Goal: Task Accomplishment & Management: Manage account settings

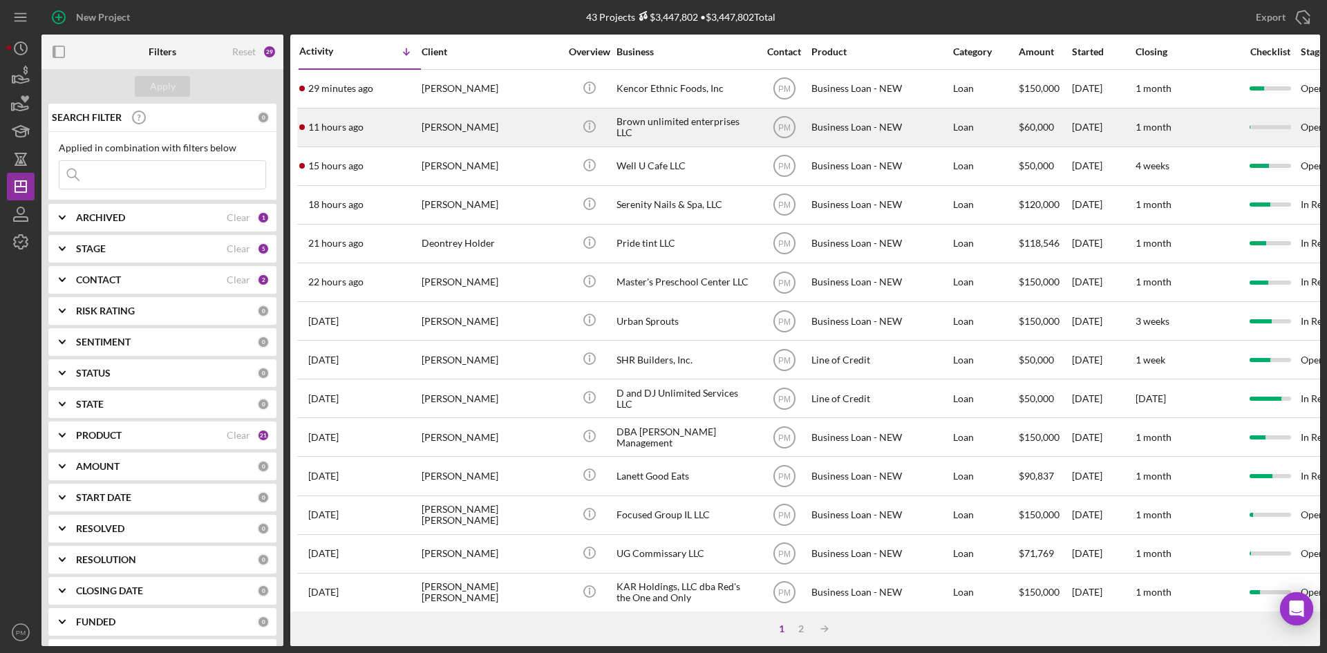
click at [414, 122] on div "11 hours ago [PERSON_NAME]" at bounding box center [359, 127] width 121 height 37
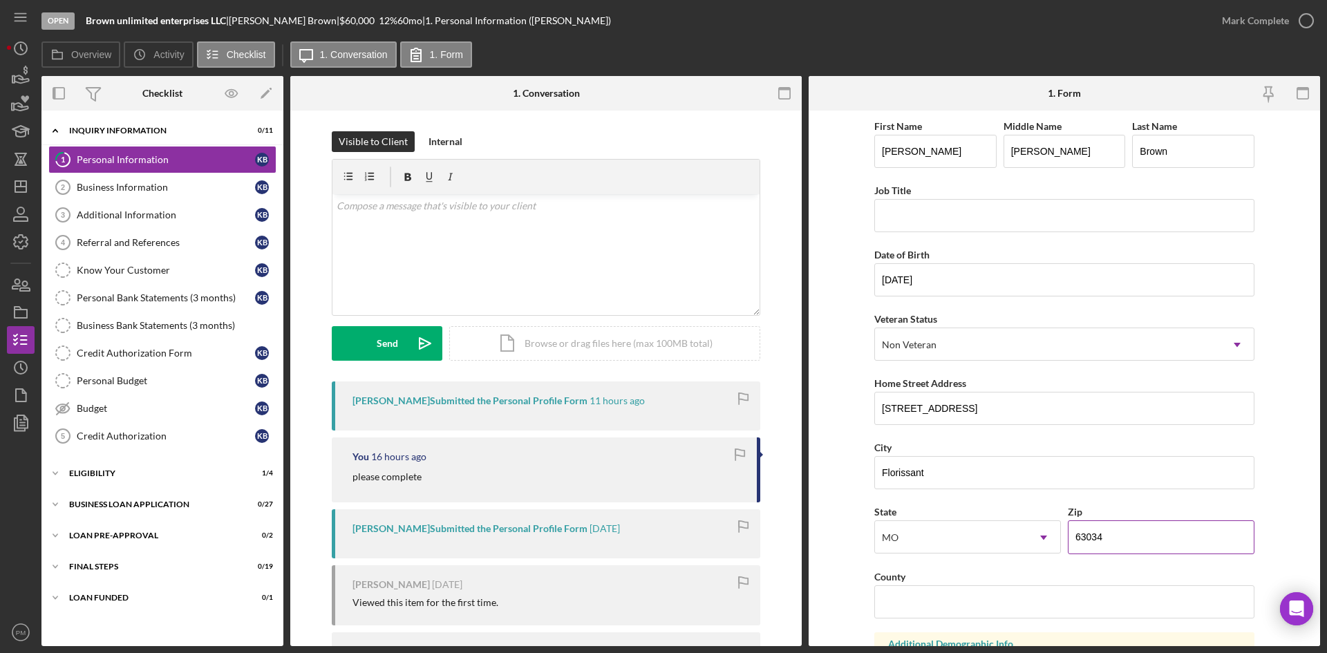
scroll to position [276, 0]
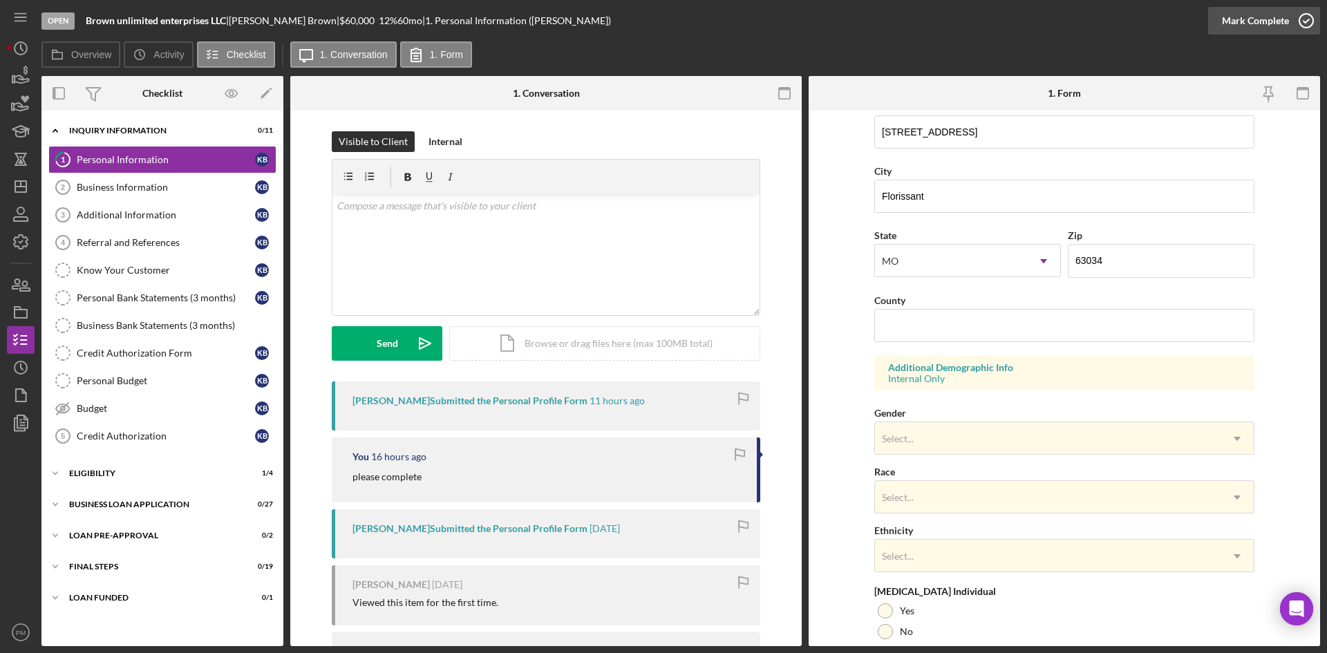
click at [1060, 28] on div "Mark Complete" at bounding box center [1255, 21] width 67 height 28
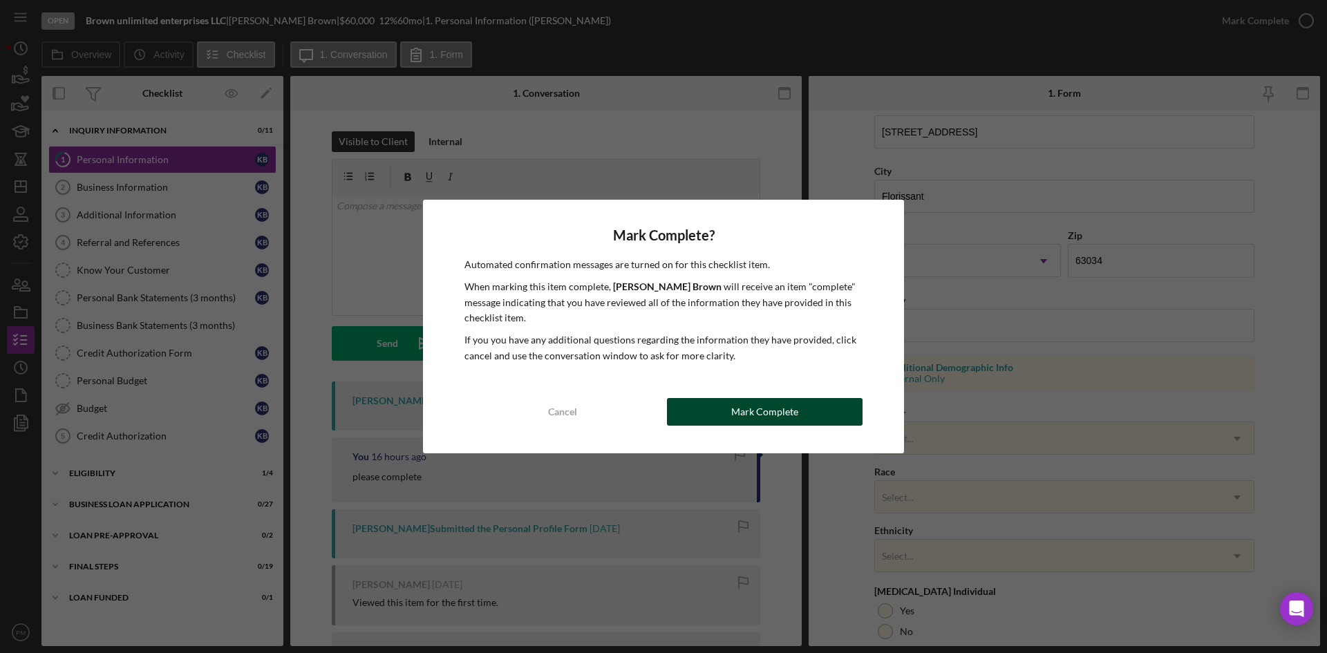
click at [730, 410] on button "Mark Complete" at bounding box center [765, 412] width 196 height 28
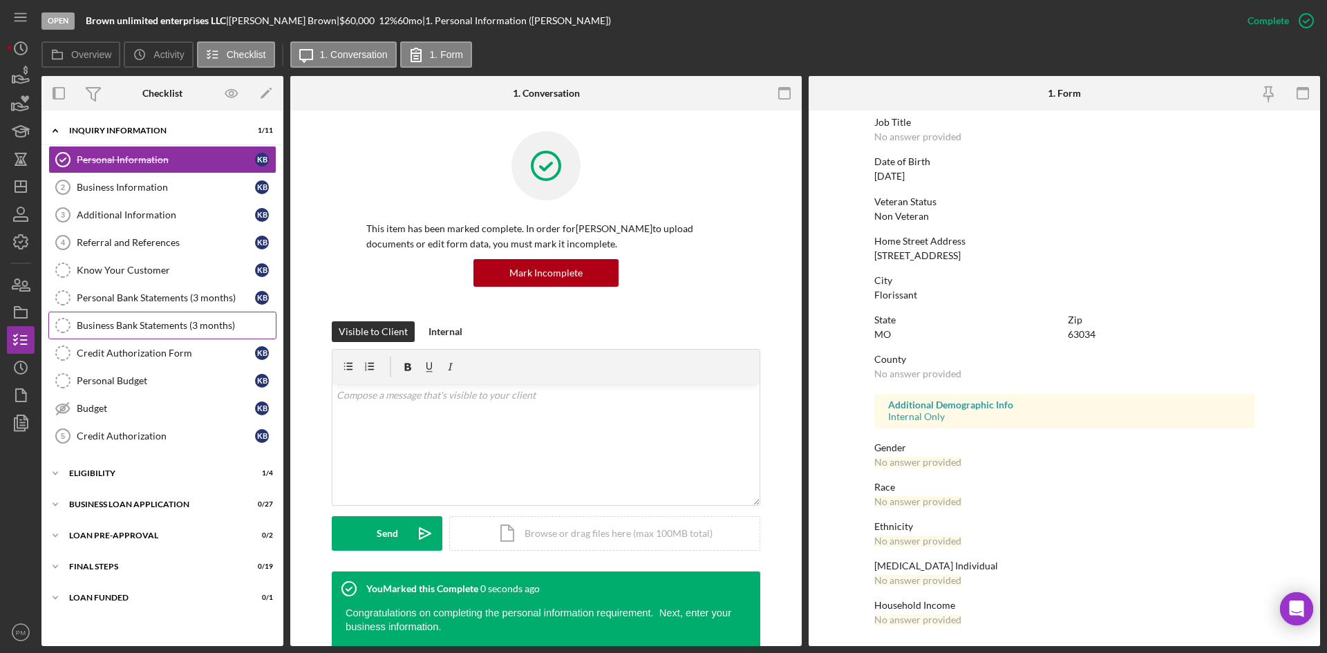
scroll to position [109, 0]
click at [10, 191] on icon "Icon/Dashboard" at bounding box center [20, 186] width 35 height 35
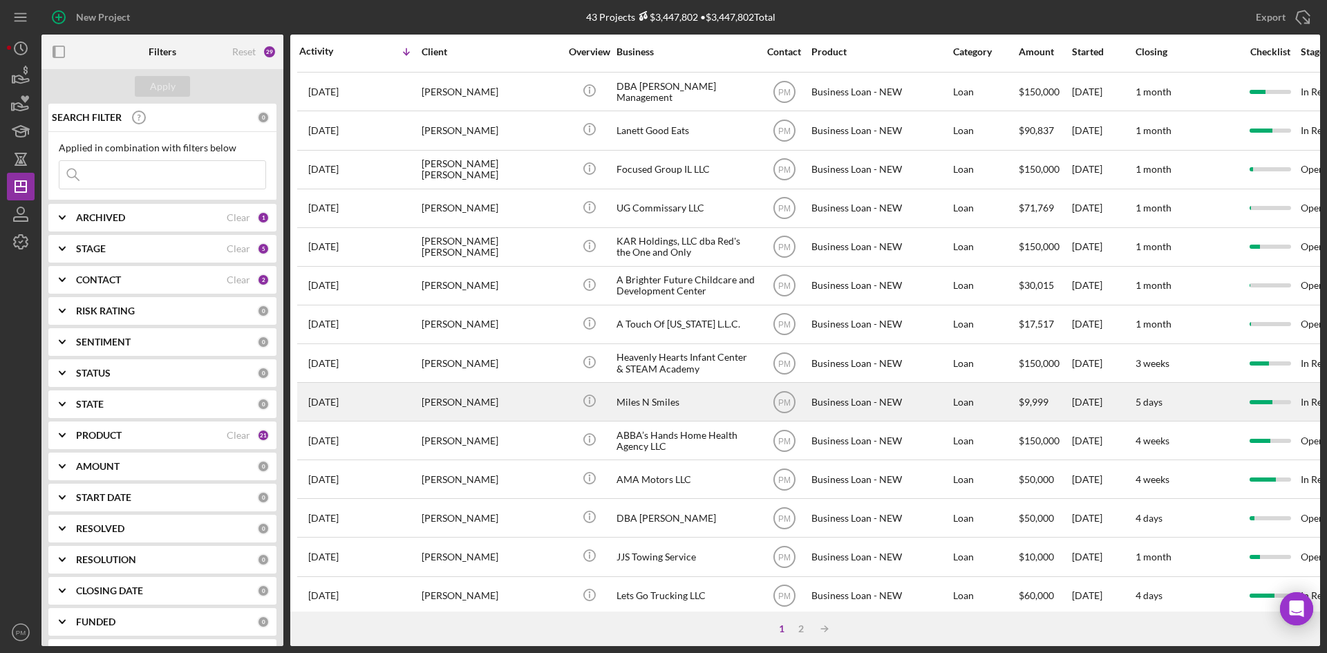
scroll to position [444, 0]
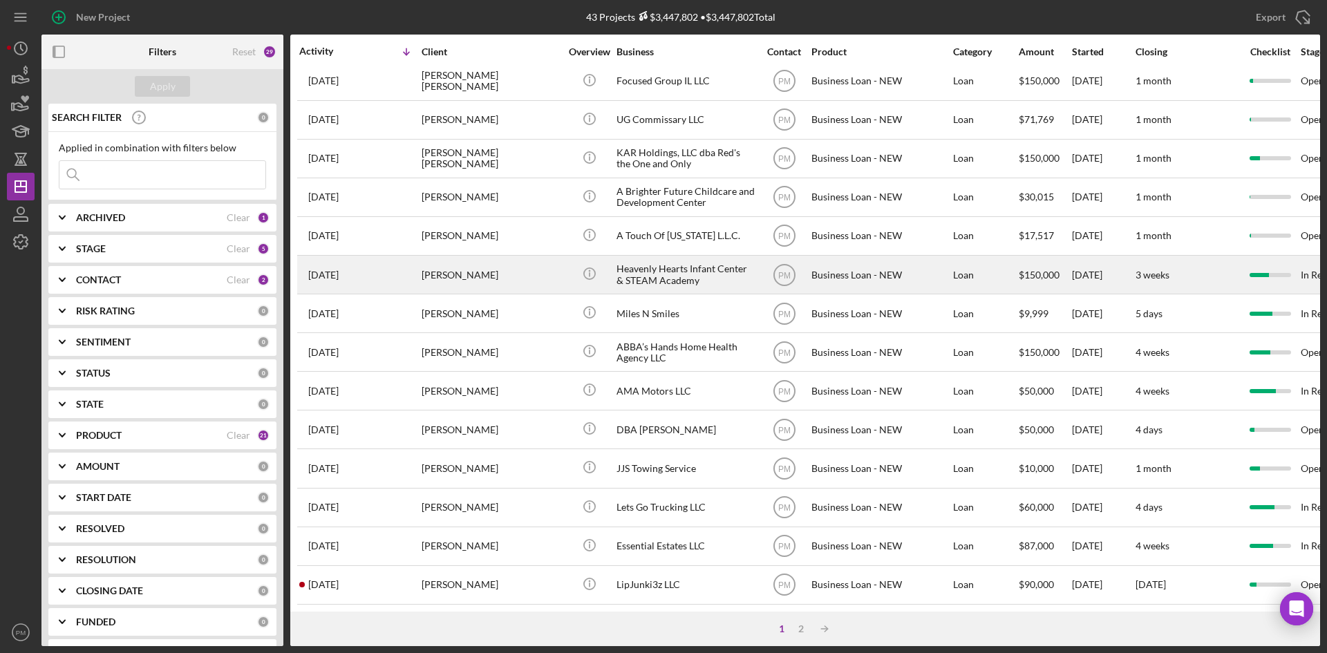
click at [464, 267] on div "[PERSON_NAME]" at bounding box center [491, 274] width 138 height 37
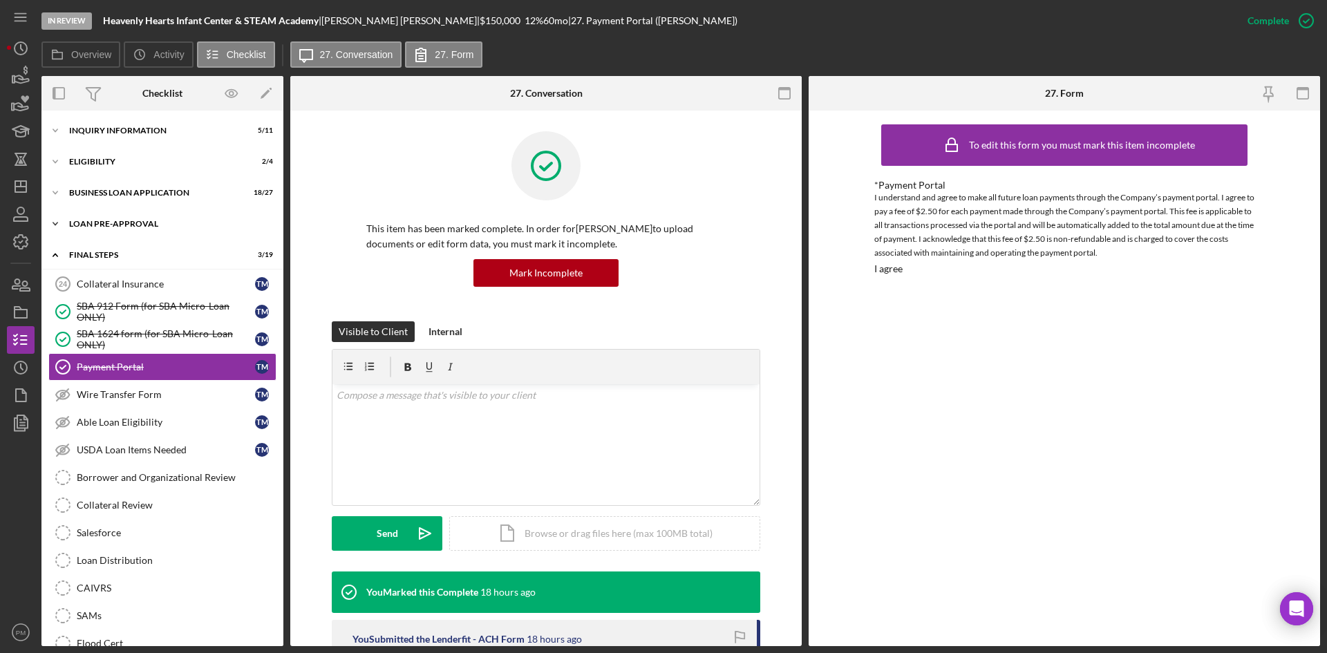
click at [100, 229] on div "Icon/Expander LOAN PRE-APPROVAL 2 / 2" at bounding box center [162, 224] width 242 height 28
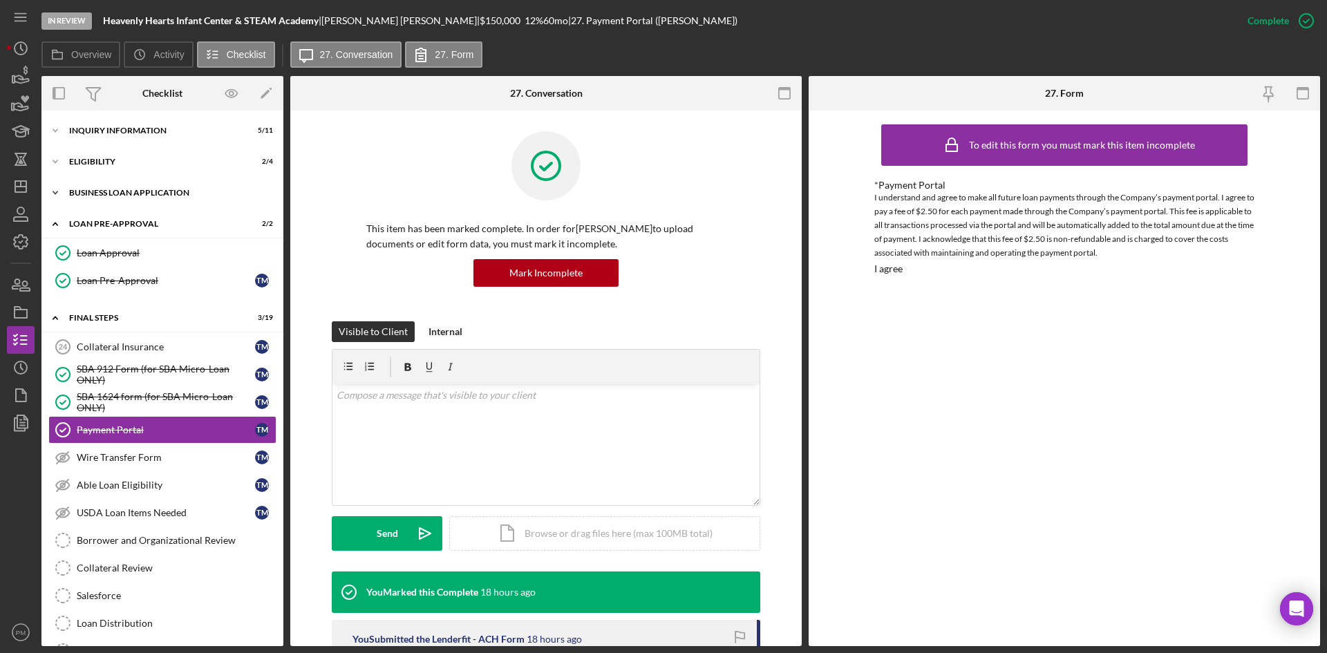
click at [145, 193] on div "BUSINESS LOAN APPLICATION" at bounding box center [167, 193] width 197 height 8
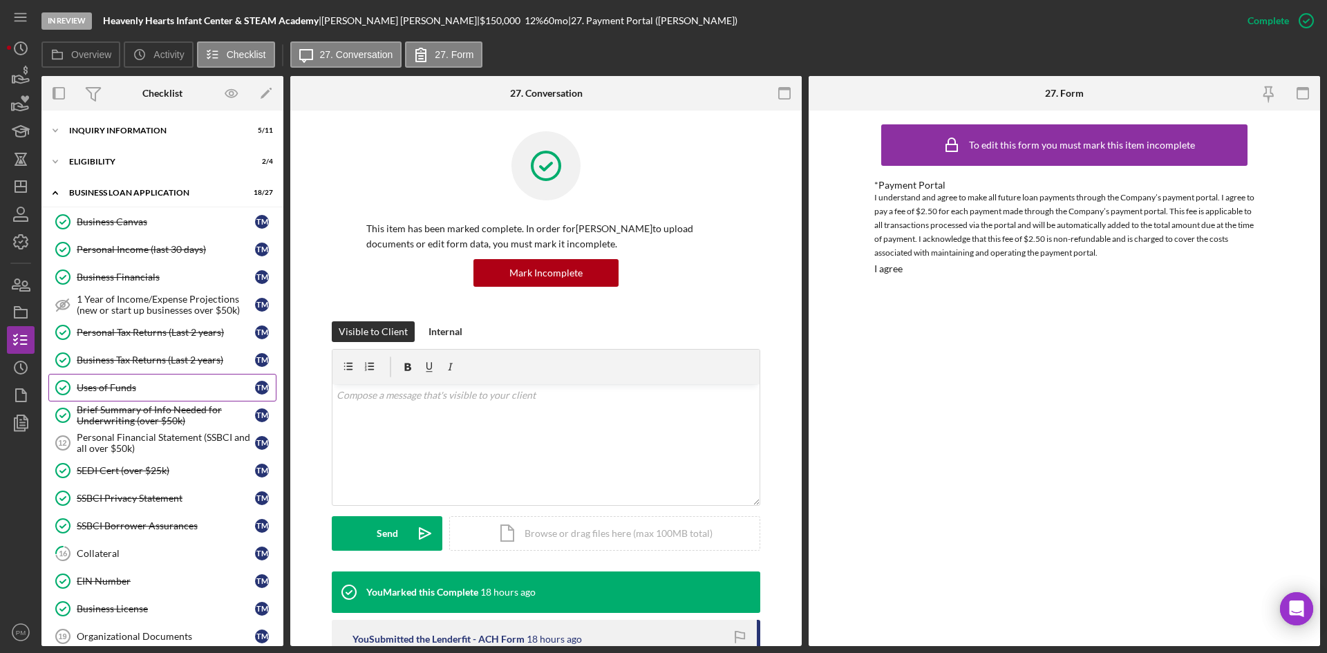
scroll to position [138, 0]
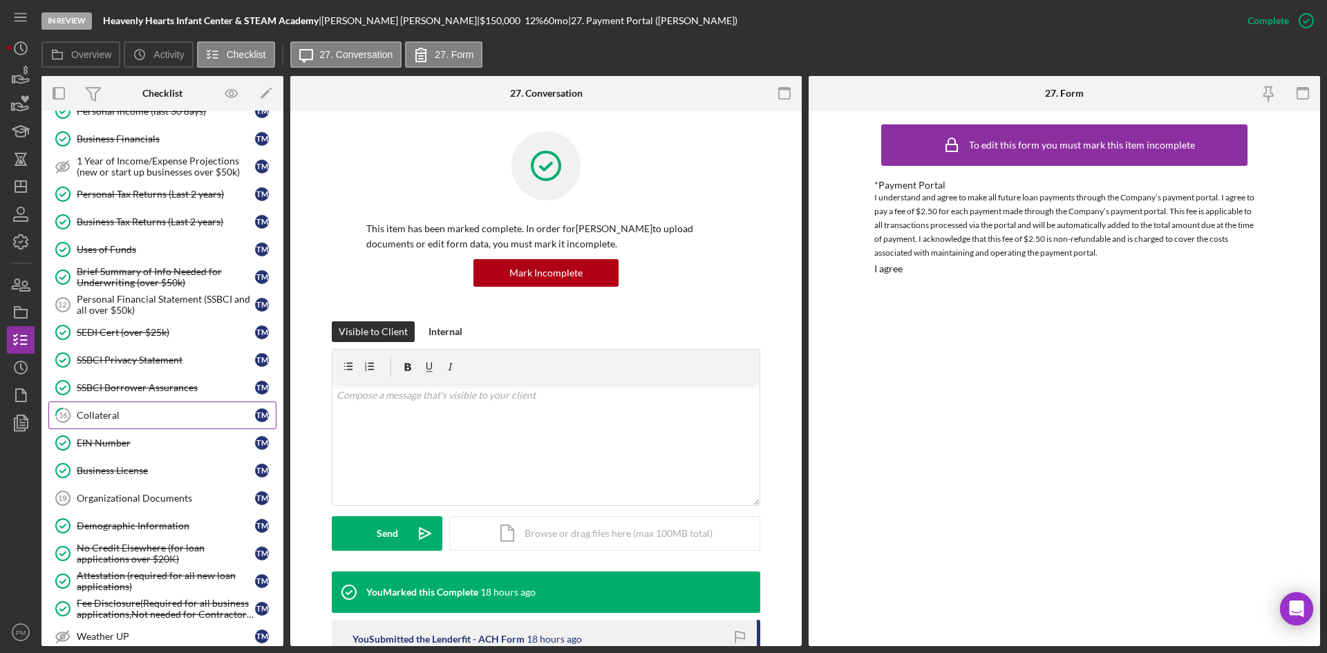
click at [89, 415] on div "Collateral" at bounding box center [166, 415] width 178 height 11
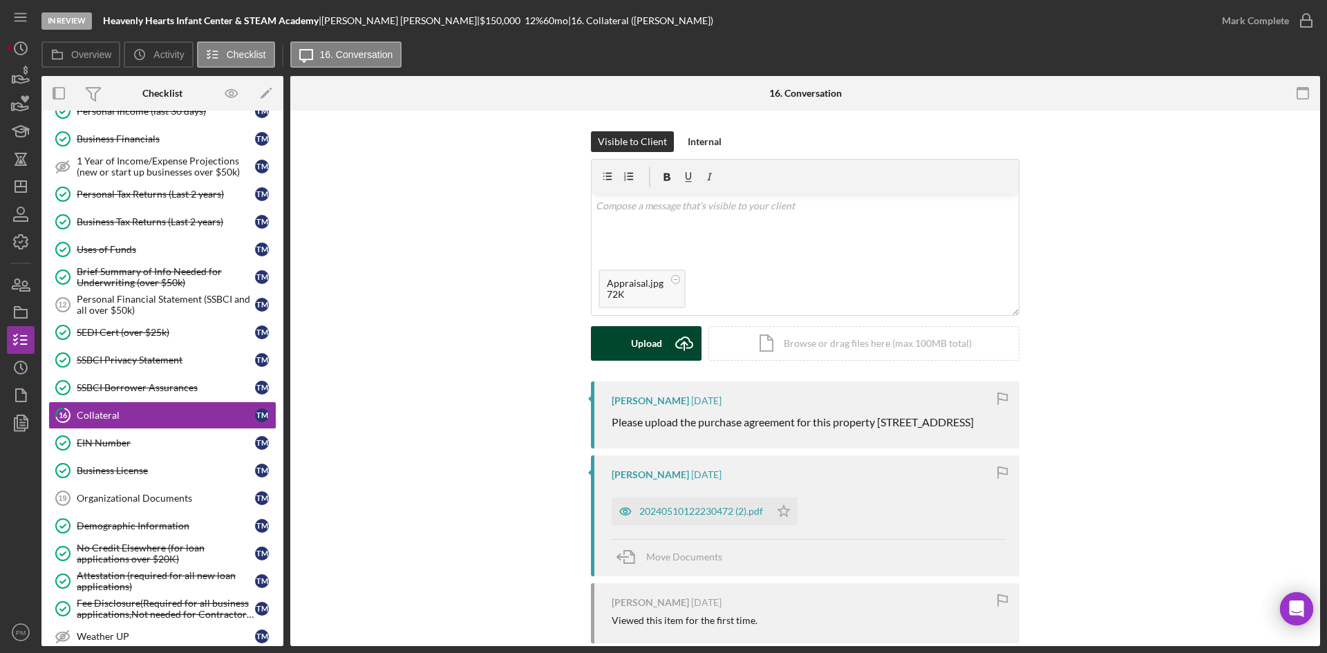
click at [639, 342] on div "Upload" at bounding box center [646, 343] width 31 height 35
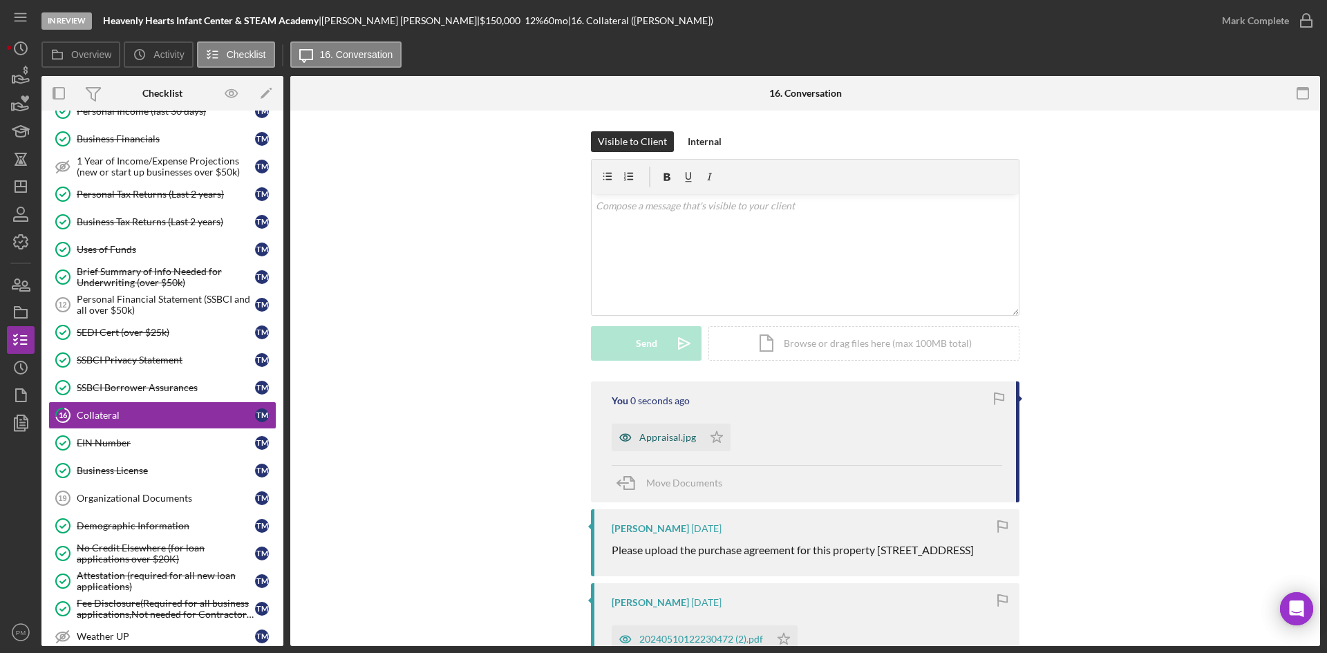
click at [640, 443] on div "Appraisal.jpg" at bounding box center [667, 437] width 57 height 11
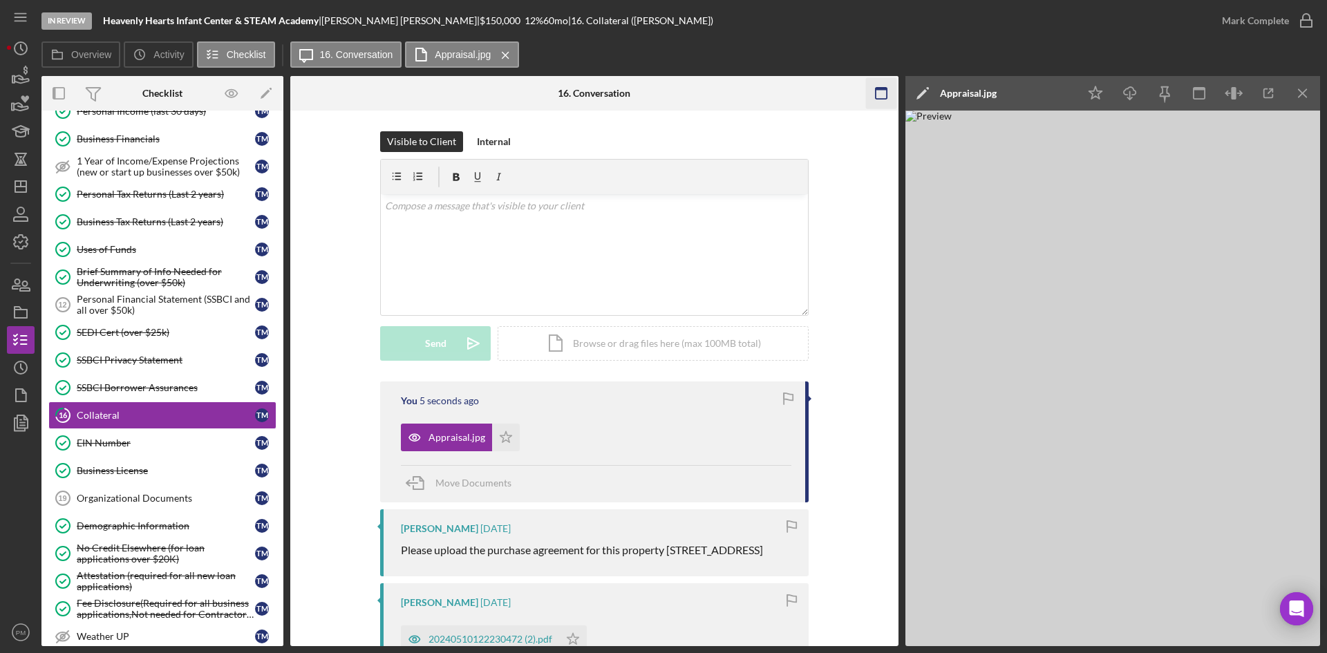
drag, startPoint x: 1312, startPoint y: 93, endPoint x: 1303, endPoint y: 97, distance: 9.9
click at [1060, 93] on icon "Icon/Menu Close" at bounding box center [1302, 93] width 31 height 31
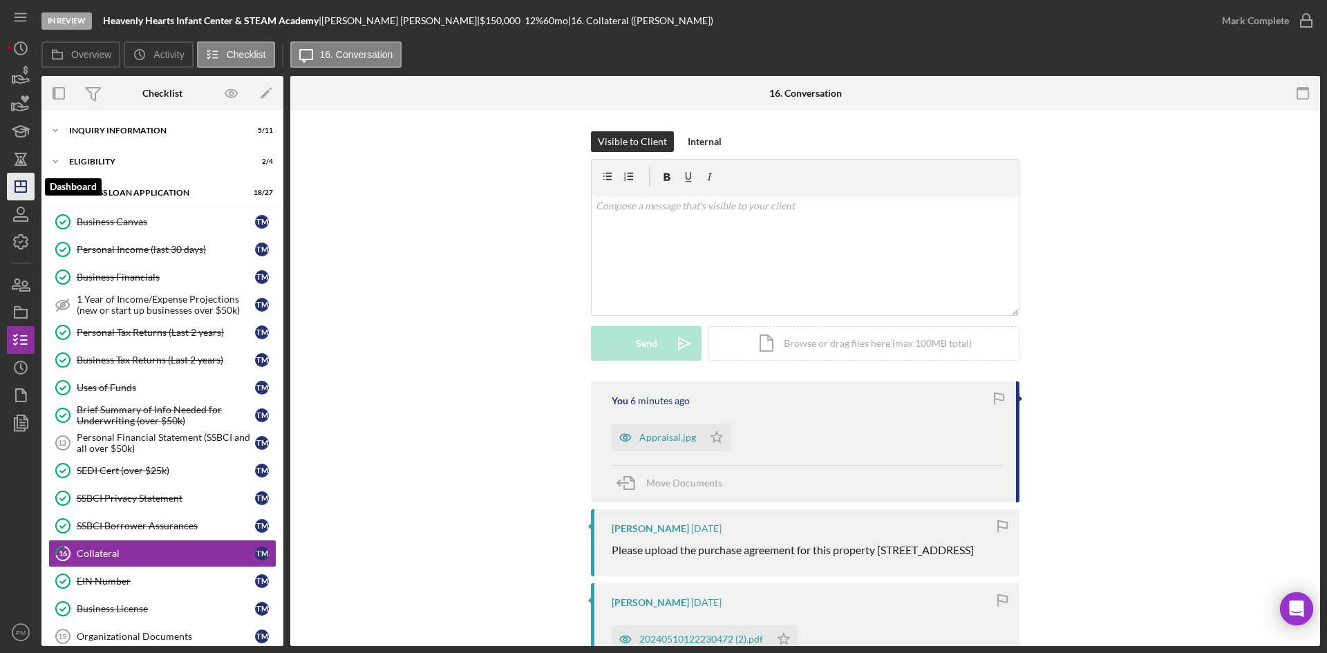
click at [19, 189] on icon "Icon/Dashboard" at bounding box center [20, 186] width 35 height 35
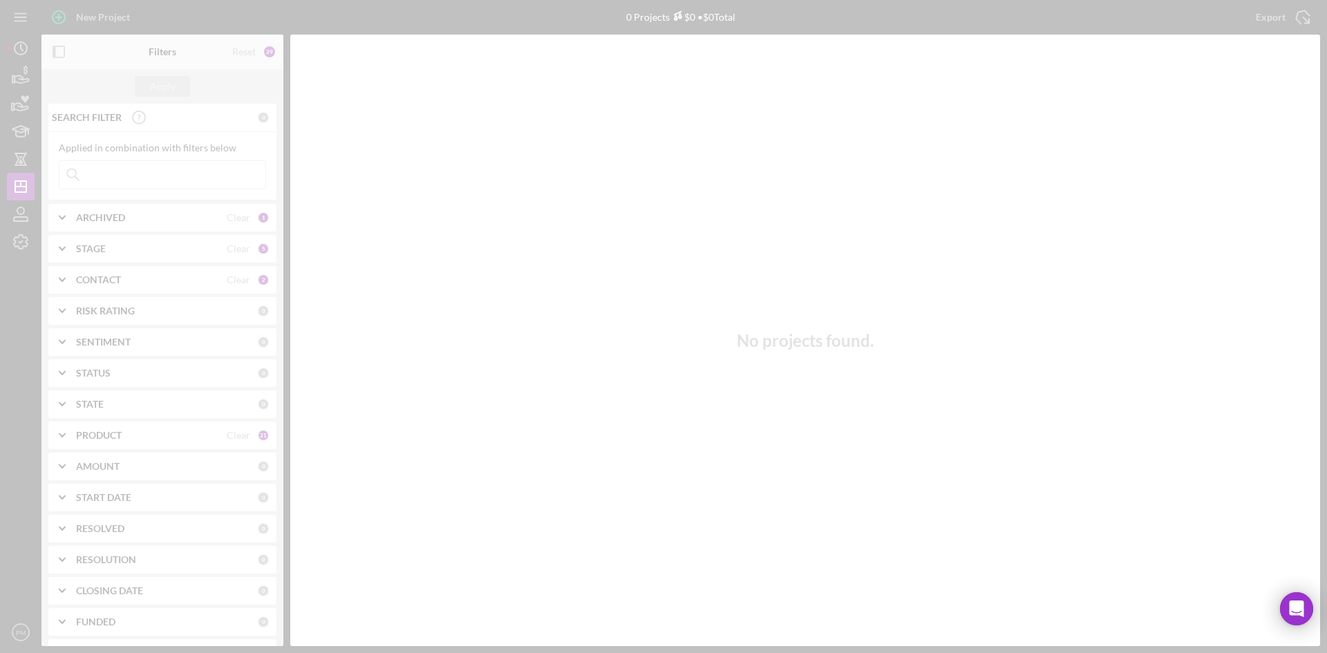
click at [70, 13] on div at bounding box center [663, 326] width 1327 height 653
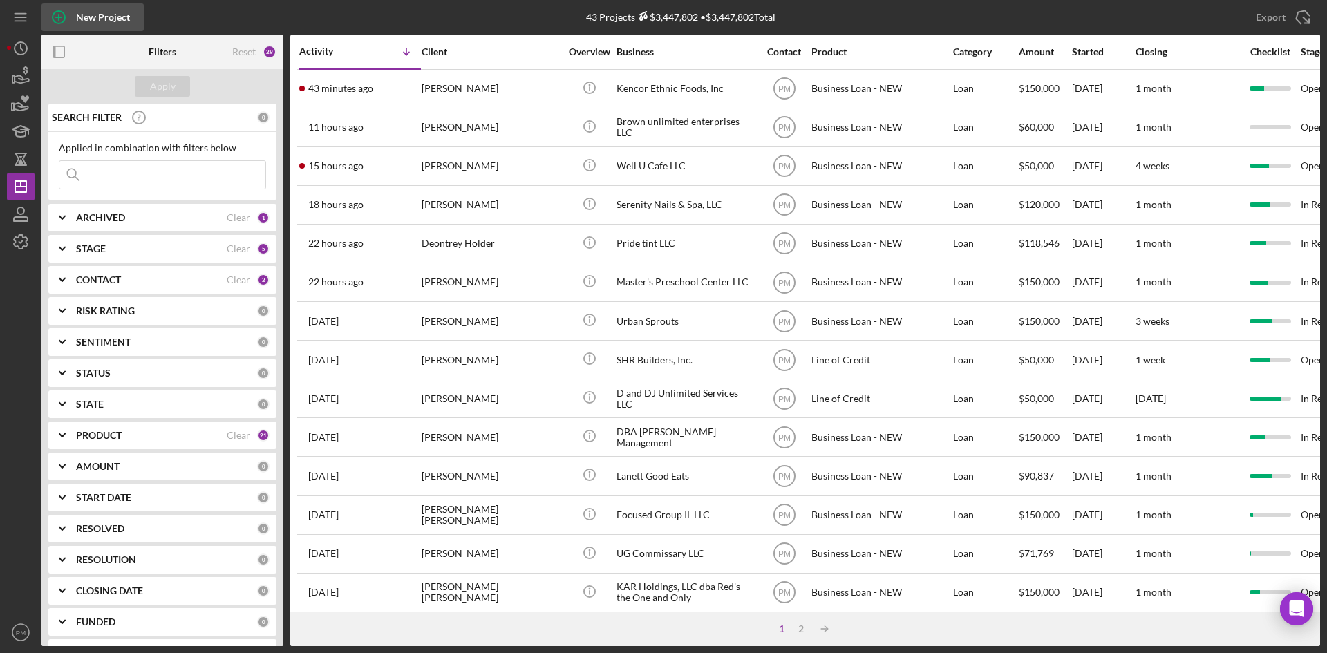
click at [104, 20] on div "New Project" at bounding box center [103, 17] width 54 height 28
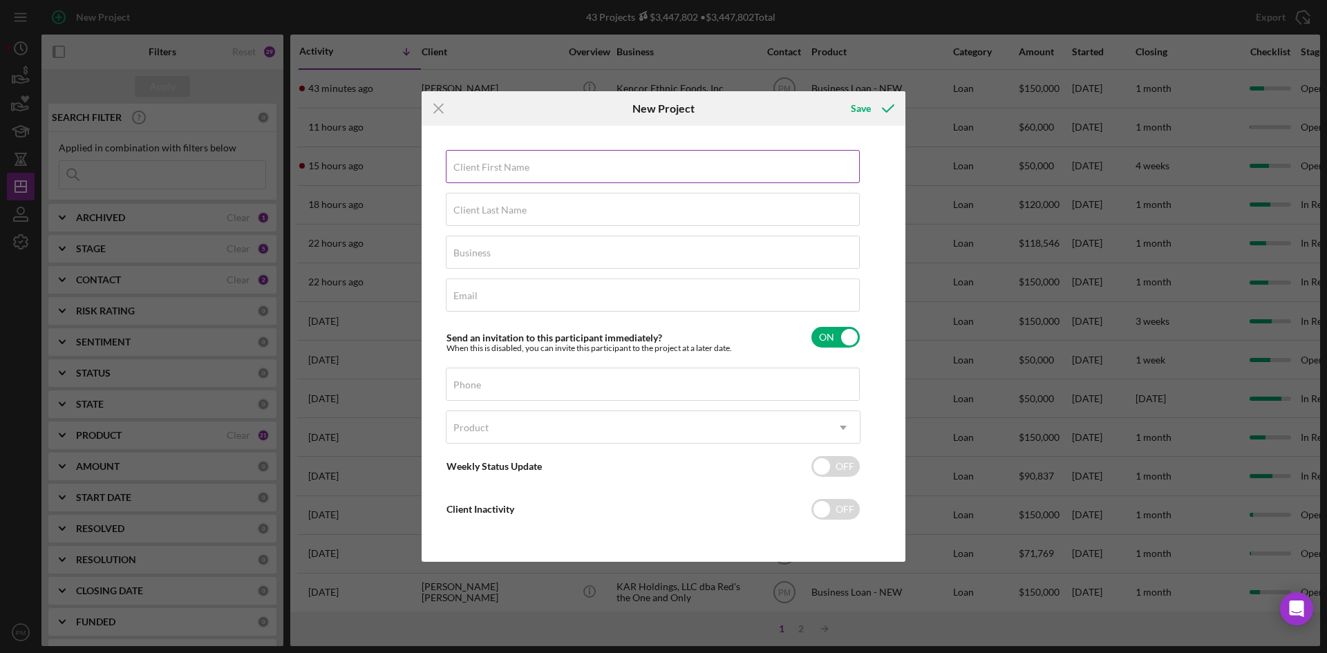
click at [533, 167] on input "Client First Name" at bounding box center [653, 166] width 414 height 33
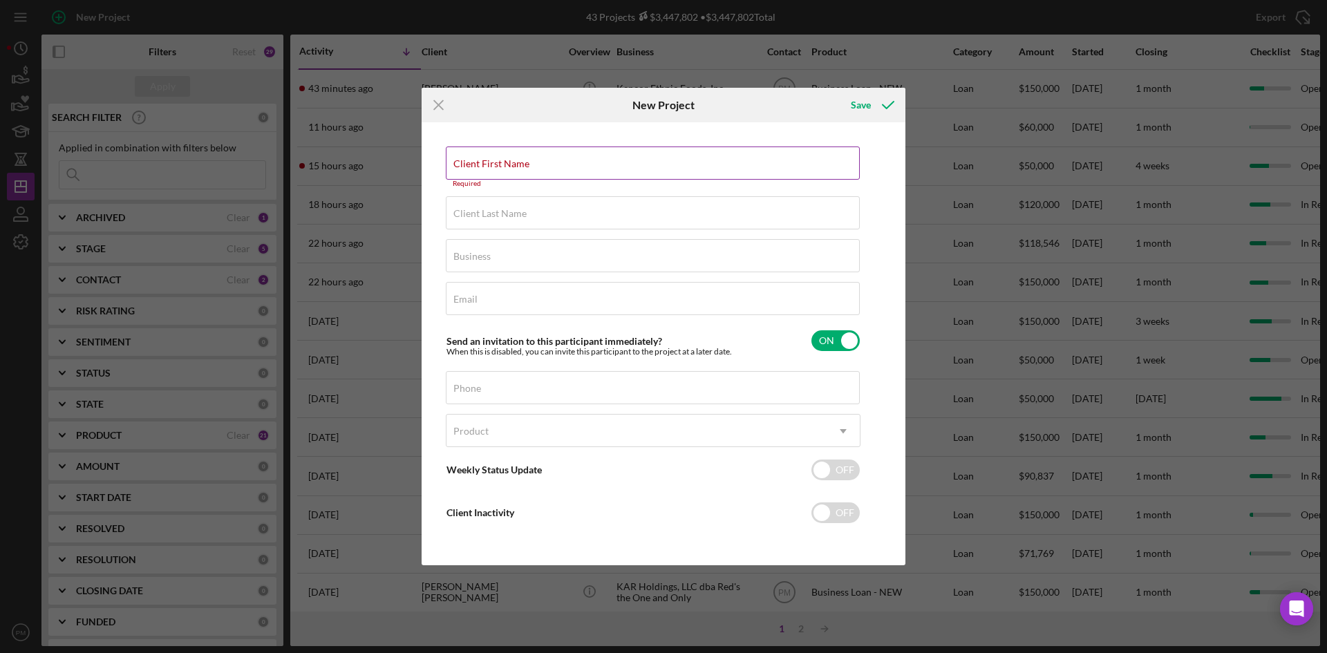
click at [529, 168] on label "Client First Name" at bounding box center [491, 163] width 76 height 11
click at [706, 168] on input "Client First Name" at bounding box center [653, 162] width 414 height 33
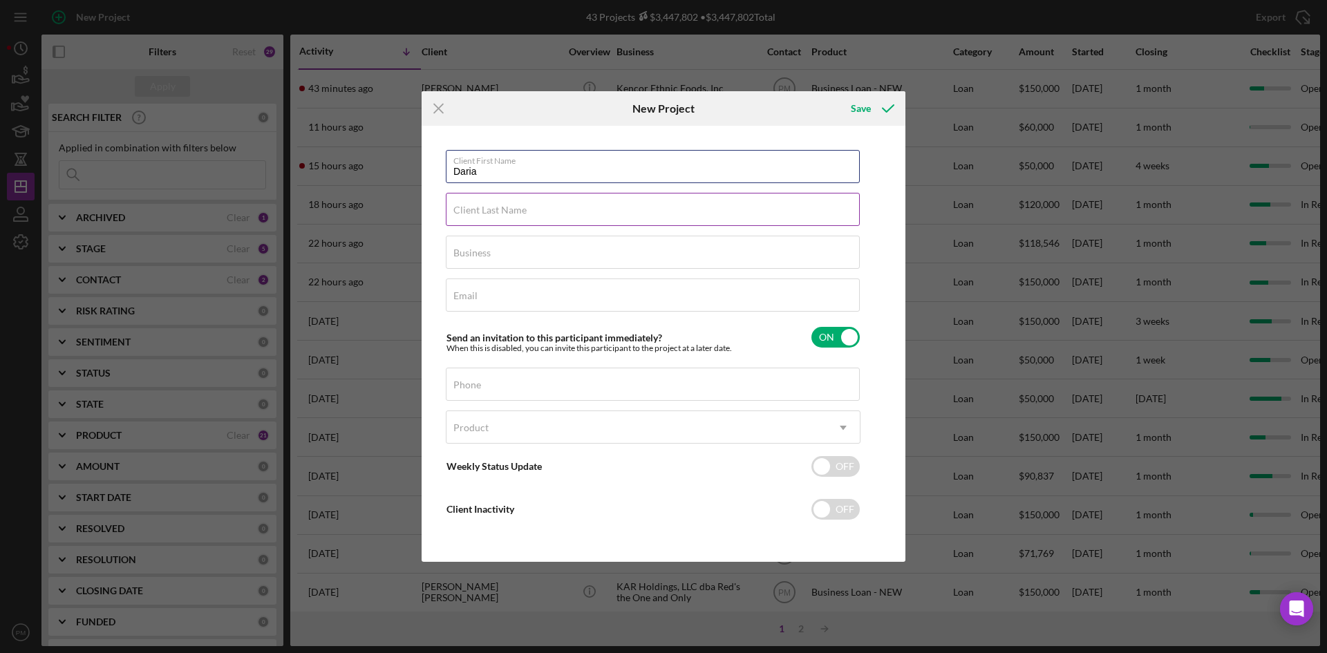
type input "Daria"
click at [636, 211] on div "Client Last Name Required" at bounding box center [653, 210] width 415 height 35
type input "[PERSON_NAME]"
drag, startPoint x: 550, startPoint y: 263, endPoint x: 499, endPoint y: 304, distance: 65.4
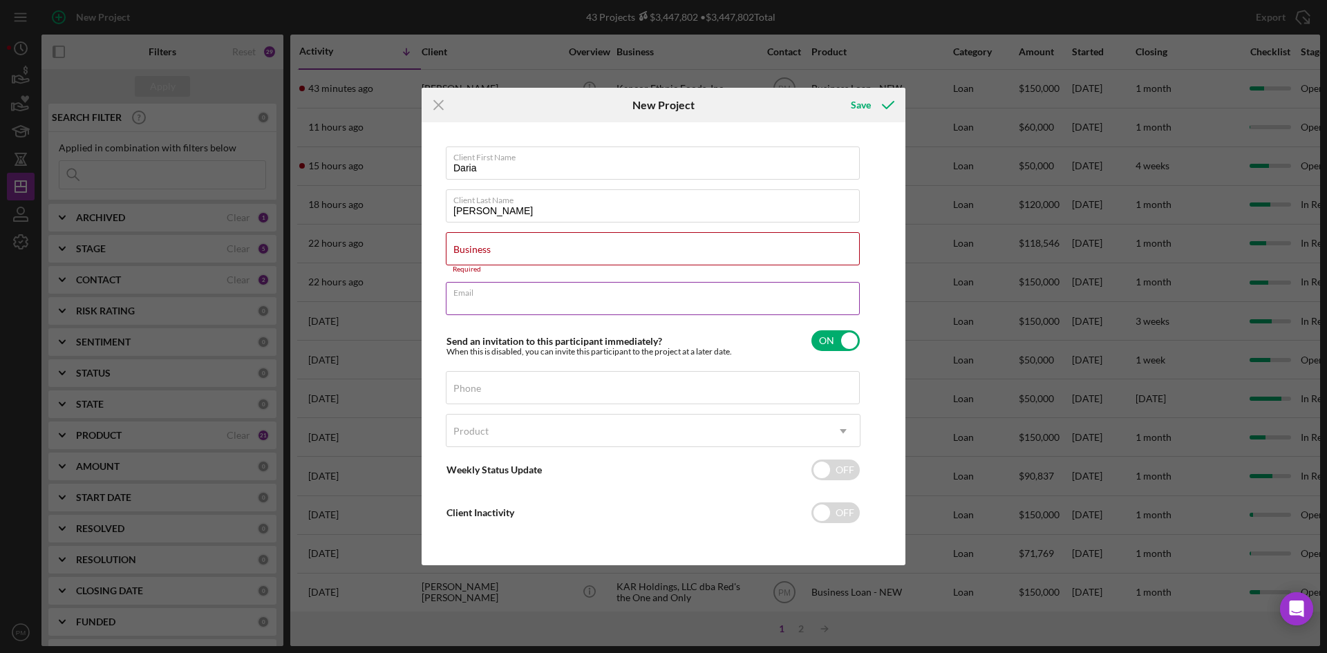
paste input "[PERSON_NAME] <[EMAIL_ADDRESS][DOMAIN_NAME]>"
drag, startPoint x: 625, startPoint y: 303, endPoint x: 605, endPoint y: 304, distance: 20.1
click at [605, 304] on input "[PERSON_NAME] <[EMAIL_ADDRESS][DOMAIN_NAME]>" at bounding box center [653, 298] width 414 height 33
click at [513, 303] on input "[PERSON_NAME] <[EMAIL_ADDRESS][DOMAIN_NAME]" at bounding box center [653, 298] width 414 height 33
click at [558, 306] on input "[EMAIL_ADDRESS][DOMAIN_NAME]" at bounding box center [653, 298] width 414 height 33
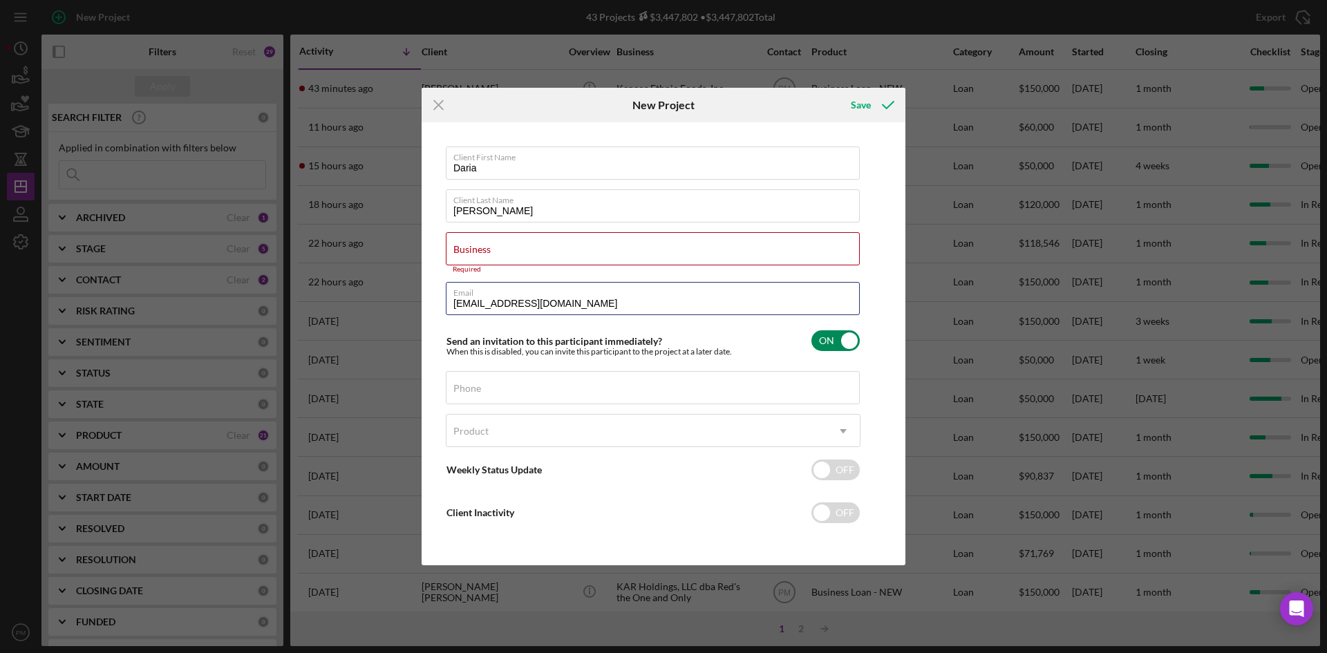
type input "[EMAIL_ADDRESS][DOMAIN_NAME]"
click at [493, 325] on div "Send an invitation to this participant immediately? When this is disabled, you …" at bounding box center [653, 341] width 415 height 32
click at [835, 345] on input "checkbox" at bounding box center [835, 340] width 48 height 21
checkbox input "true"
click at [897, 345] on div "Client First Name [PERSON_NAME] Client Last Name [PERSON_NAME] Business Require…" at bounding box center [663, 343] width 477 height 435
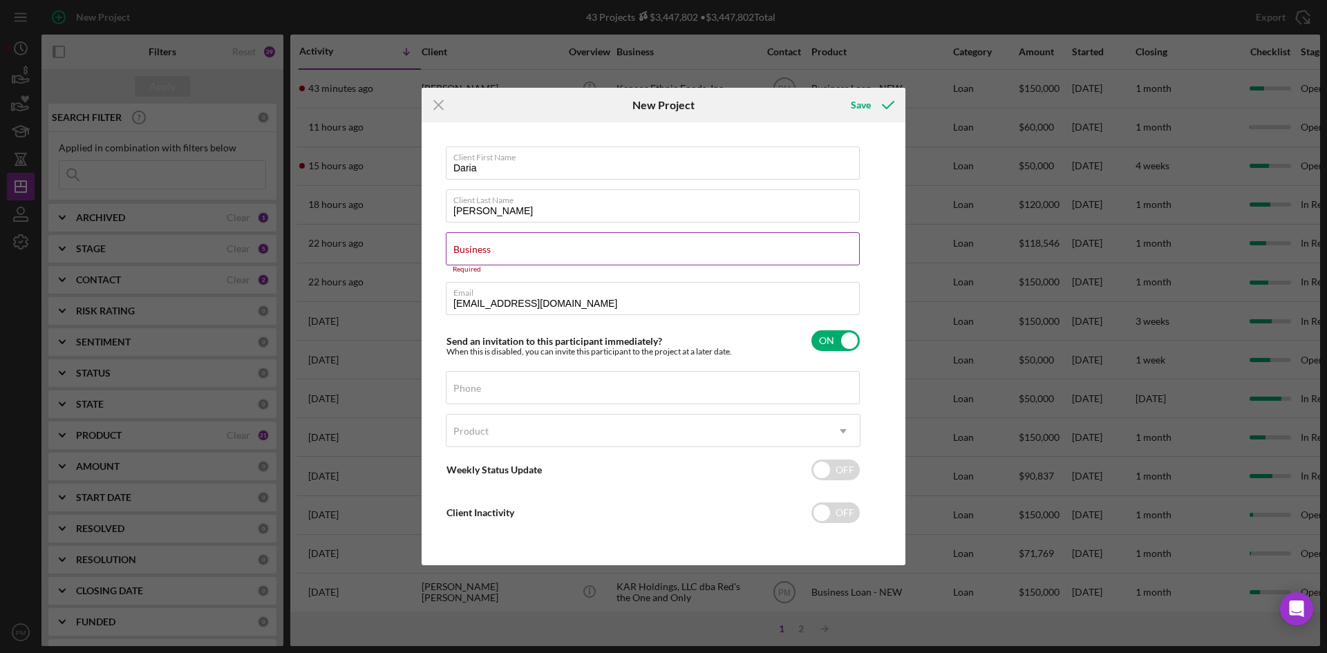
click at [486, 254] on label "Business" at bounding box center [471, 249] width 37 height 11
click at [486, 254] on input "Business" at bounding box center [653, 248] width 414 height 33
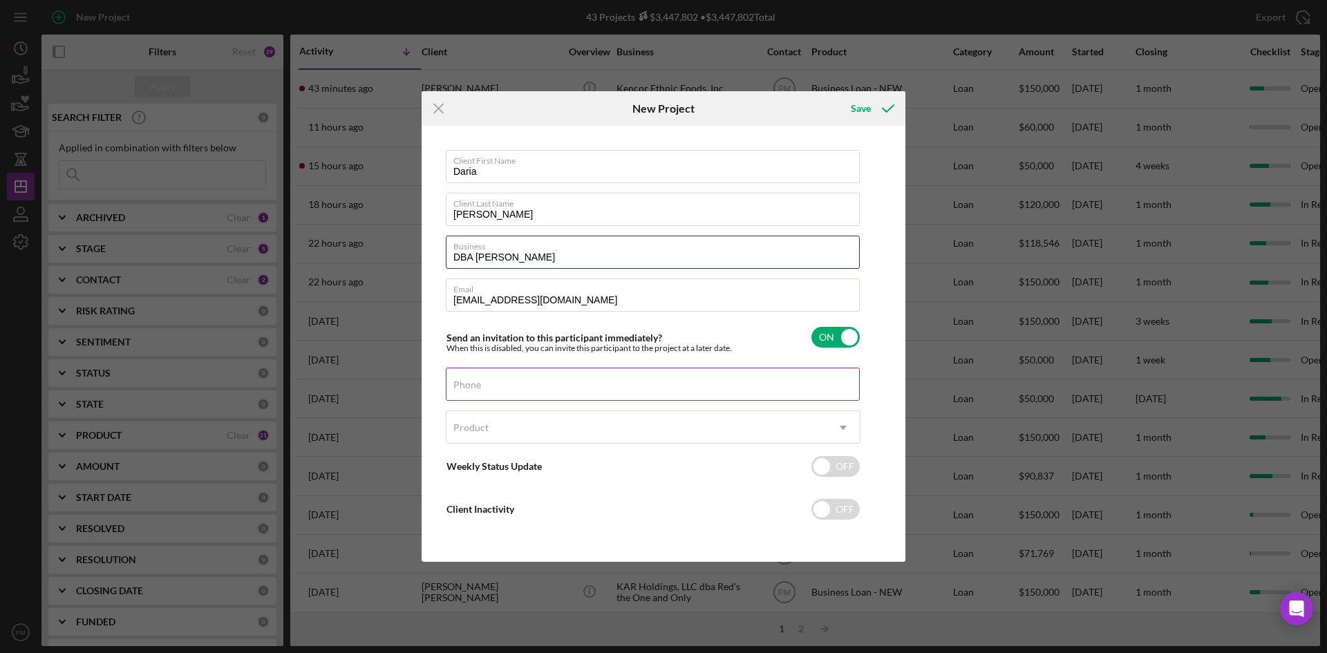
type input "DBA [PERSON_NAME]"
click at [521, 387] on input "Phone" at bounding box center [653, 384] width 414 height 33
type input "[PHONE_NUMBER]"
drag, startPoint x: 552, startPoint y: 390, endPoint x: 370, endPoint y: 395, distance: 182.5
click at [370, 395] on div "Icon/Menu Close New Project Save Client First Name [PERSON_NAME] Client Last Na…" at bounding box center [663, 326] width 1327 height 653
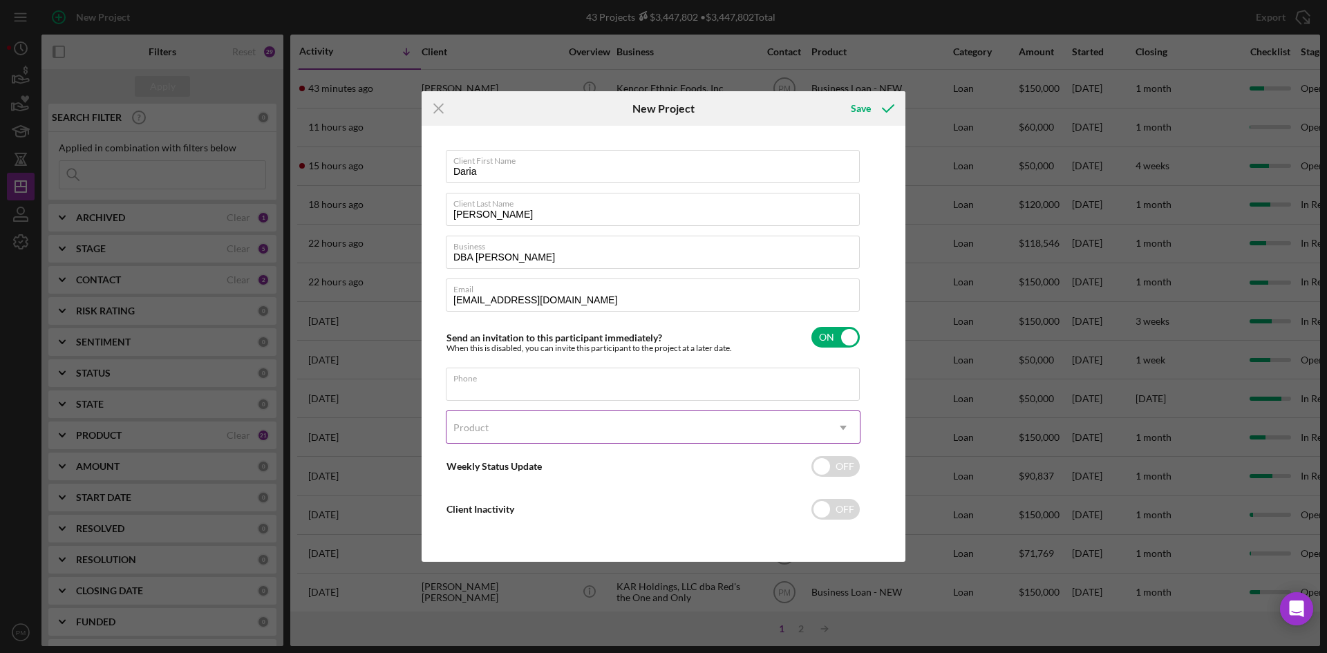
click at [475, 417] on div "Product" at bounding box center [636, 428] width 380 height 32
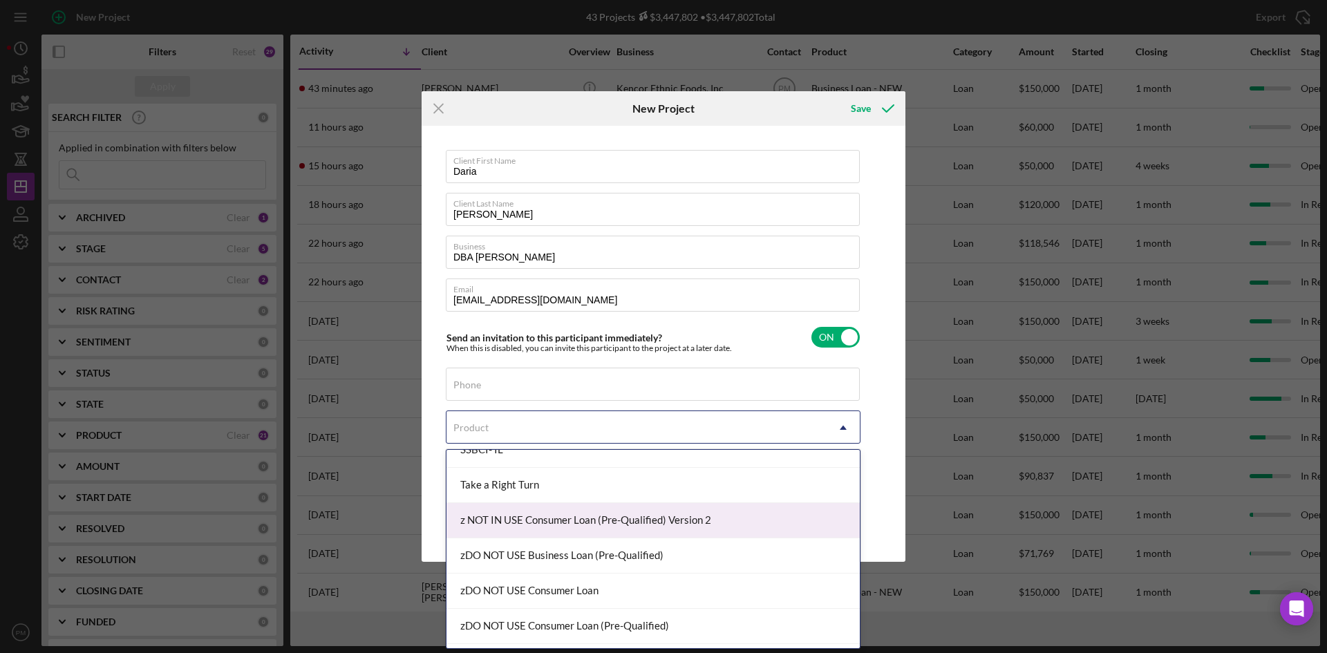
scroll to position [371, 0]
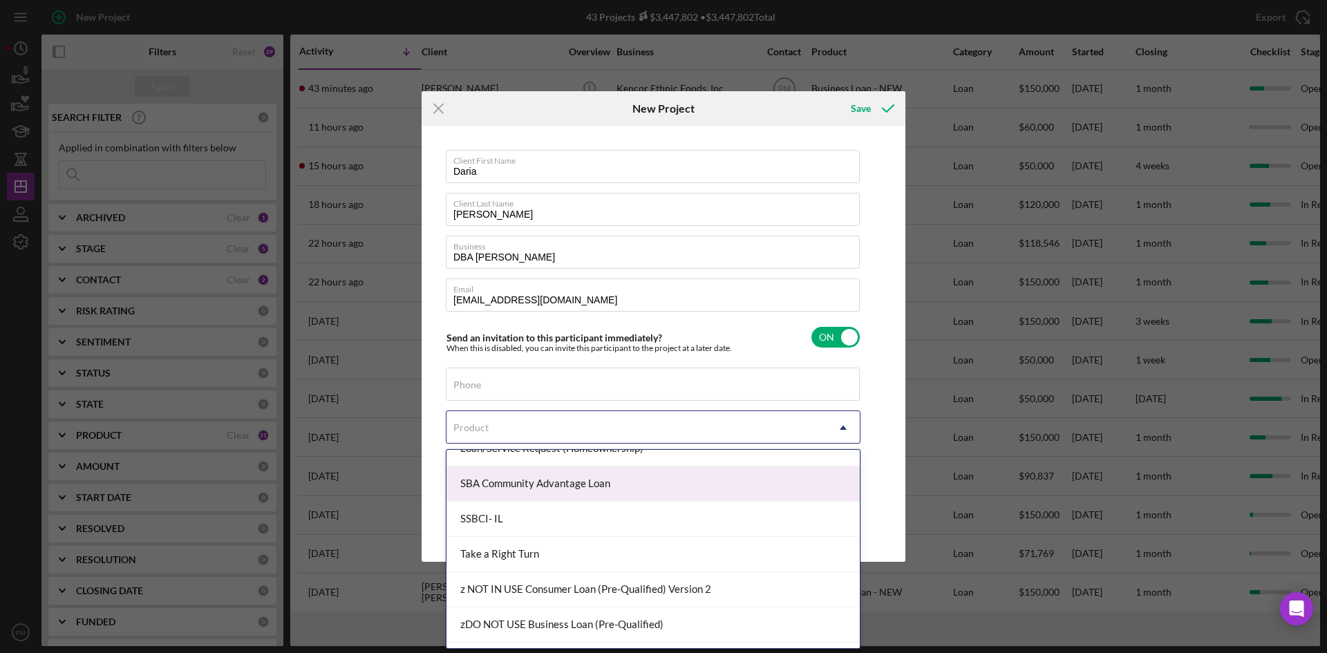
click at [497, 484] on div "SSBCI- IL" at bounding box center [652, 519] width 413 height 35
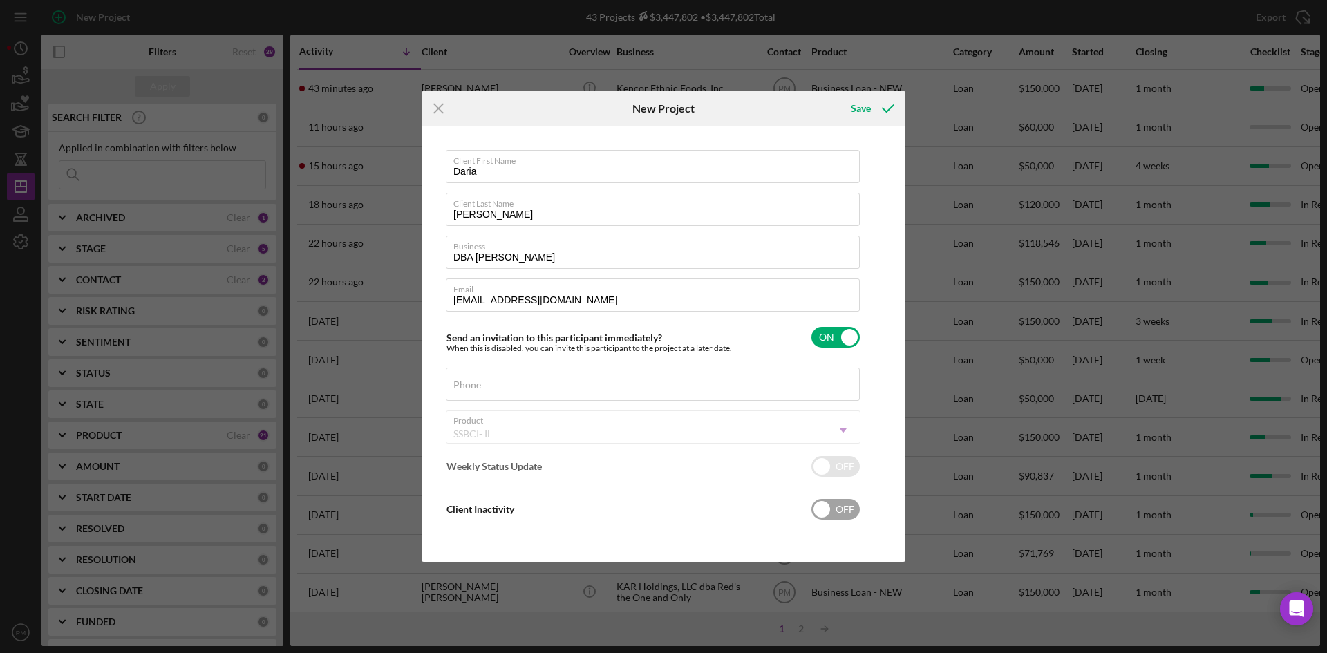
checkbox input "true"
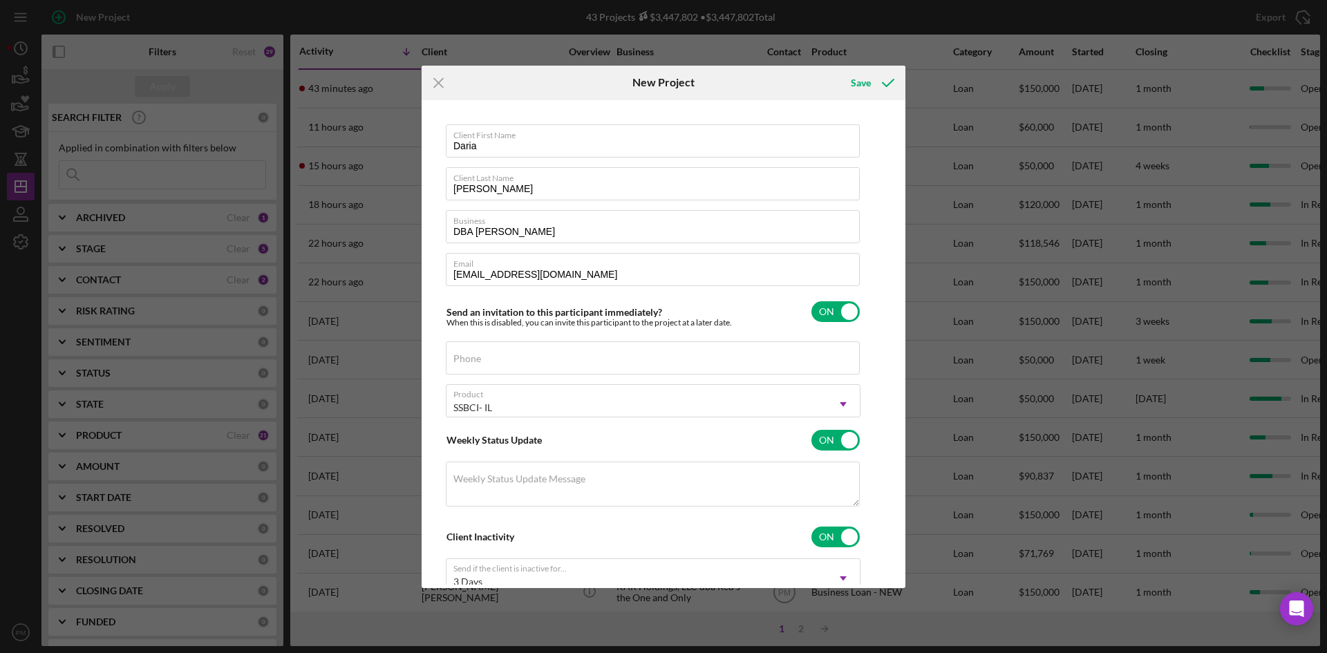
click at [421, 448] on div "Icon/Menu Close New Project Save Client First Name [PERSON_NAME] Client Last Na…" at bounding box center [663, 326] width 1327 height 653
click at [882, 70] on icon "submit" at bounding box center [888, 83] width 35 height 35
checkbox input "false"
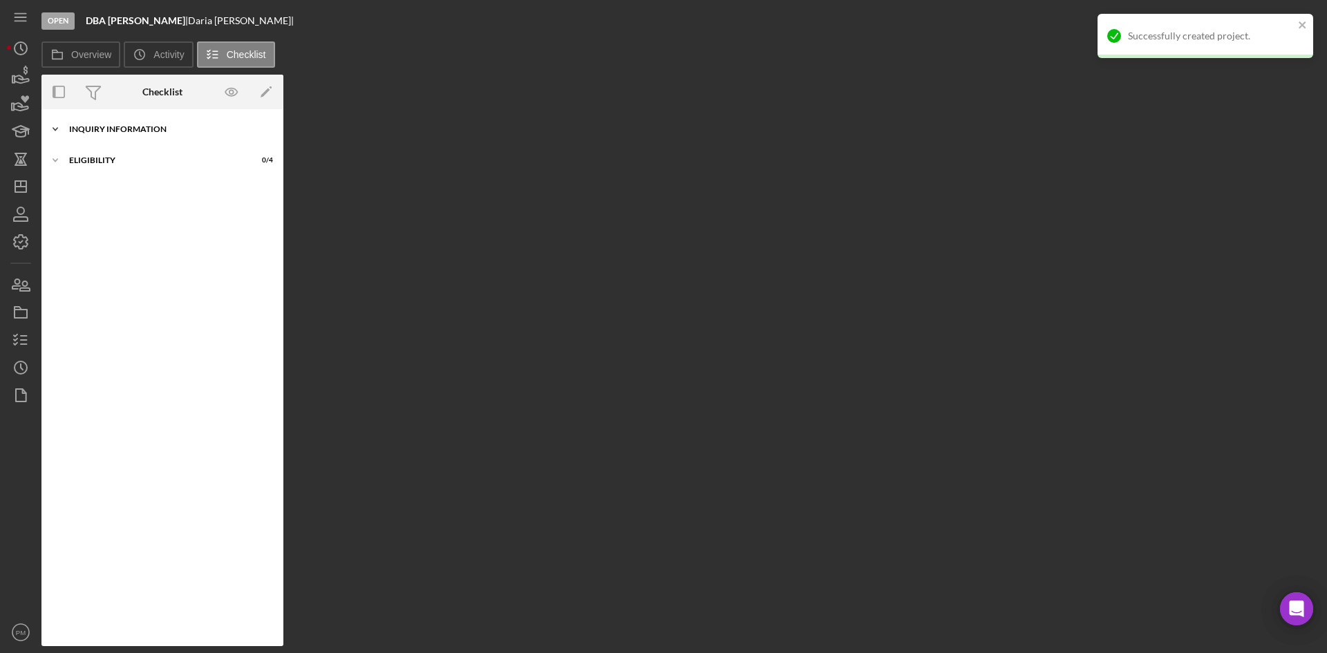
click at [84, 131] on div "Inquiry Information" at bounding box center [167, 129] width 197 height 8
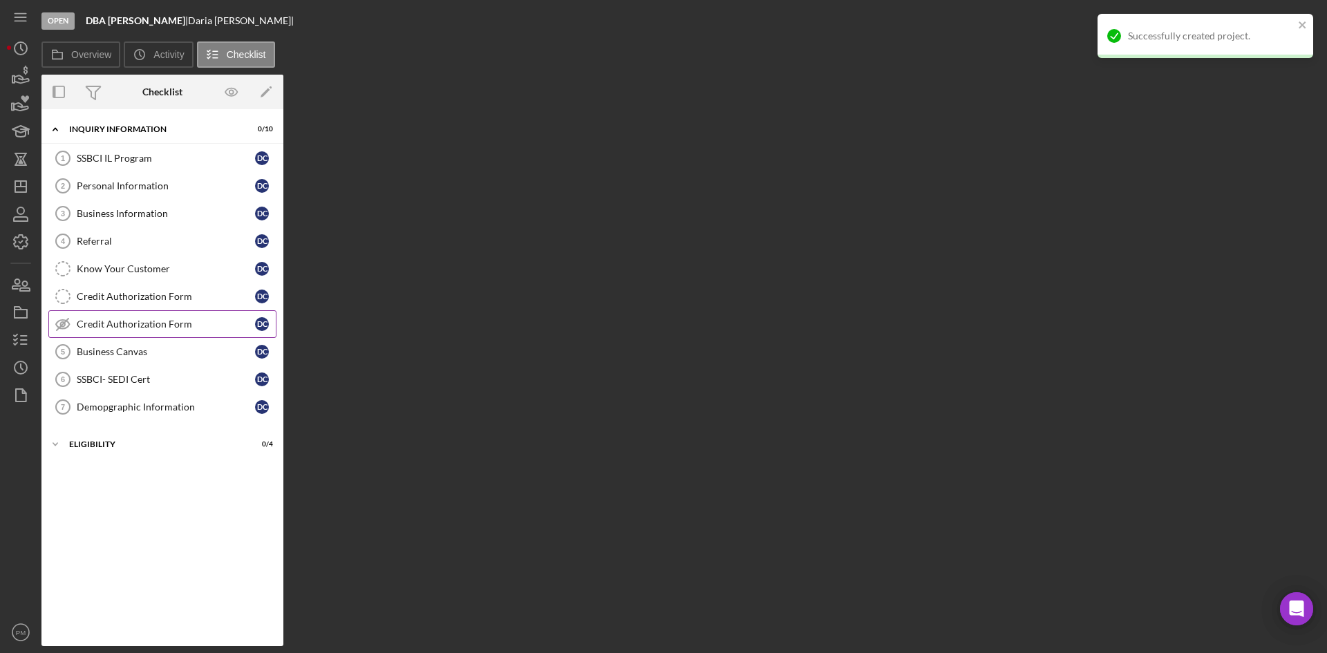
click at [113, 328] on div "Credit Authorization Form" at bounding box center [166, 324] width 178 height 11
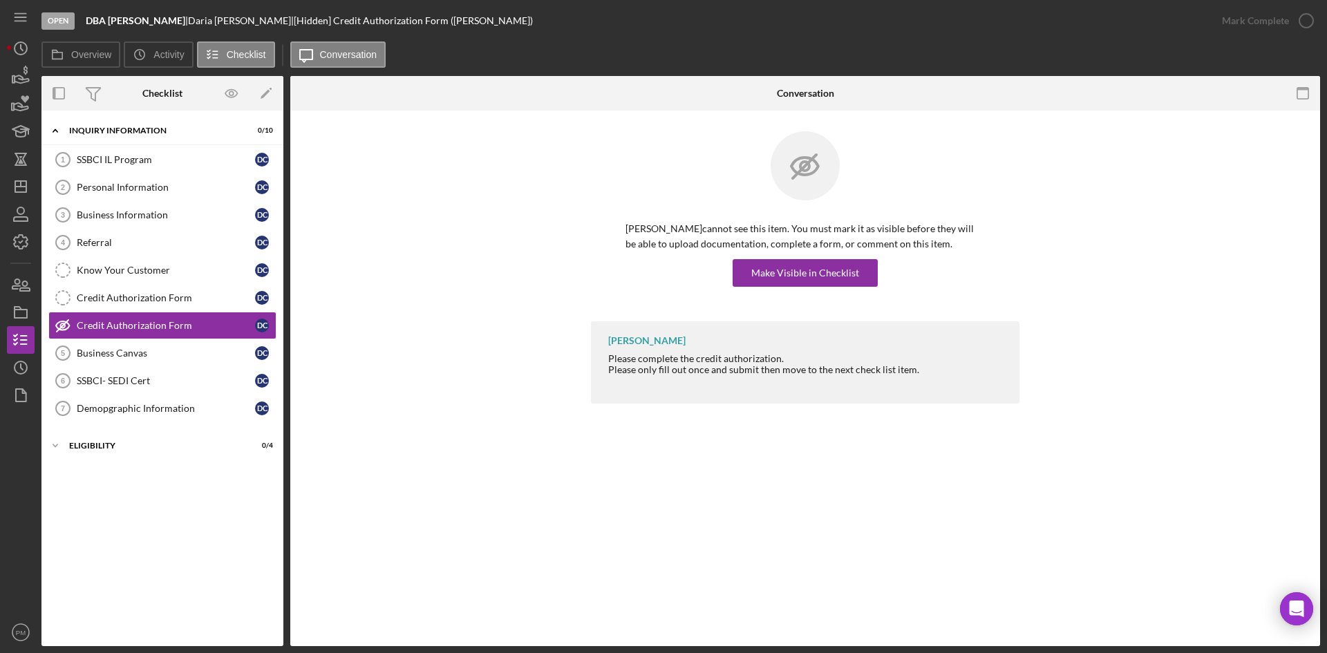
click at [731, 275] on div "Make Visible in Checklist" at bounding box center [804, 273] width 359 height 28
click at [775, 277] on div "Make Visible in Checklist" at bounding box center [805, 273] width 108 height 28
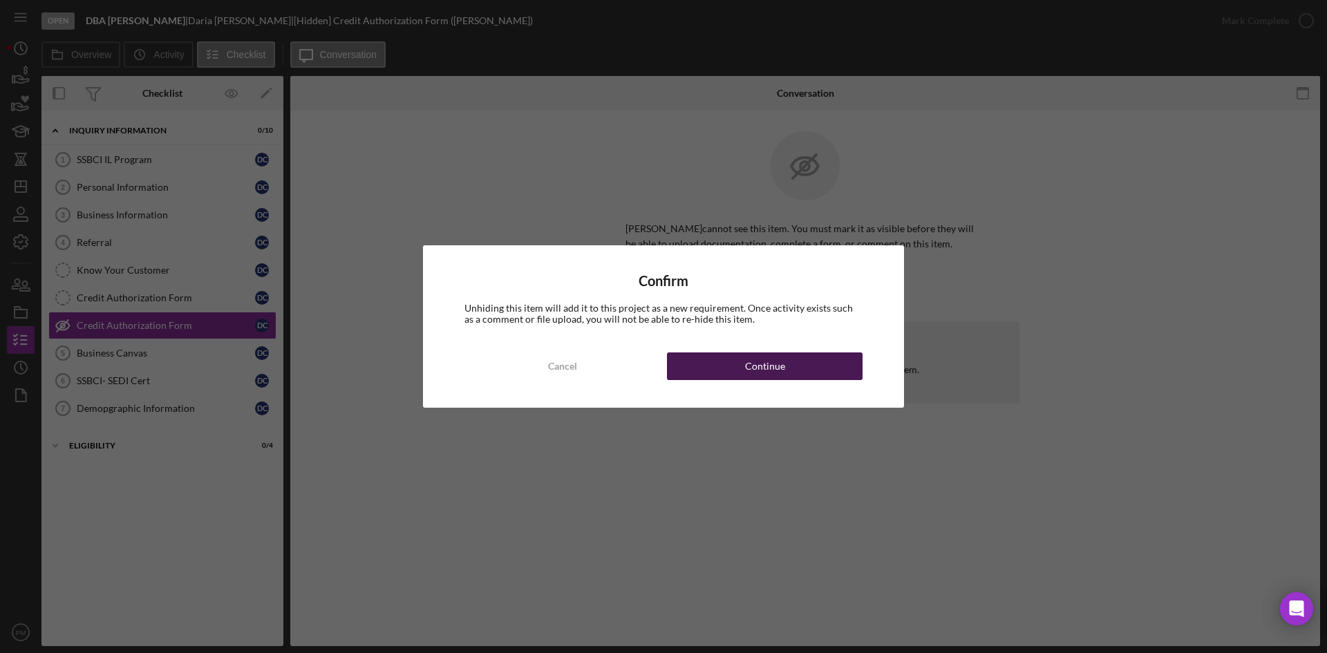
drag, startPoint x: 777, startPoint y: 371, endPoint x: 768, endPoint y: 368, distance: 9.4
click at [768, 368] on div "Continue" at bounding box center [765, 366] width 40 height 28
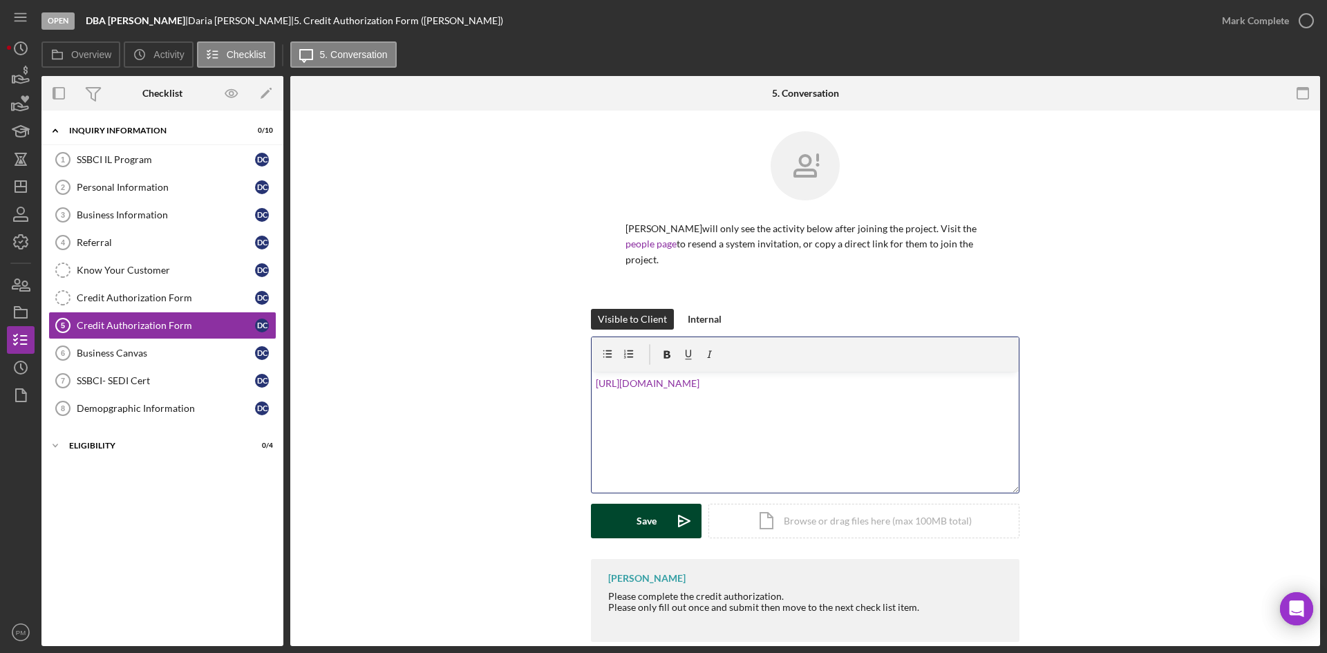
click at [631, 484] on button "Save Icon/icon-invite-send" at bounding box center [646, 521] width 111 height 35
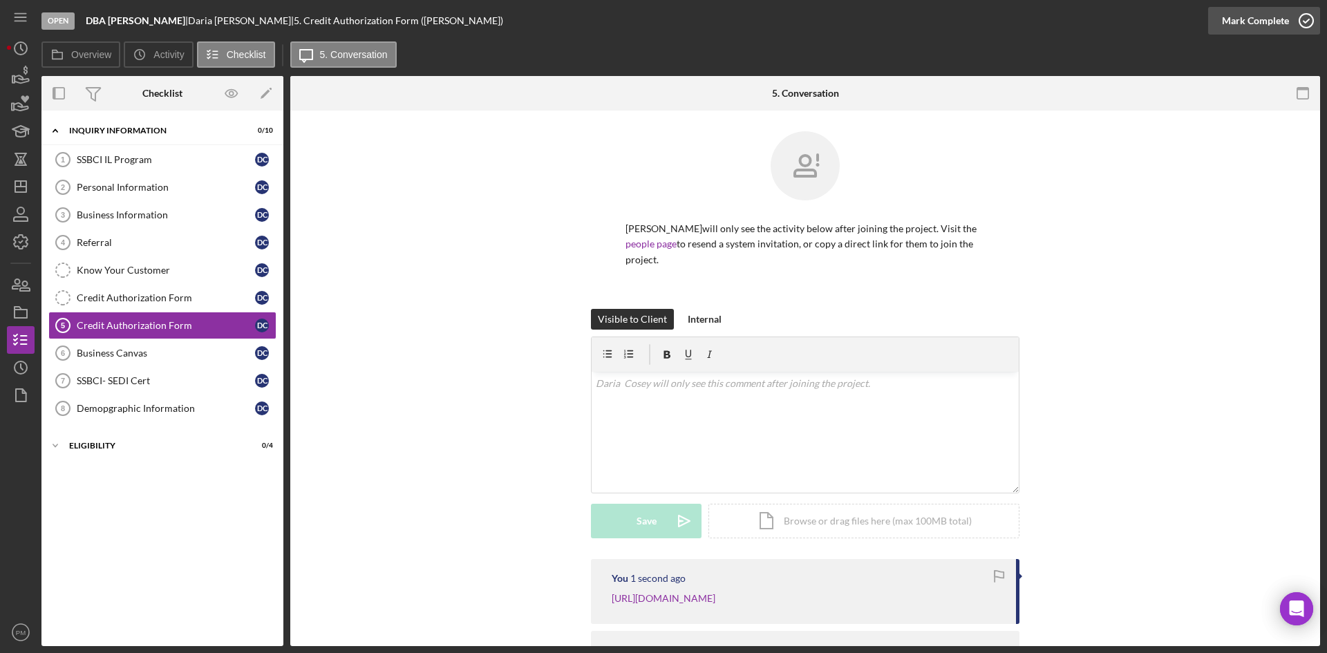
click at [1060, 21] on div "Mark Complete" at bounding box center [1255, 21] width 67 height 28
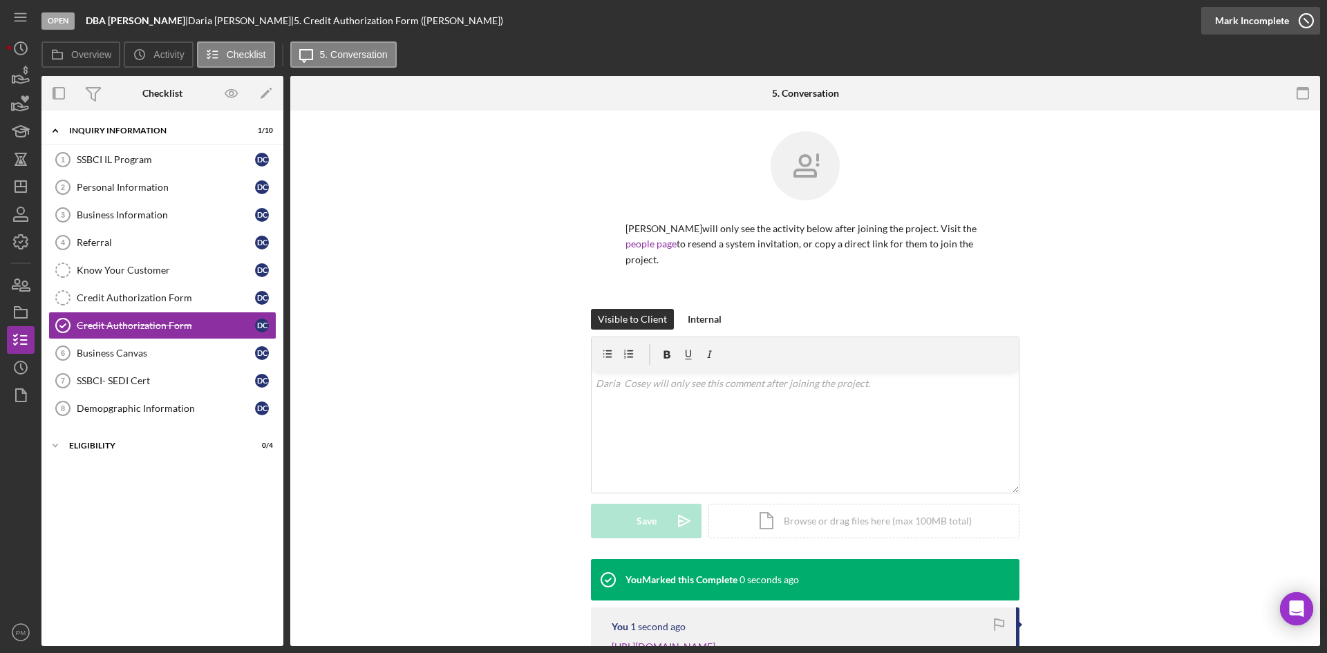
click at [1060, 21] on div "Mark Incomplete" at bounding box center [1252, 21] width 74 height 28
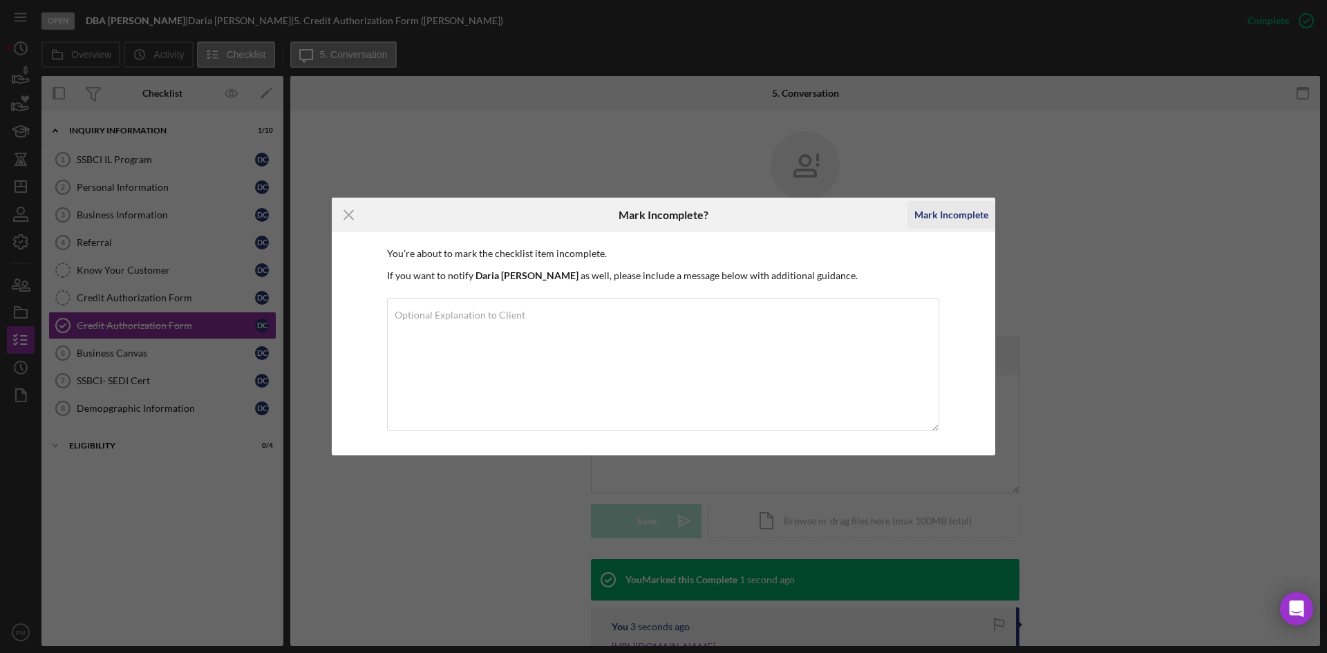
click at [974, 214] on div "Mark Incomplete" at bounding box center [951, 215] width 74 height 28
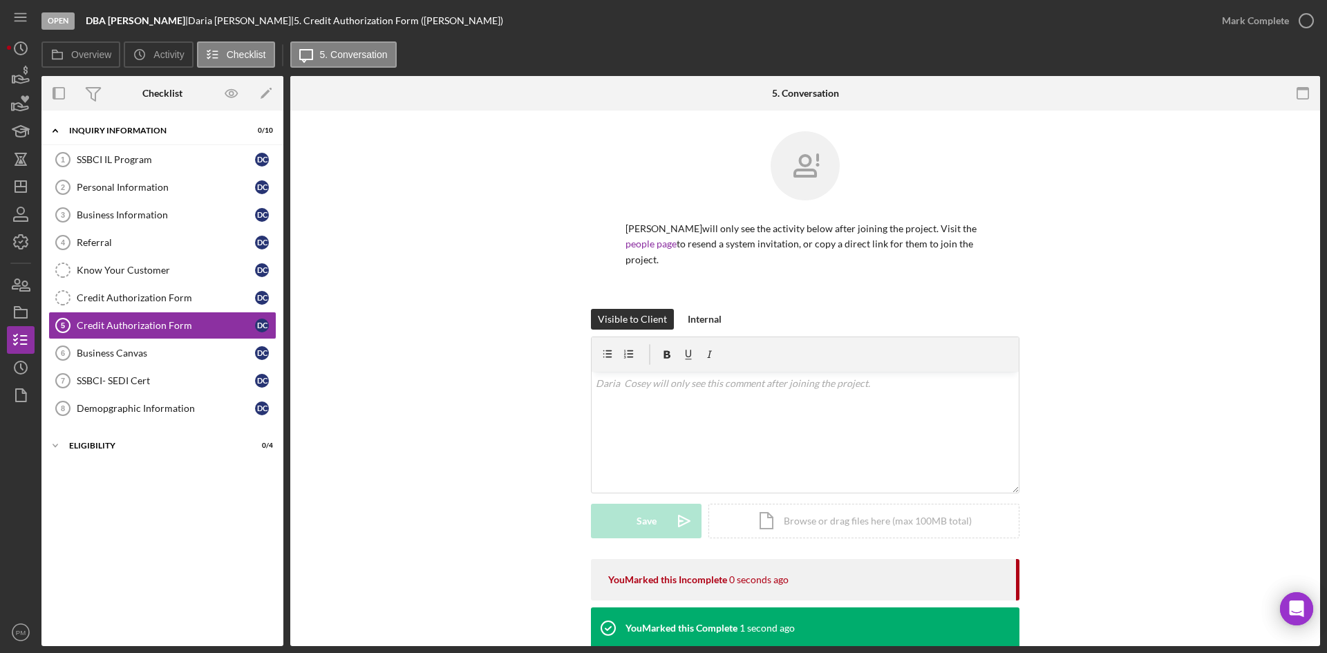
click at [393, 377] on div "Visible to Client Internal v Color teal Color pink Remove color Add row above A…" at bounding box center [805, 434] width 988 height 250
click at [26, 182] on polygon "button" at bounding box center [20, 186] width 11 height 11
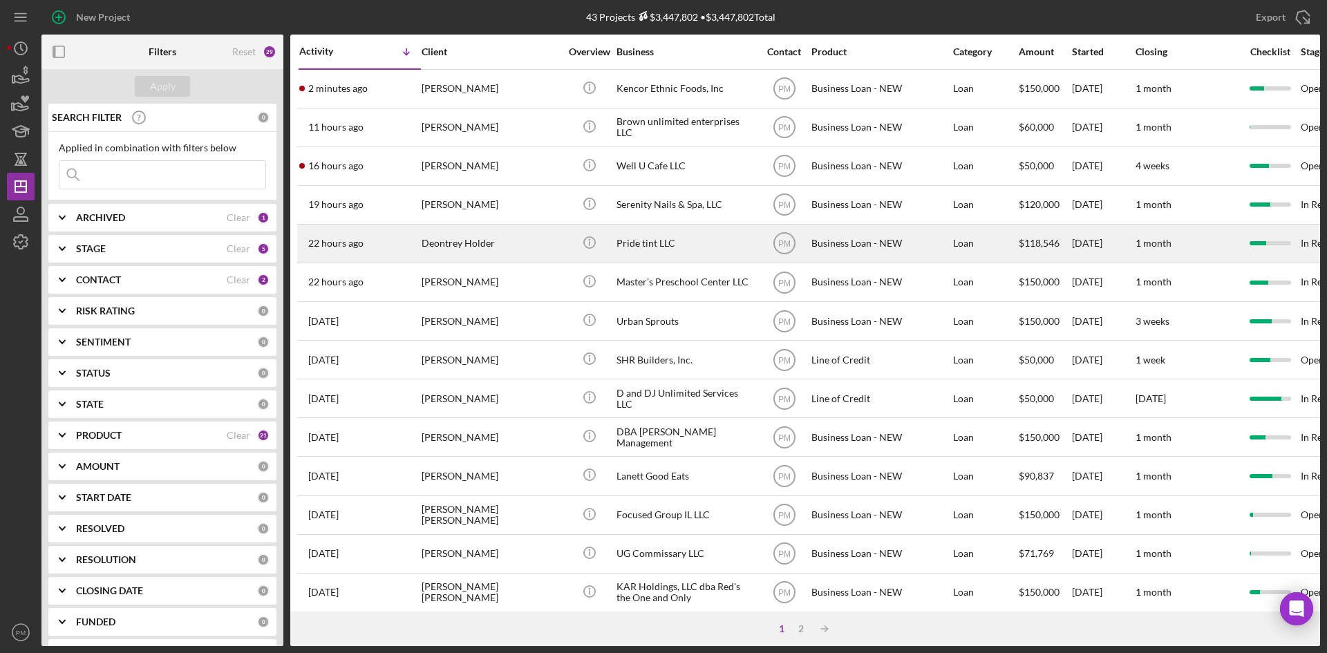
click at [467, 241] on div "Deontrey Holder" at bounding box center [491, 243] width 138 height 37
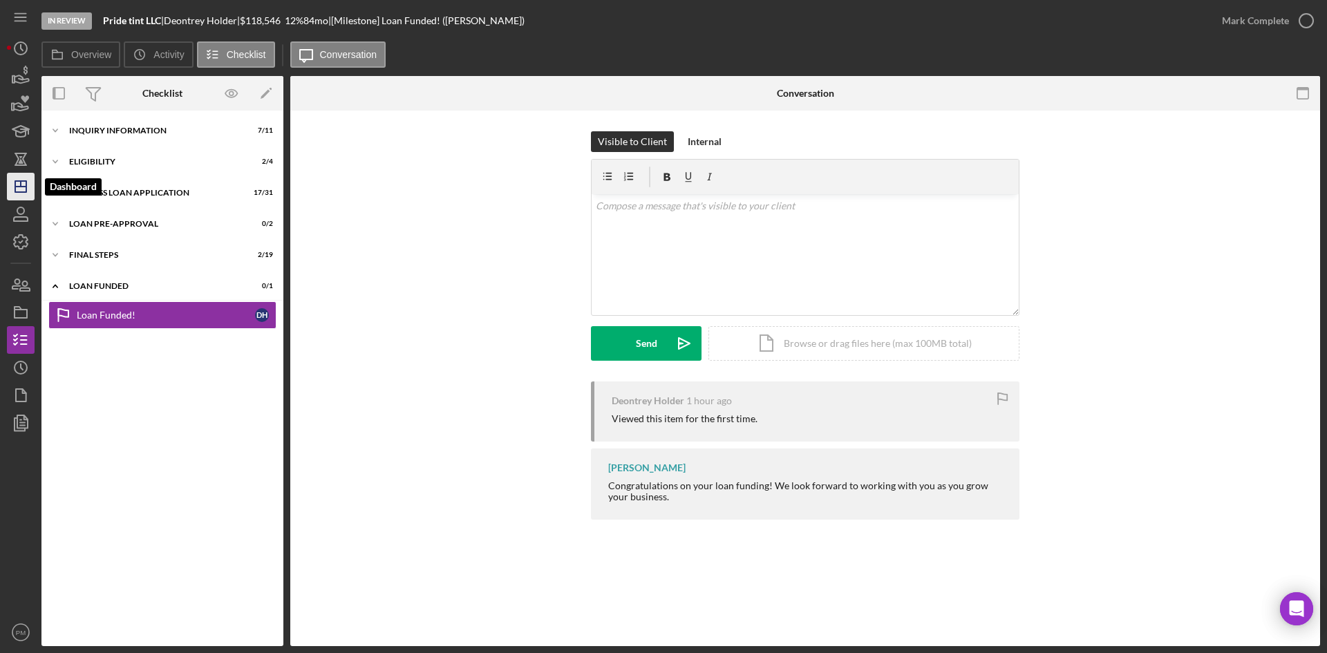
click at [26, 190] on polygon "button" at bounding box center [20, 186] width 11 height 11
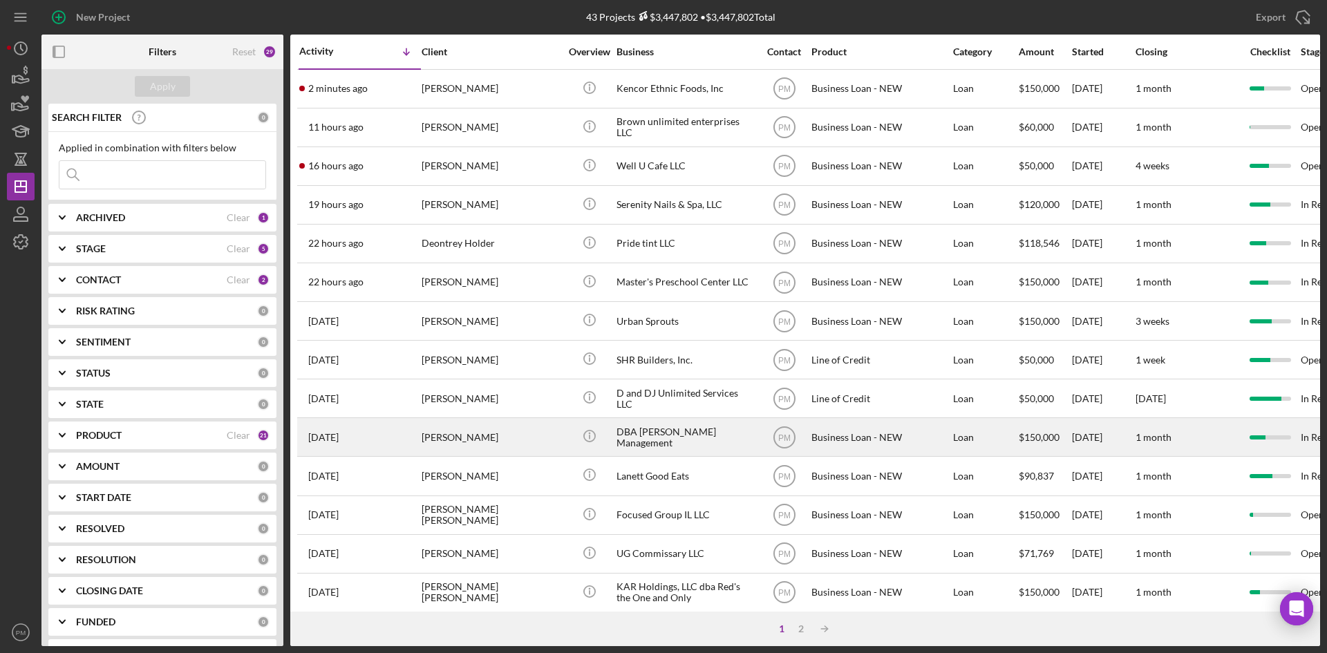
click at [478, 439] on div "[PERSON_NAME]" at bounding box center [491, 437] width 138 height 37
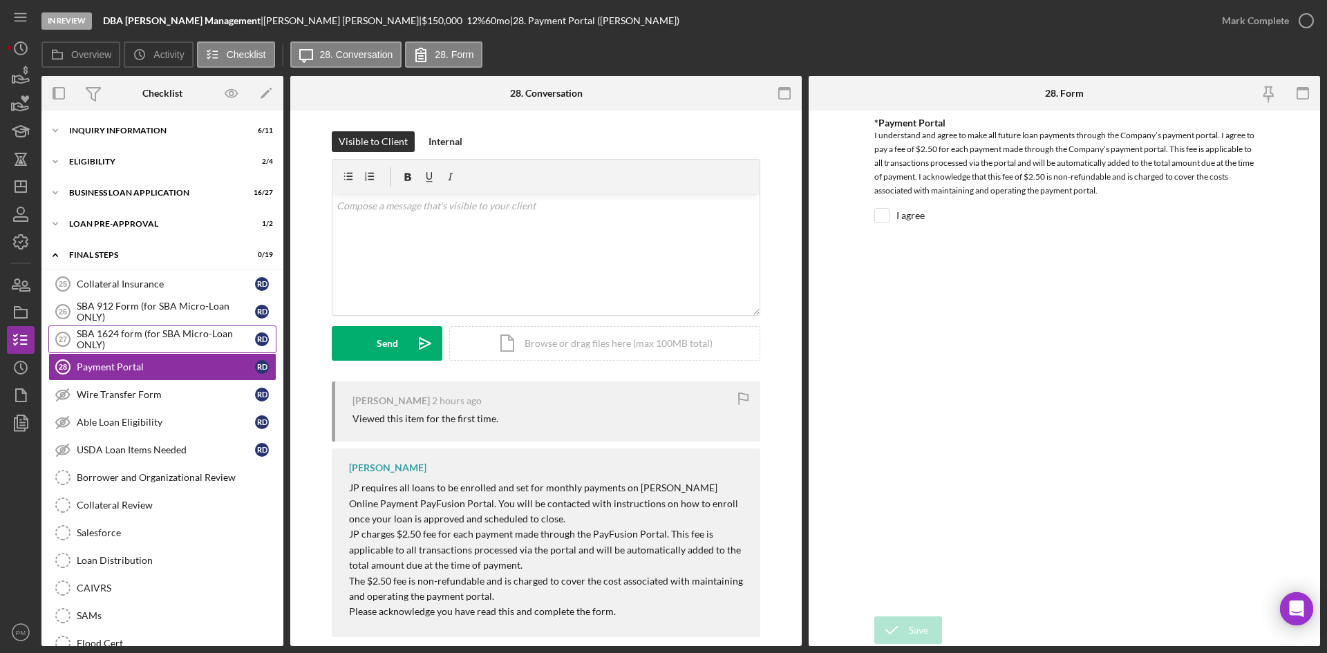
click at [131, 328] on div "SBA 1624 form (for SBA Micro-Loan ONLY)" at bounding box center [166, 339] width 178 height 22
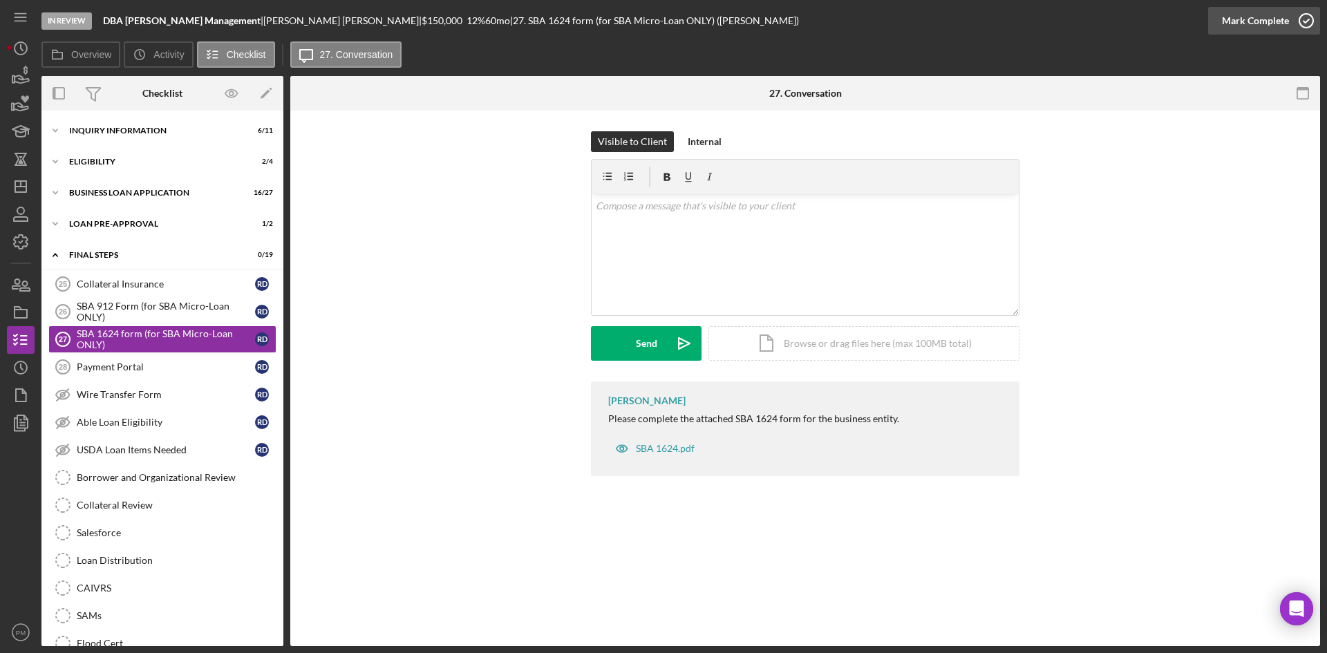
click at [1060, 22] on div "Mark Complete" at bounding box center [1255, 21] width 67 height 28
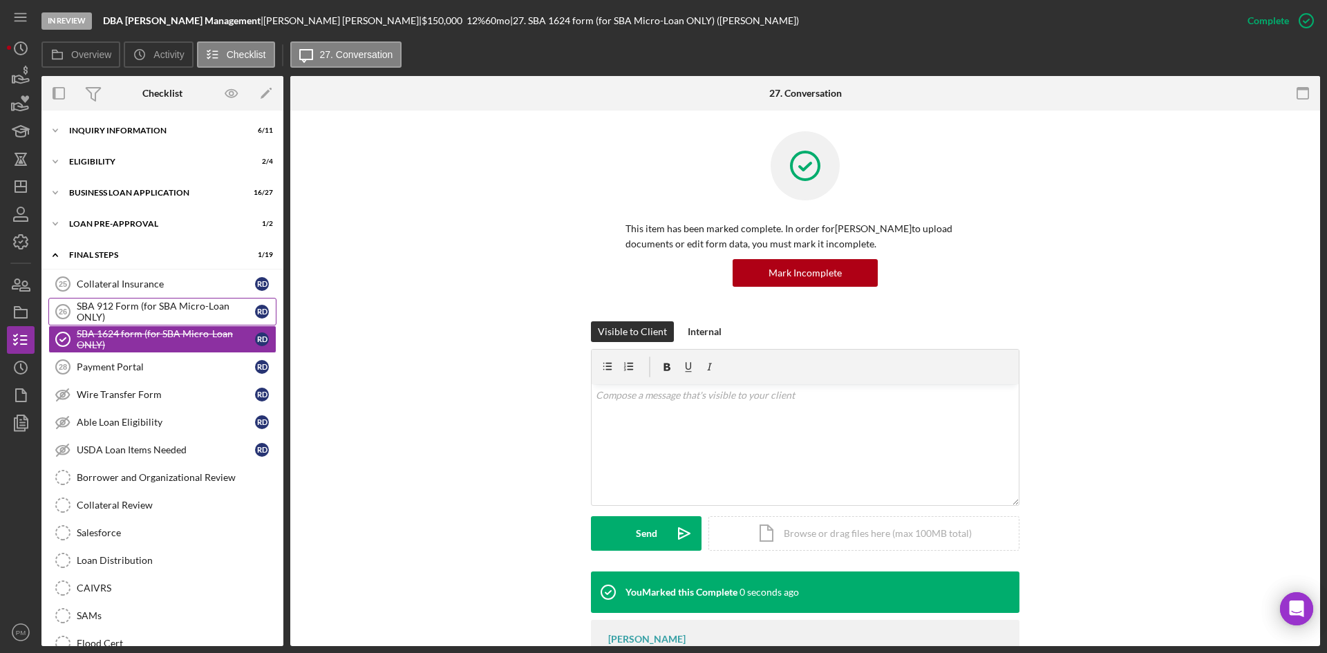
click at [112, 298] on link "SBA 912 Form (for SBA Micro-Loan ONLY) 26 SBA 912 Form (for SBA Micro-Loan ONLY…" at bounding box center [162, 312] width 228 height 28
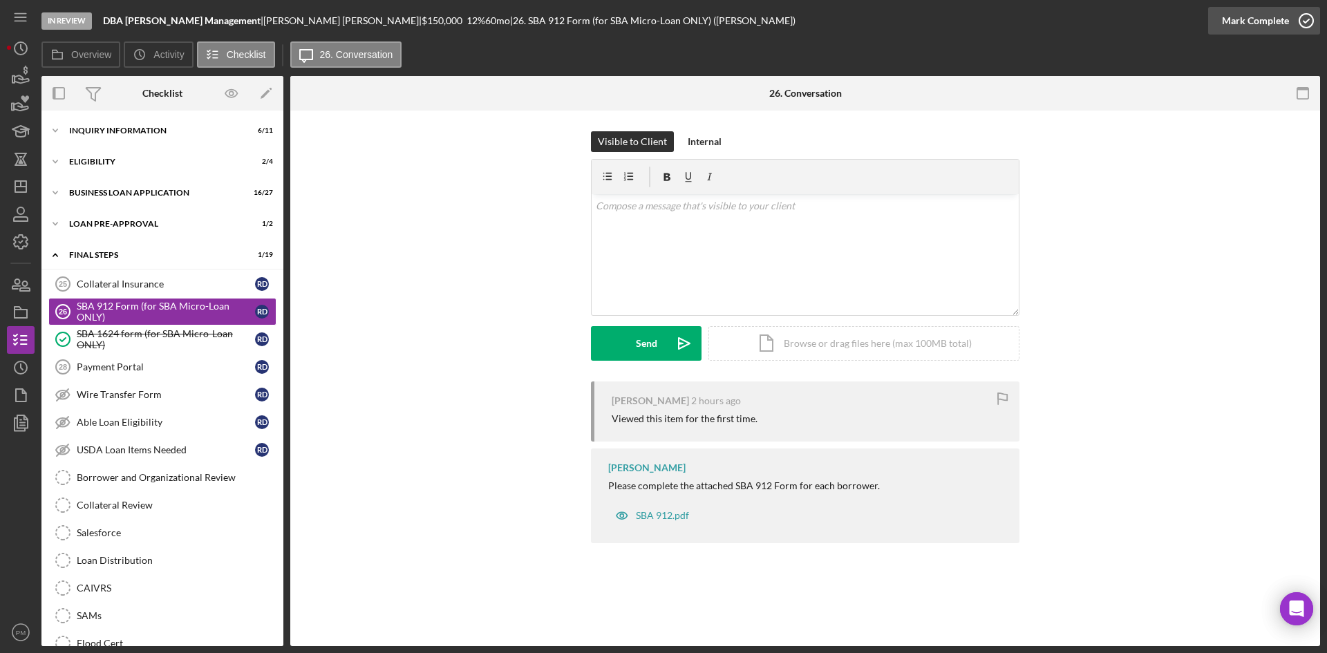
click at [1060, 28] on div "Mark Complete" at bounding box center [1255, 21] width 67 height 28
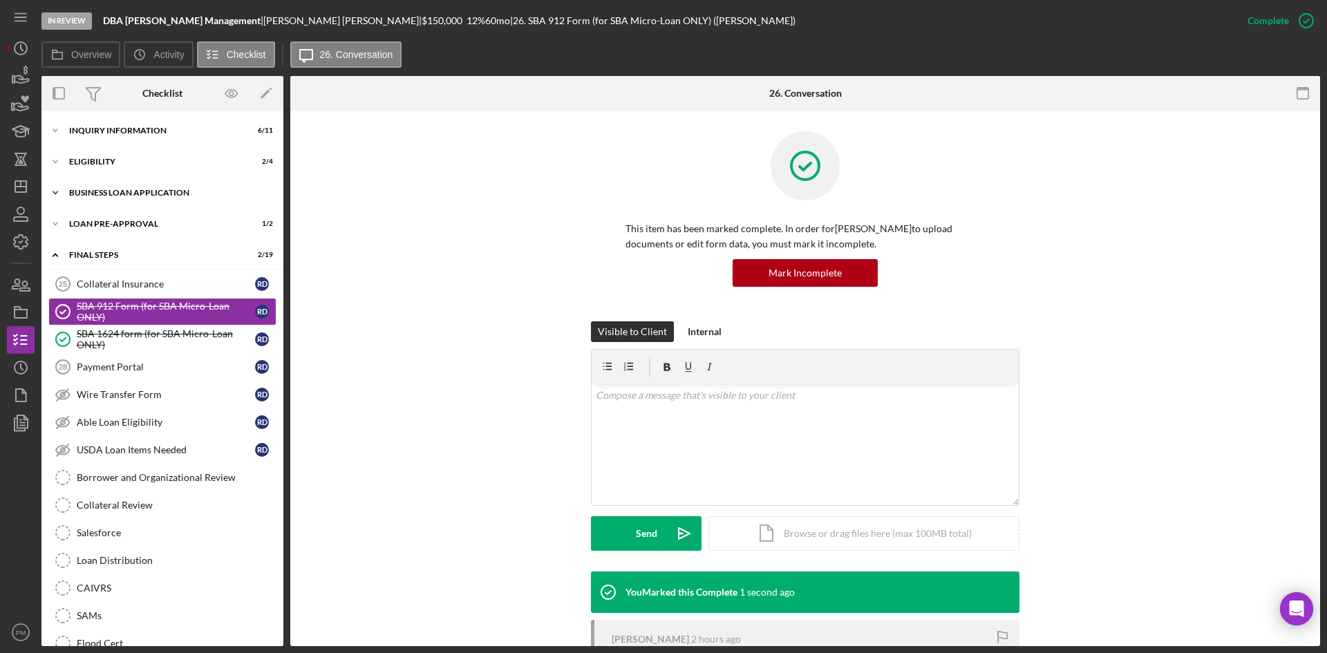
click at [136, 188] on div "Icon/Expander BUSINESS LOAN APPLICATION 16 / 27" at bounding box center [162, 193] width 242 height 28
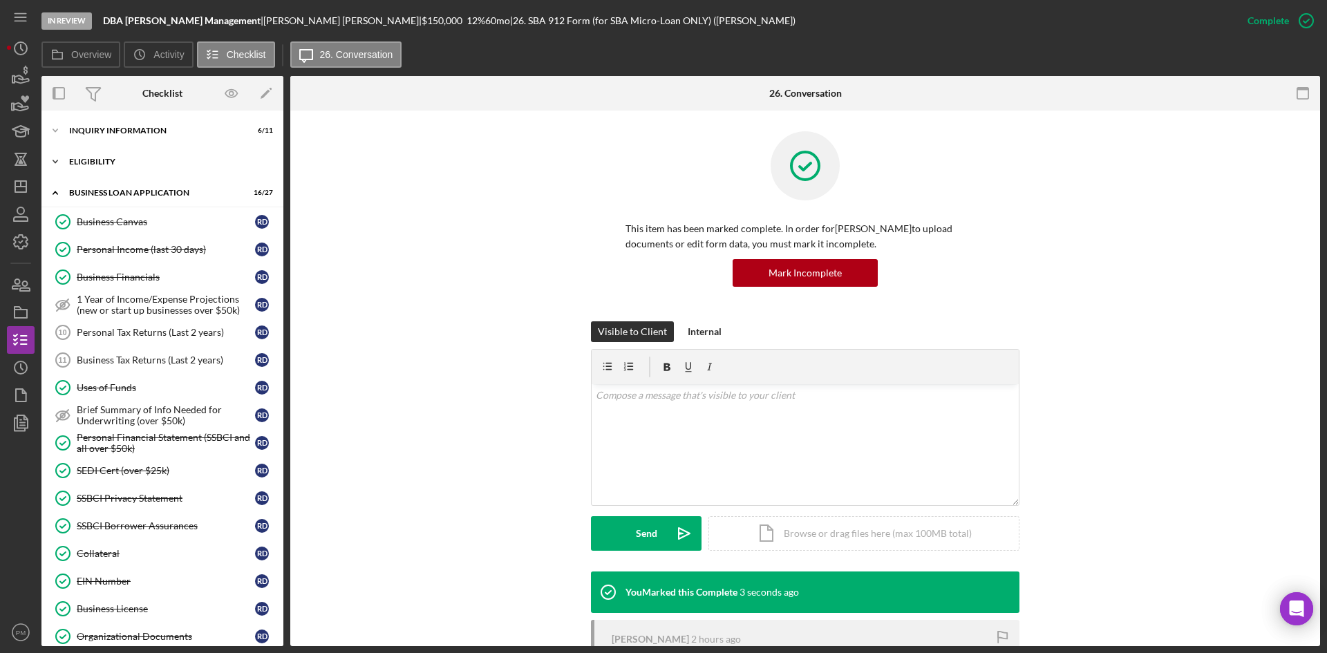
click at [106, 164] on div "ELIGIBILITY" at bounding box center [167, 162] width 197 height 8
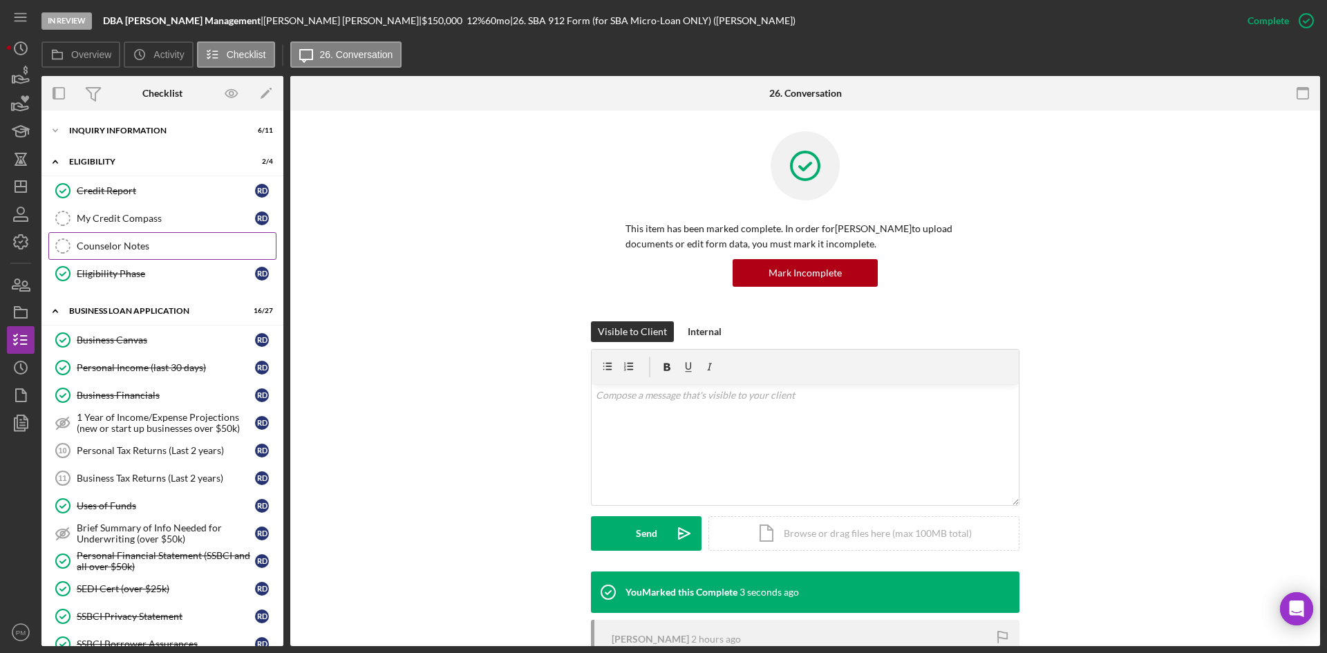
click at [108, 239] on link "Counselor Notes Counselor Notes" at bounding box center [162, 246] width 228 height 28
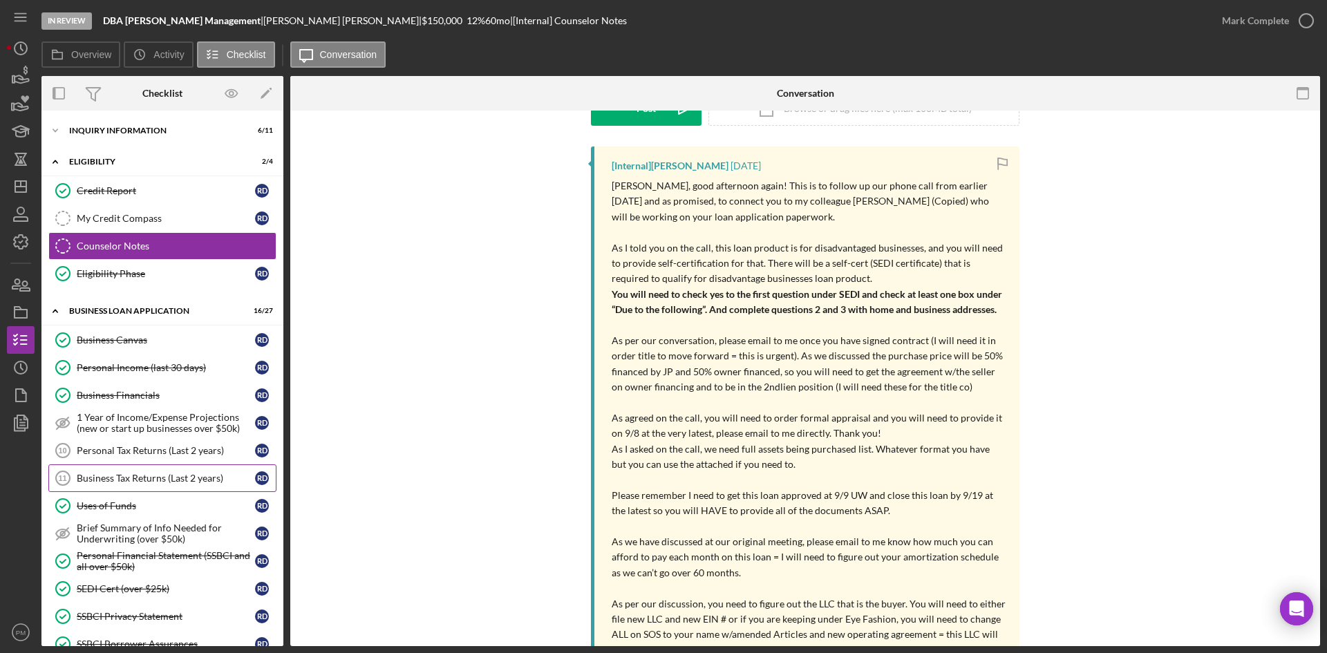
scroll to position [69, 0]
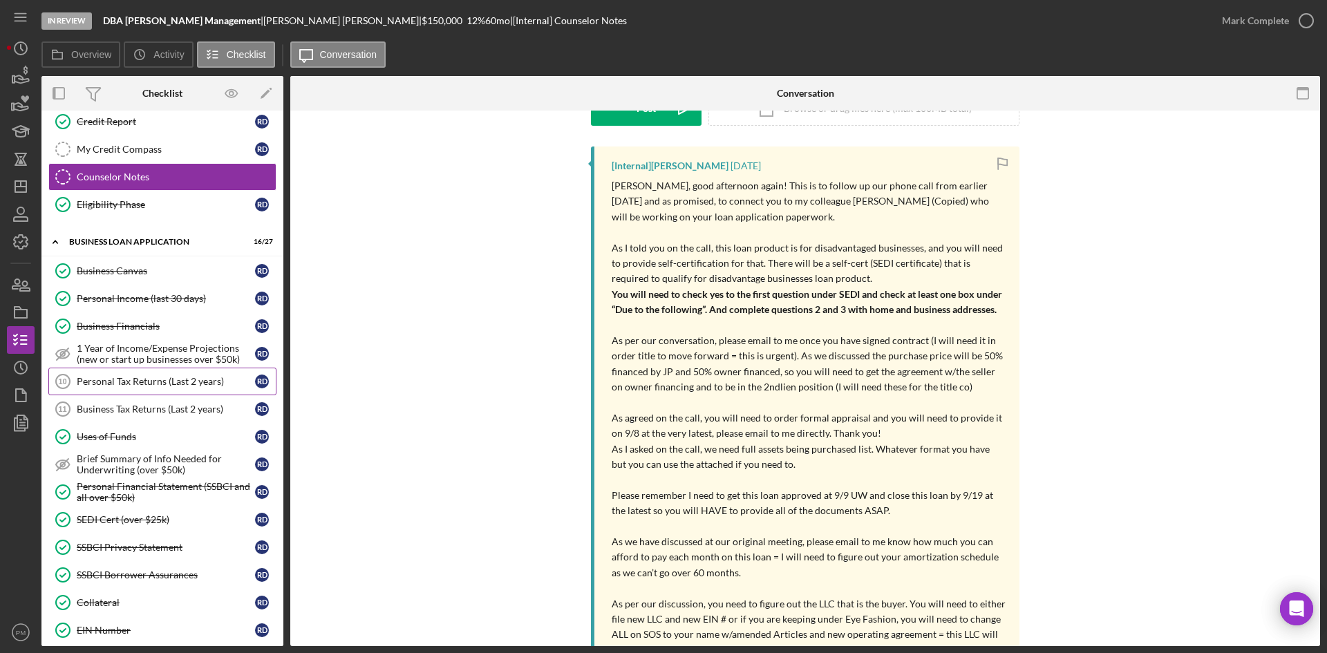
click at [117, 375] on link "Personal Tax Returns (Last 2 years) 10 Personal Tax Returns (Last 2 years) R D" at bounding box center [162, 382] width 228 height 28
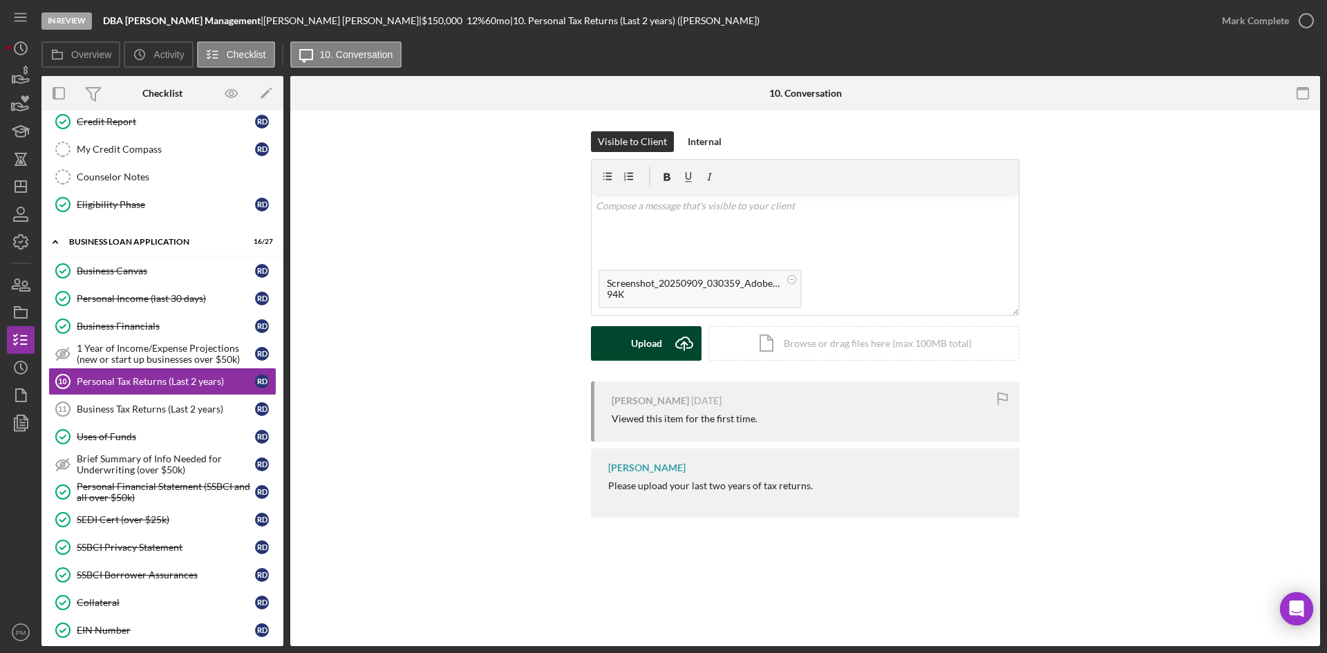
click at [656, 348] on div "Upload" at bounding box center [646, 343] width 31 height 35
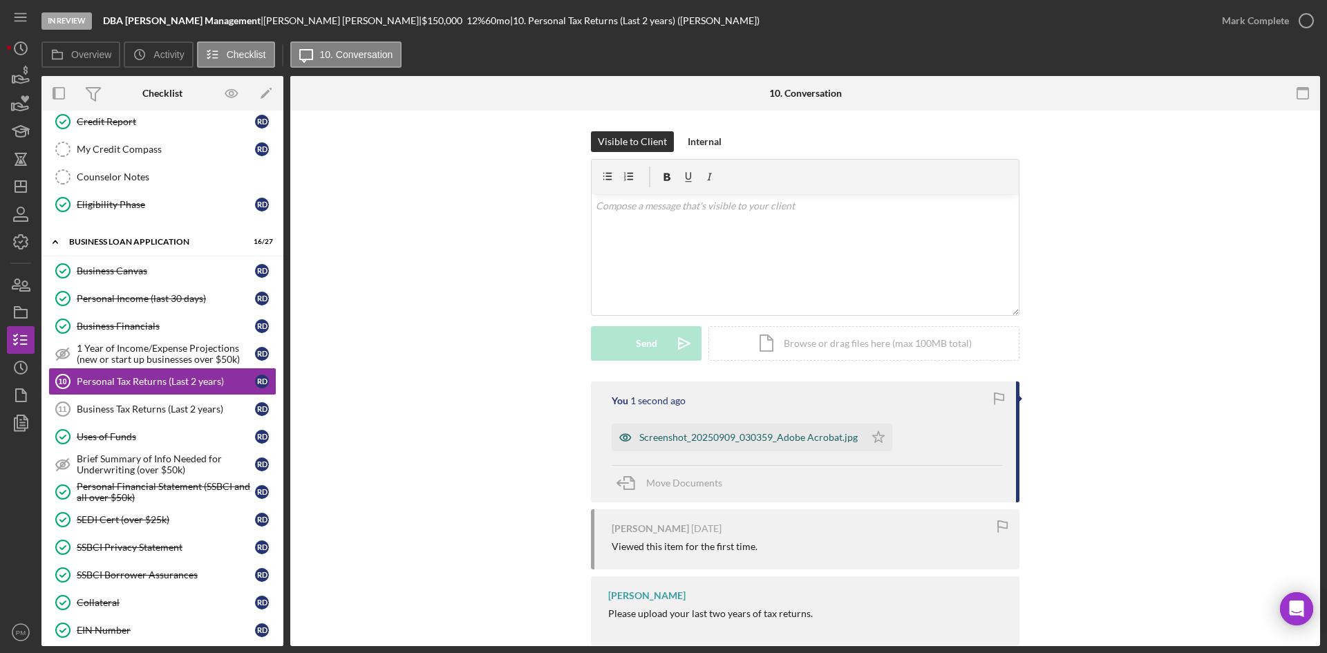
click at [717, 433] on div "Screenshot_20250909_030359_Adobe Acrobat.jpg" at bounding box center [748, 437] width 218 height 11
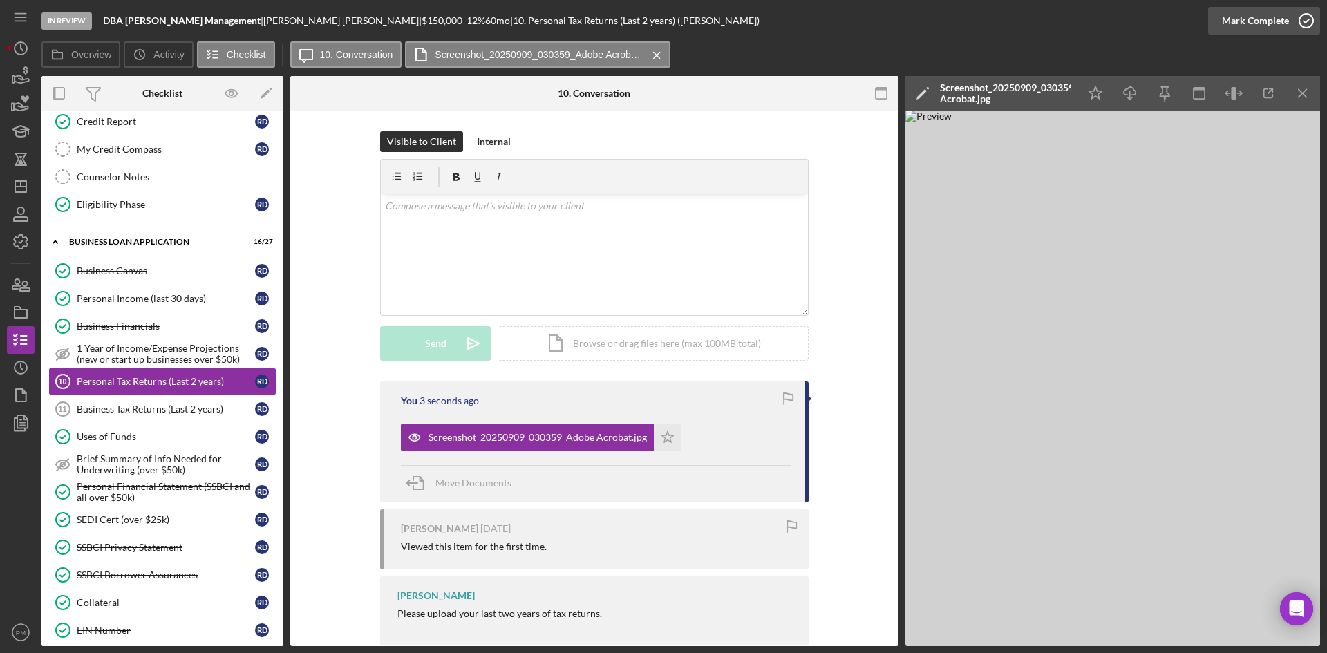
click at [1060, 22] on div "Mark Complete" at bounding box center [1255, 21] width 67 height 28
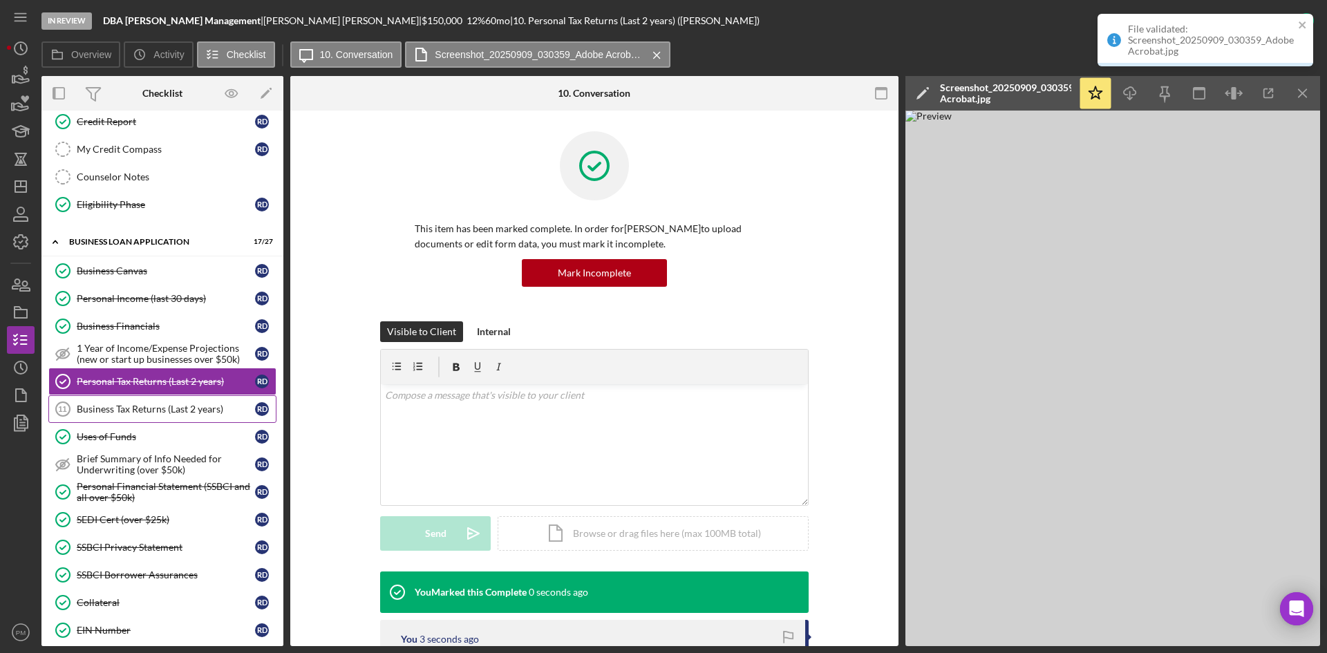
click at [126, 408] on div "Business Tax Returns (Last 2 years)" at bounding box center [166, 409] width 178 height 11
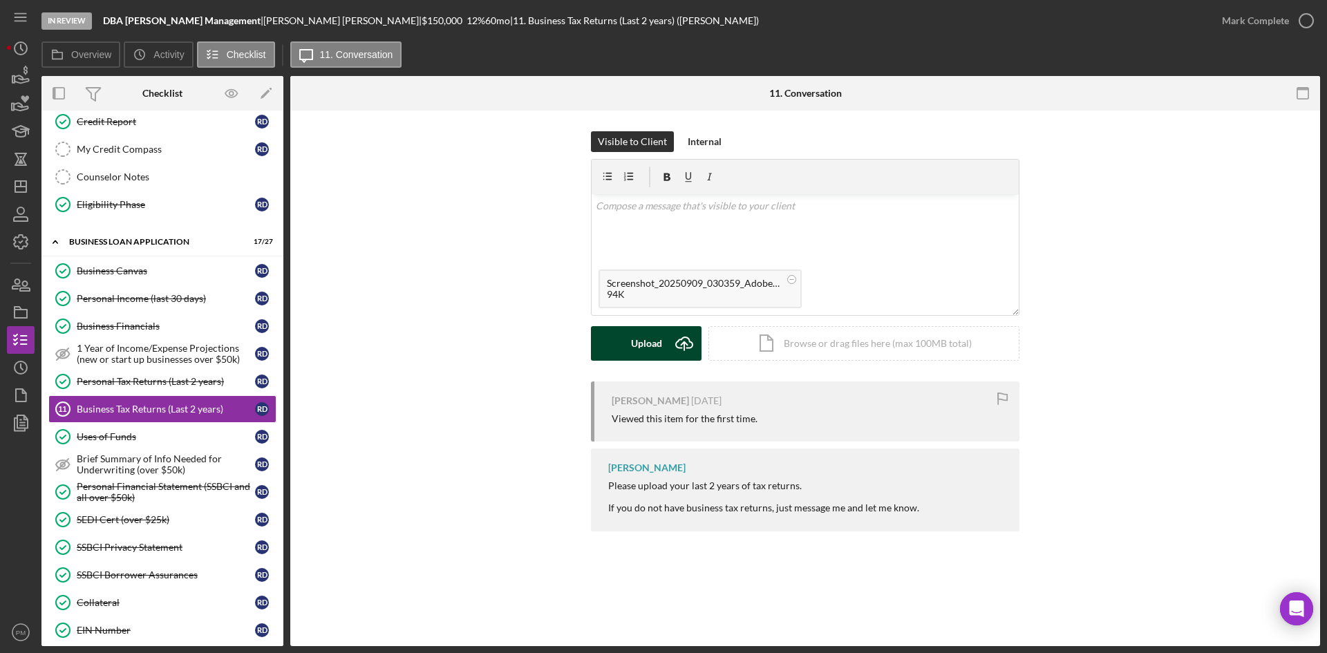
click at [627, 342] on button "Upload Icon/Upload" at bounding box center [646, 343] width 111 height 35
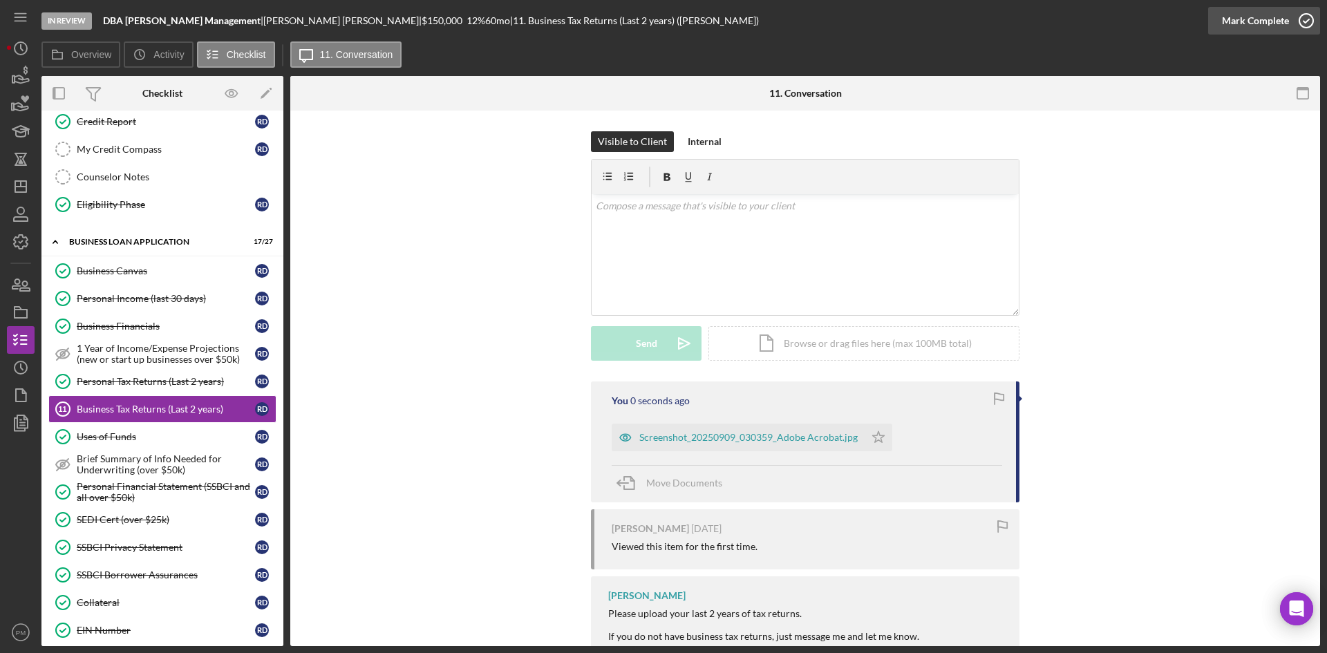
click at [1060, 24] on div "Mark Complete" at bounding box center [1255, 21] width 67 height 28
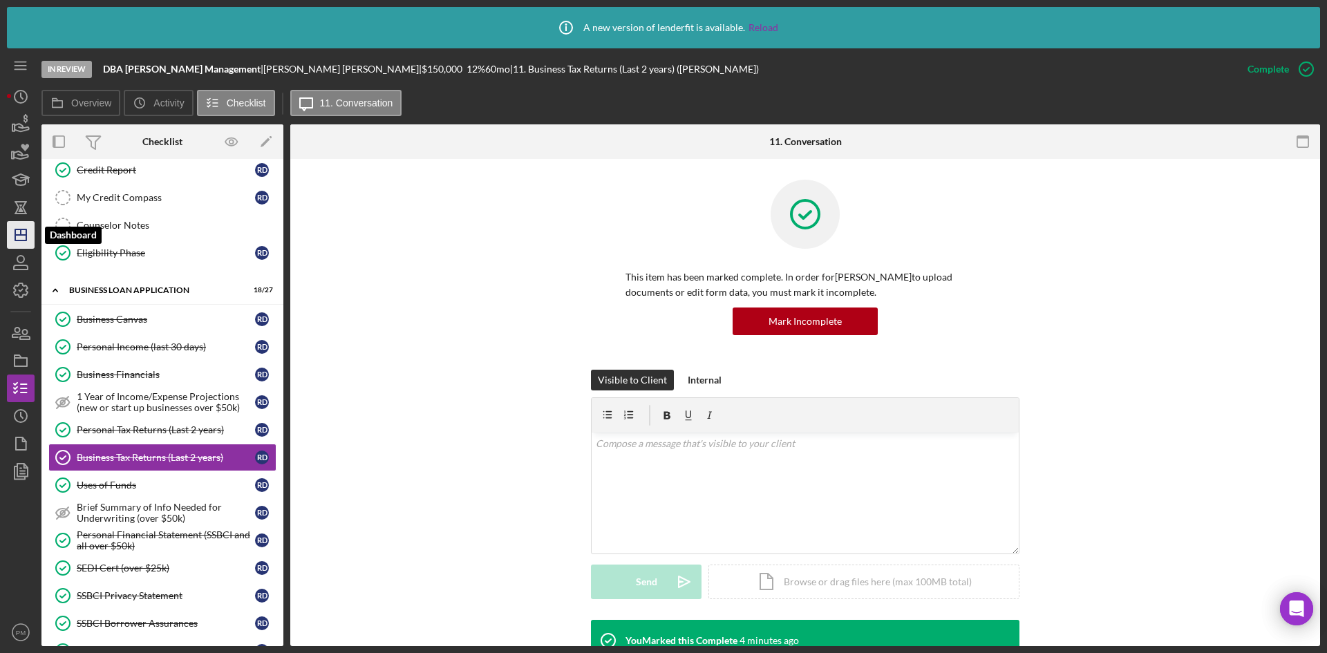
click at [20, 227] on icon "Icon/Dashboard" at bounding box center [20, 235] width 35 height 35
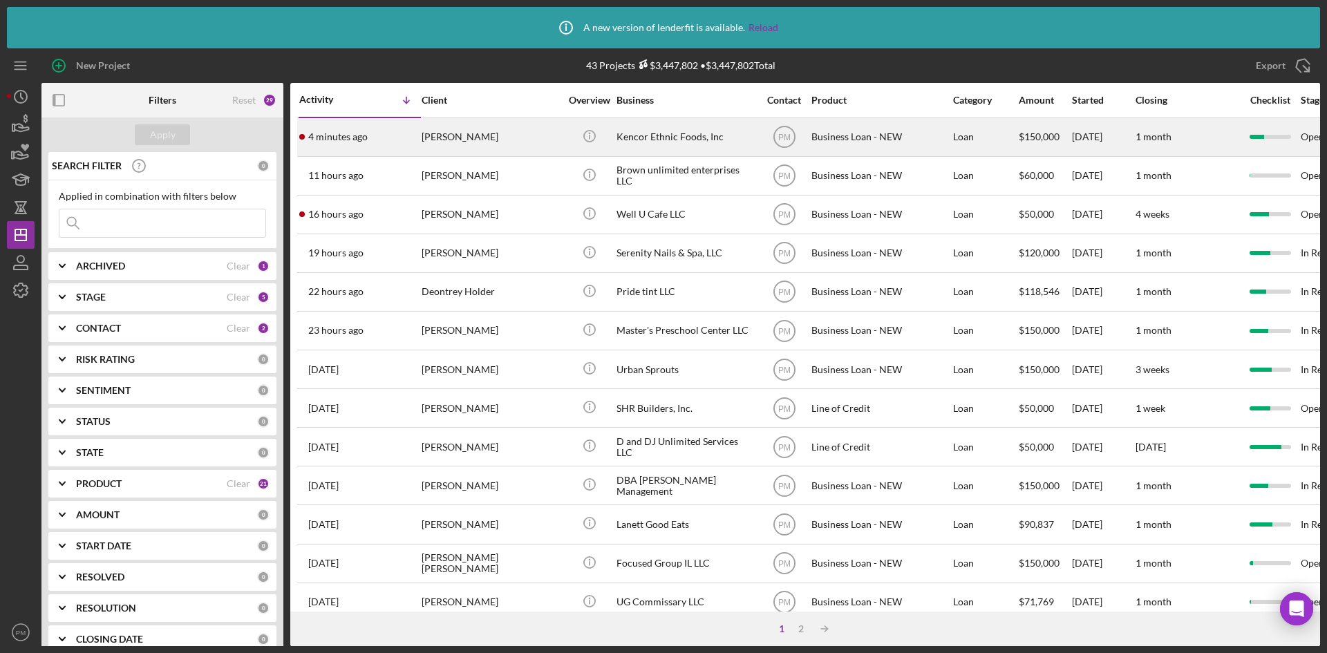
click at [452, 135] on div "[PERSON_NAME]" at bounding box center [491, 137] width 138 height 37
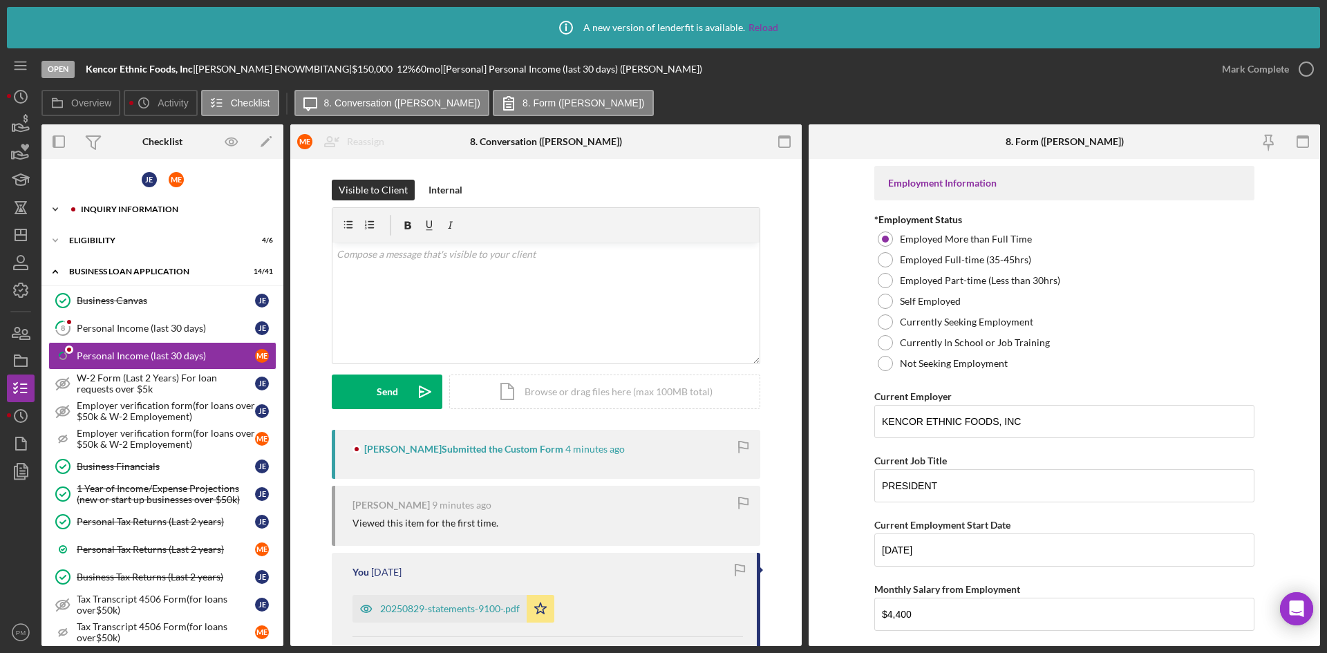
click at [152, 213] on div "INQUIRY INFORMATION" at bounding box center [173, 209] width 185 height 8
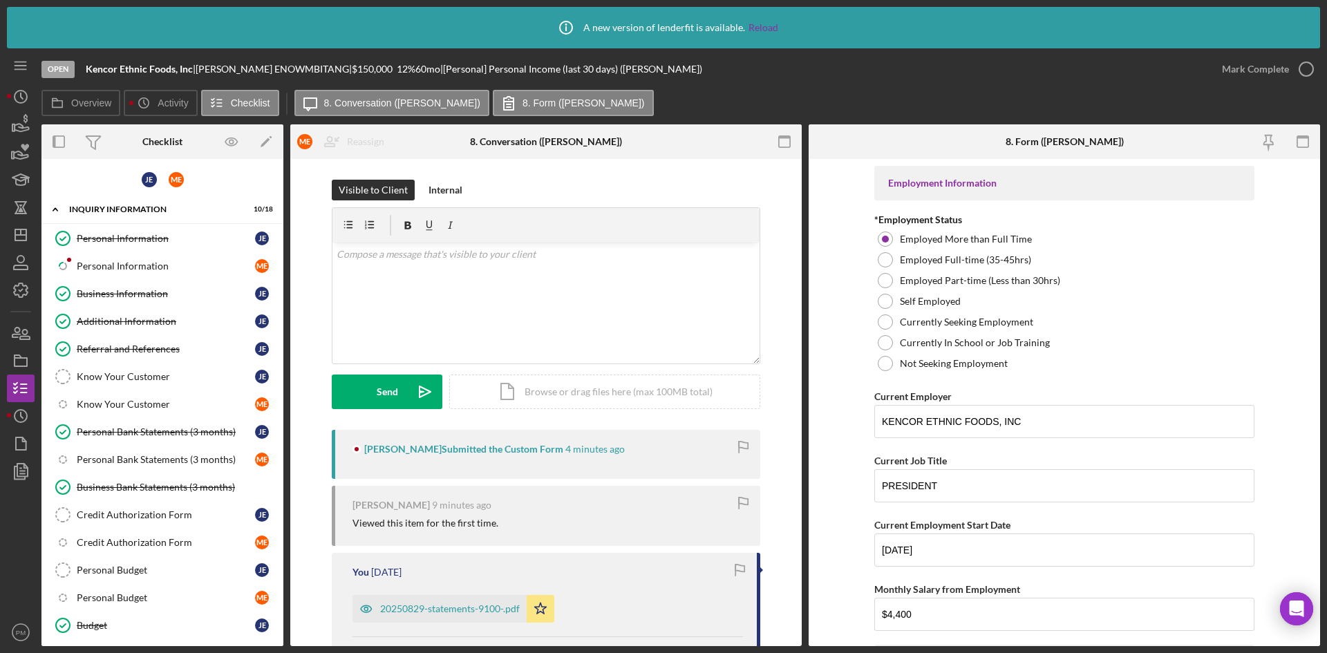
click at [138, 268] on div "Personal Information" at bounding box center [166, 266] width 178 height 11
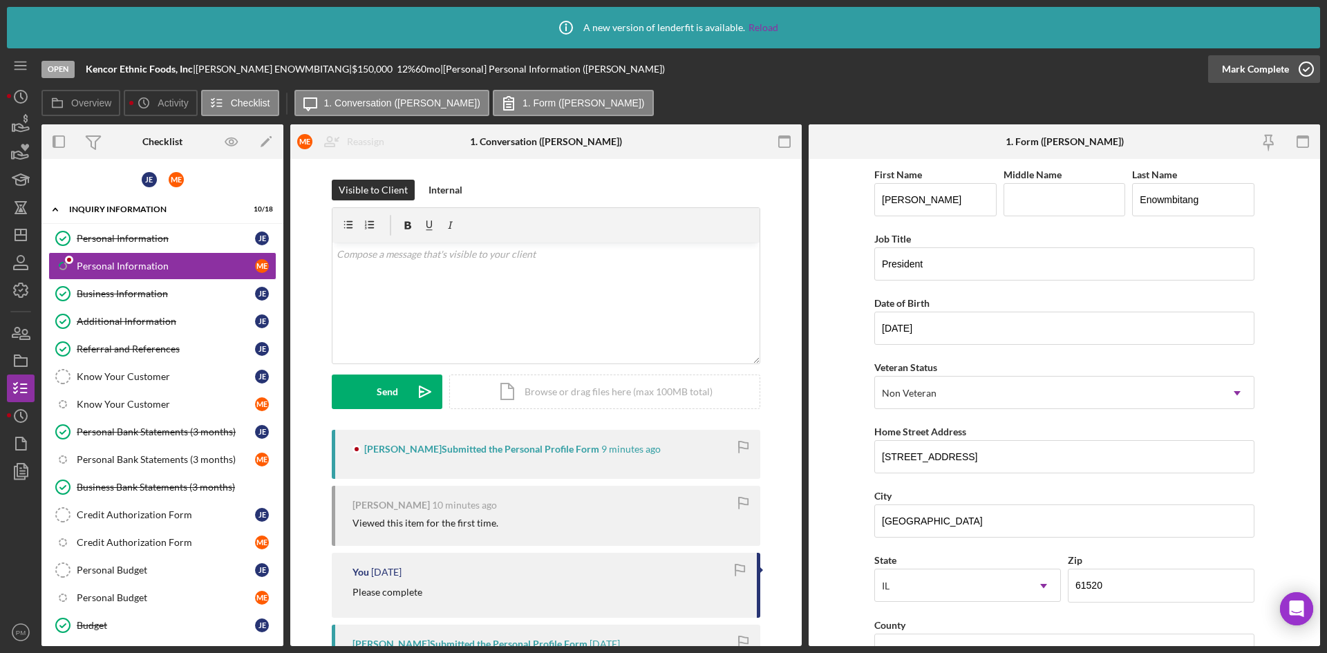
click at [1060, 61] on div "Mark Complete" at bounding box center [1255, 69] width 67 height 28
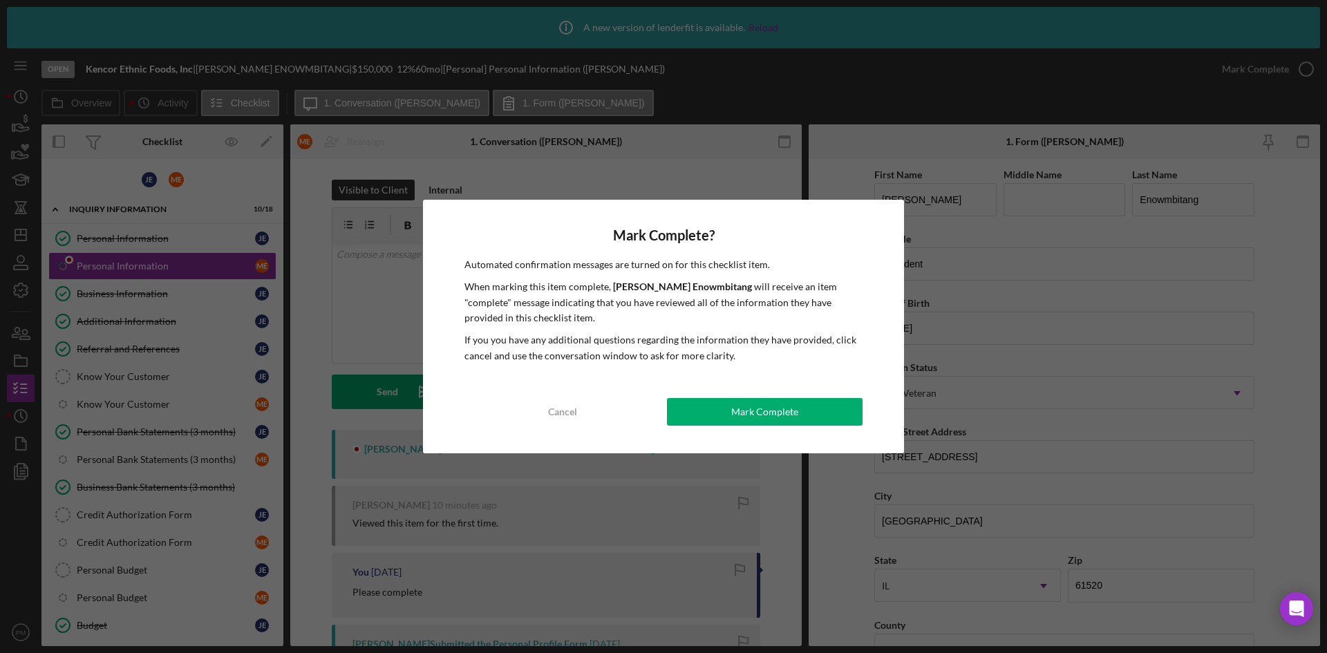
click at [728, 395] on div "Mark Complete? Automated confirmation messages are turned on for this checklist…" at bounding box center [663, 327] width 481 height 254
click at [729, 416] on button "Mark Complete" at bounding box center [765, 412] width 196 height 28
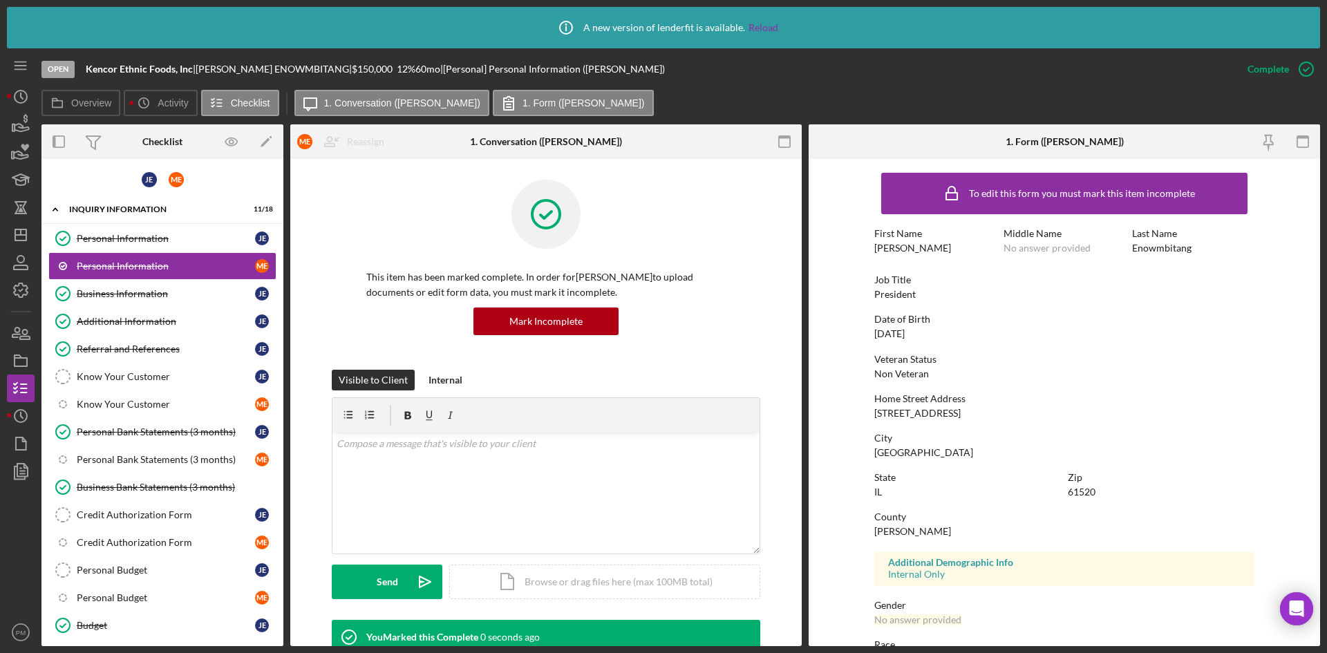
scroll to position [346, 0]
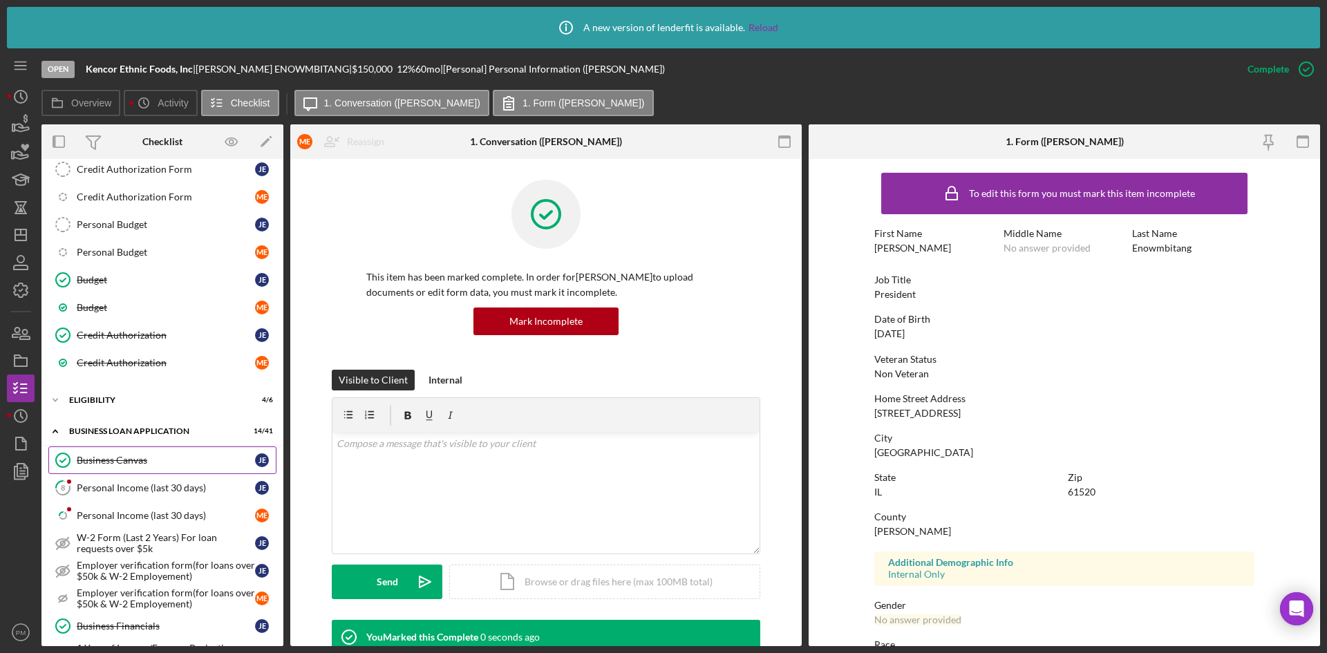
click at [106, 483] on div "Personal Income (last 30 days)" at bounding box center [166, 487] width 178 height 11
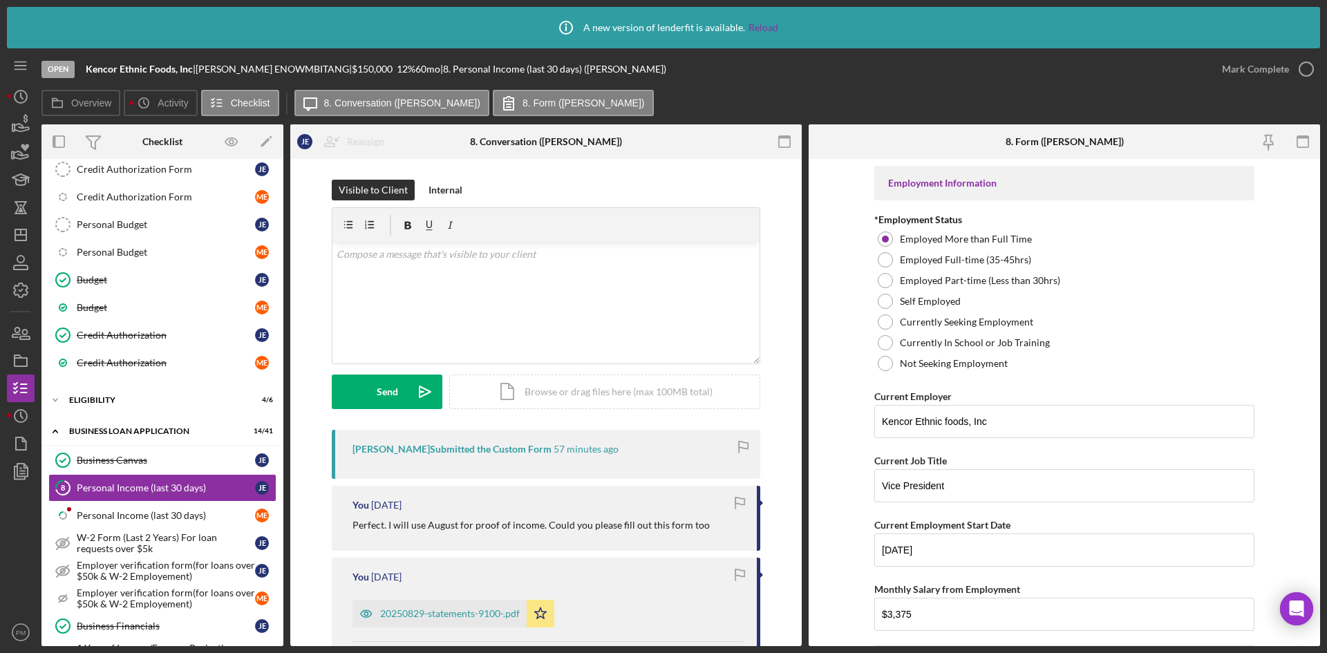
scroll to position [276, 0]
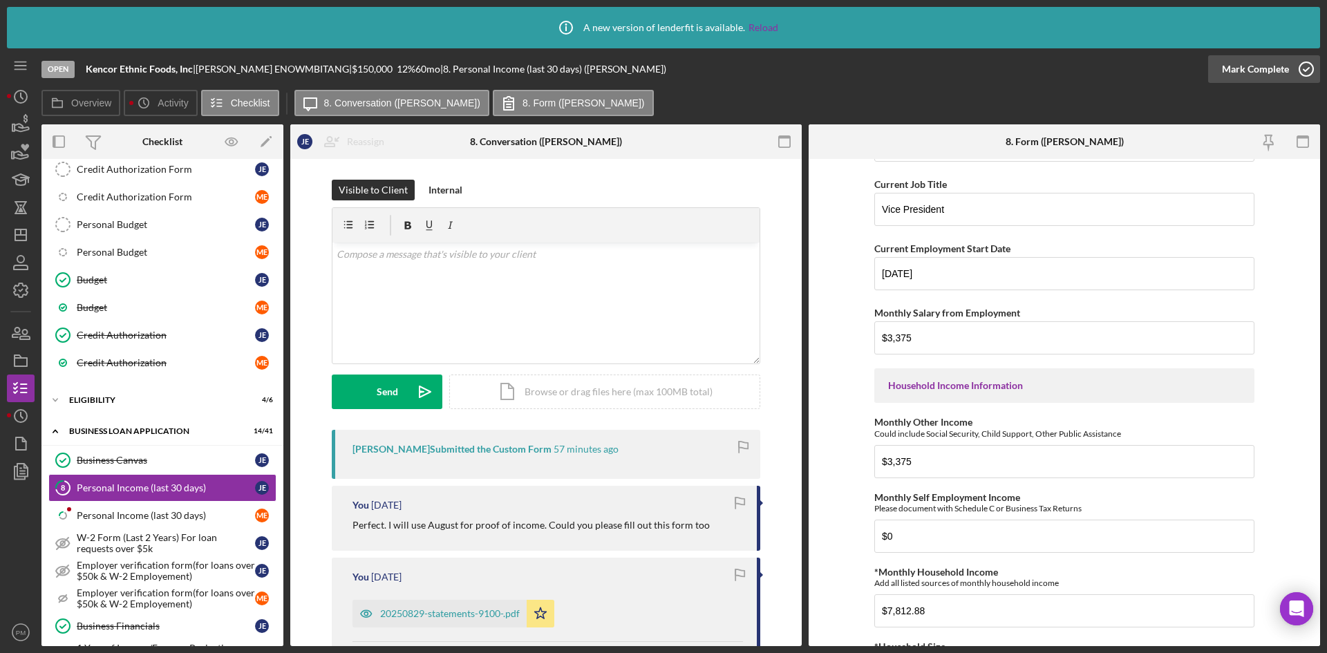
click at [1060, 67] on div "Mark Complete" at bounding box center [1255, 69] width 67 height 28
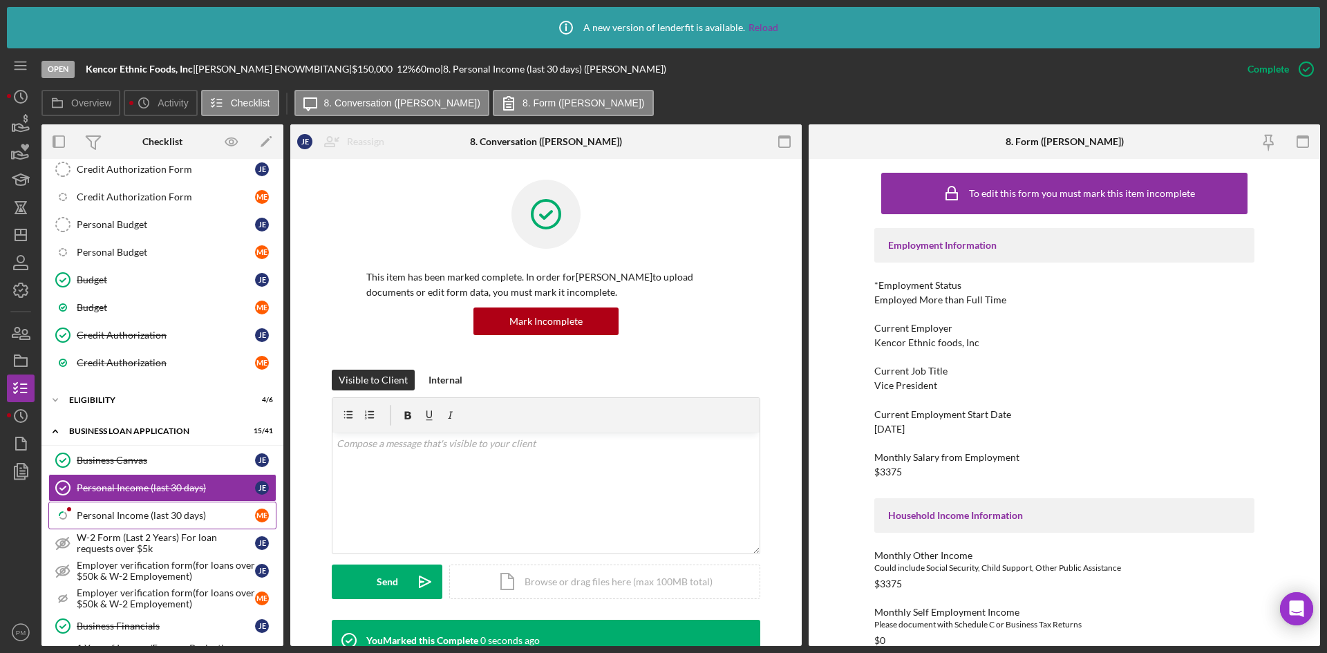
click at [149, 484] on div "Personal Income (last 30 days)" at bounding box center [166, 515] width 178 height 11
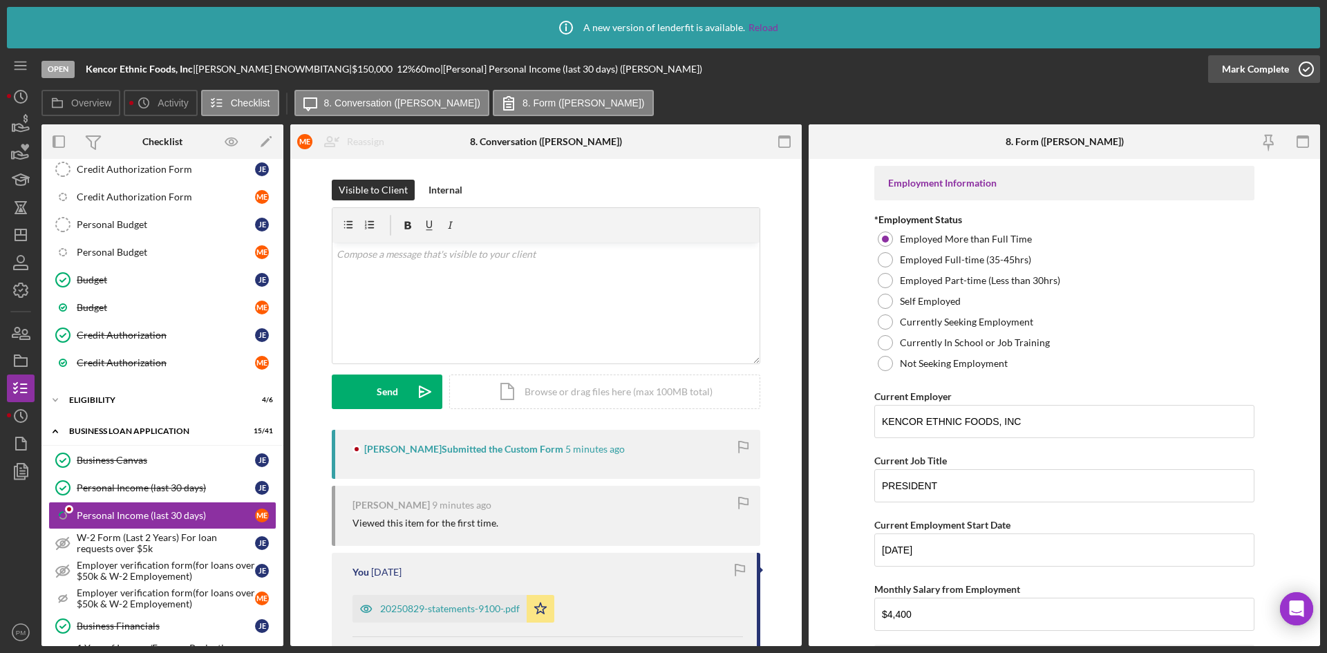
click at [1060, 70] on div "Mark Complete" at bounding box center [1255, 69] width 67 height 28
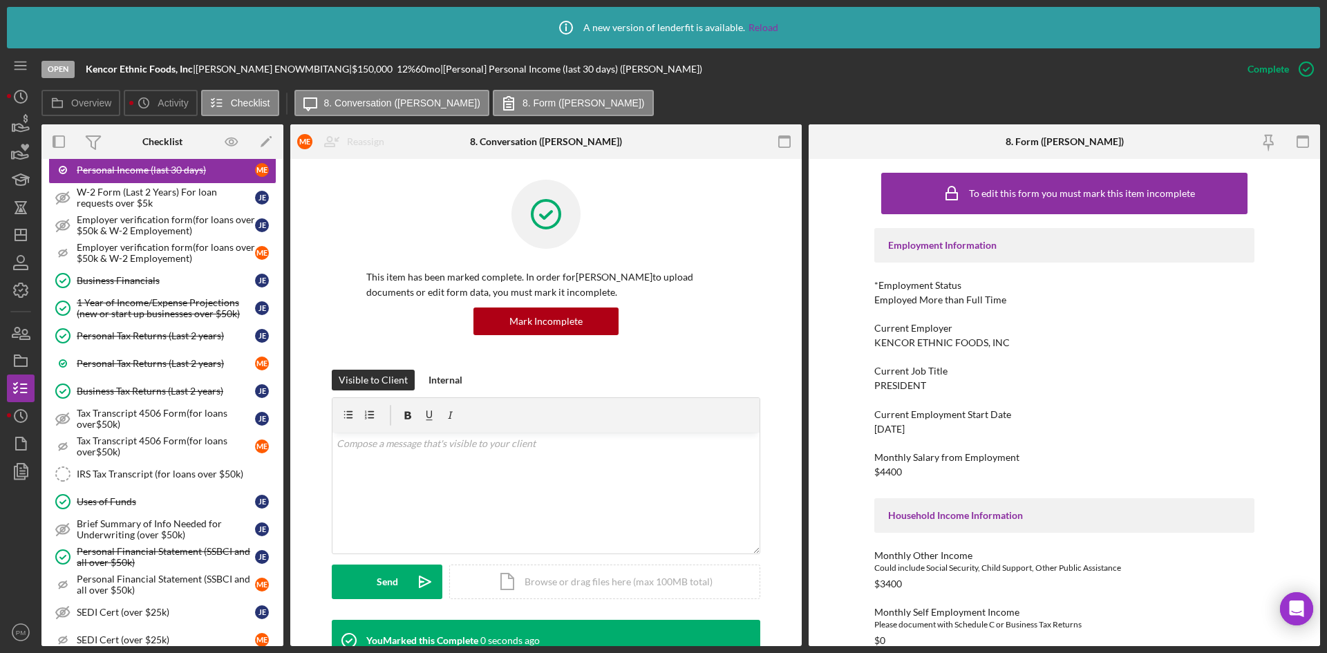
scroll to position [1037, 0]
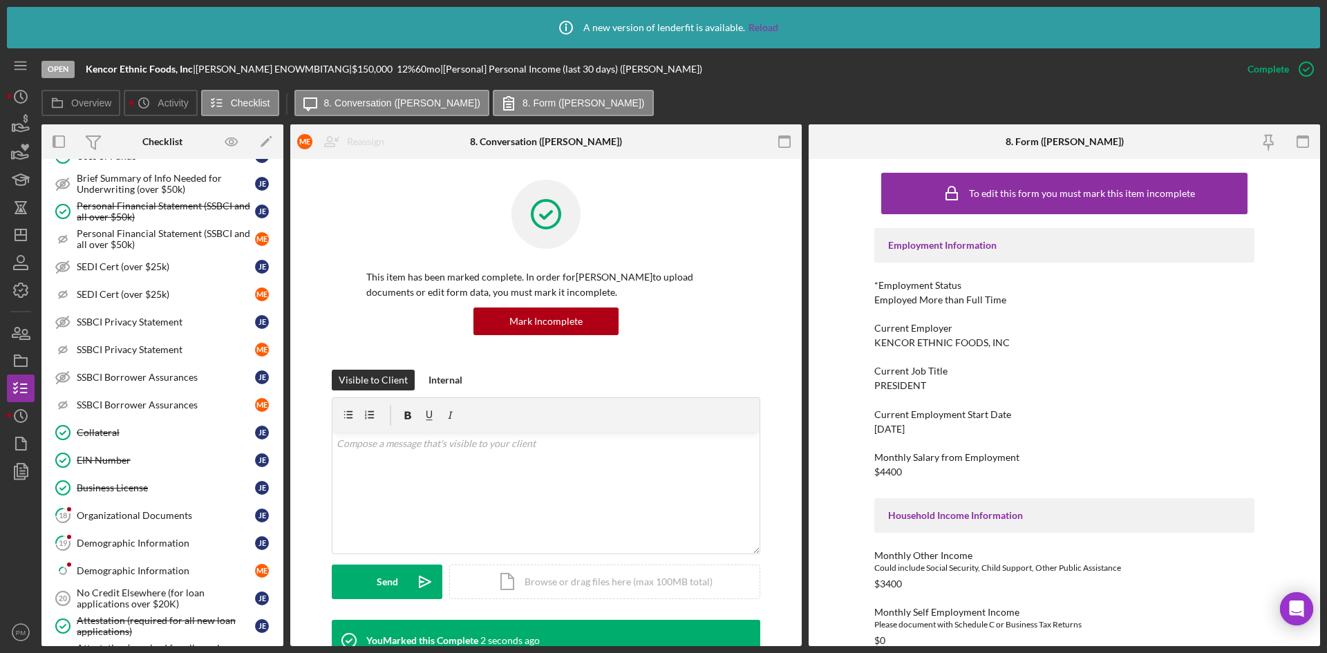
drag, startPoint x: 114, startPoint y: 526, endPoint x: 292, endPoint y: 475, distance: 185.3
click at [114, 484] on link "18 Organizational Documents [PERSON_NAME]" at bounding box center [162, 516] width 228 height 28
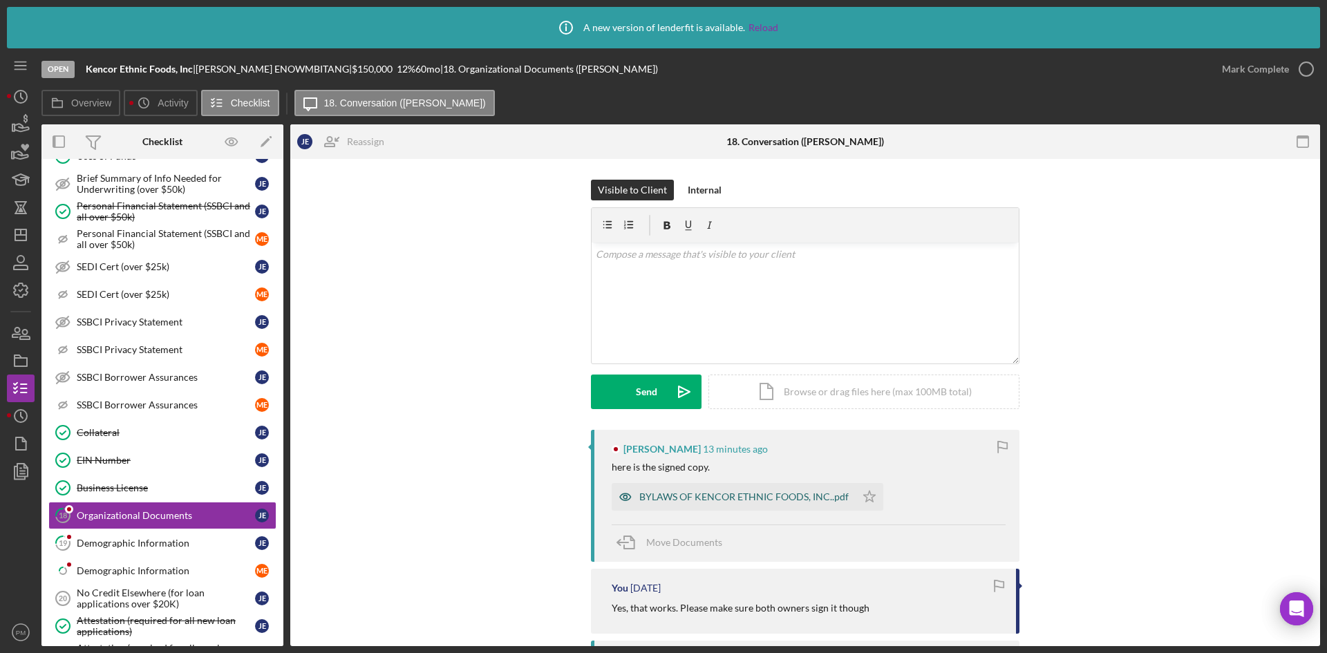
click at [688, 484] on div "BYLAWS OF KENCOR ETHNIC FOODS, INC..pdf" at bounding box center [734, 497] width 244 height 28
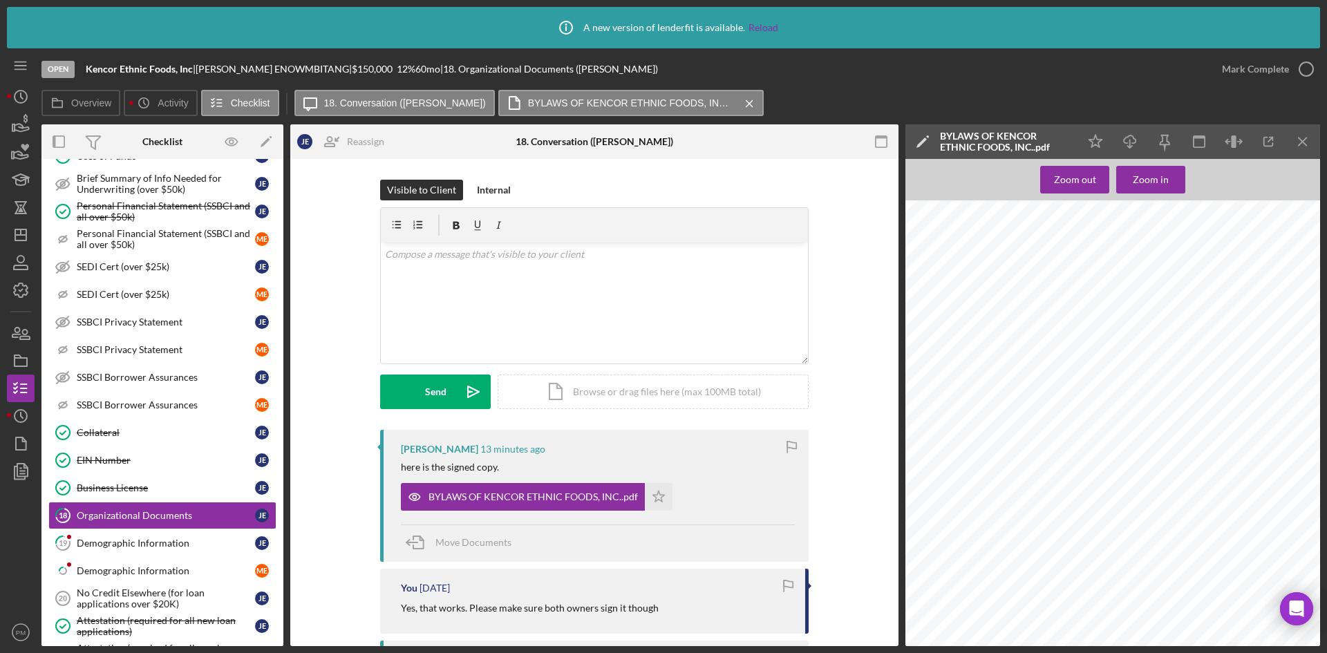
scroll to position [9874, 1208]
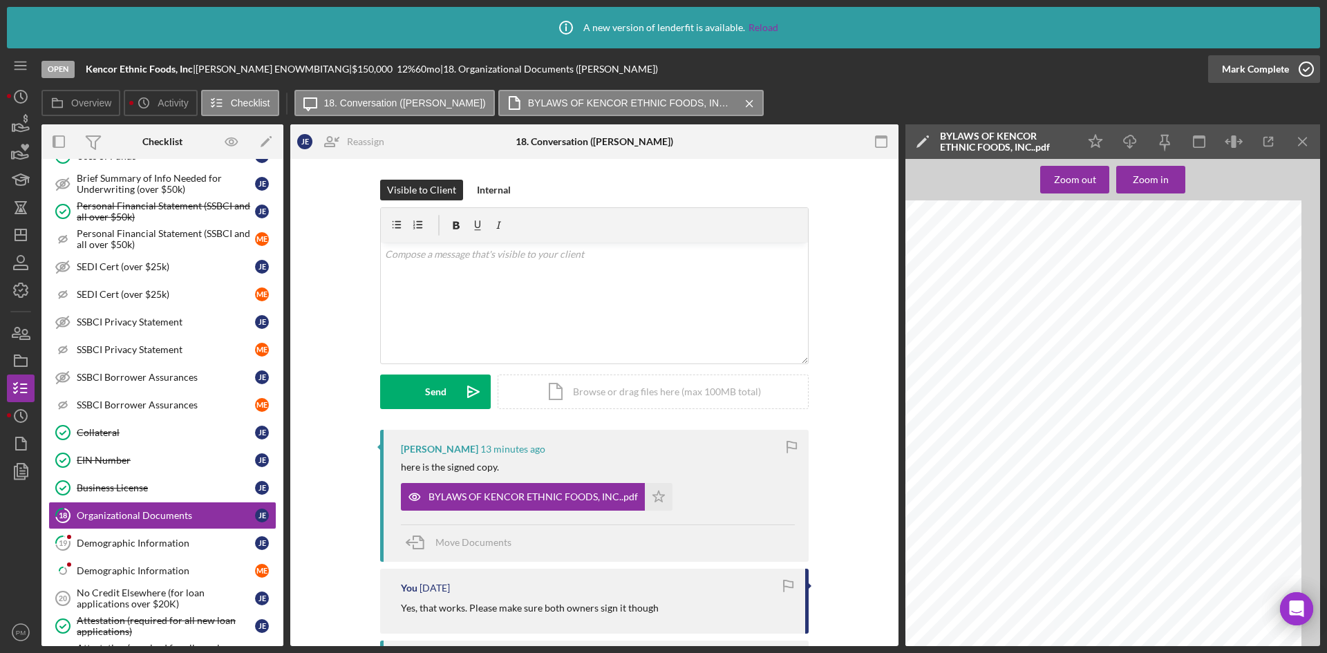
click at [1060, 73] on div "Mark Complete" at bounding box center [1255, 69] width 67 height 28
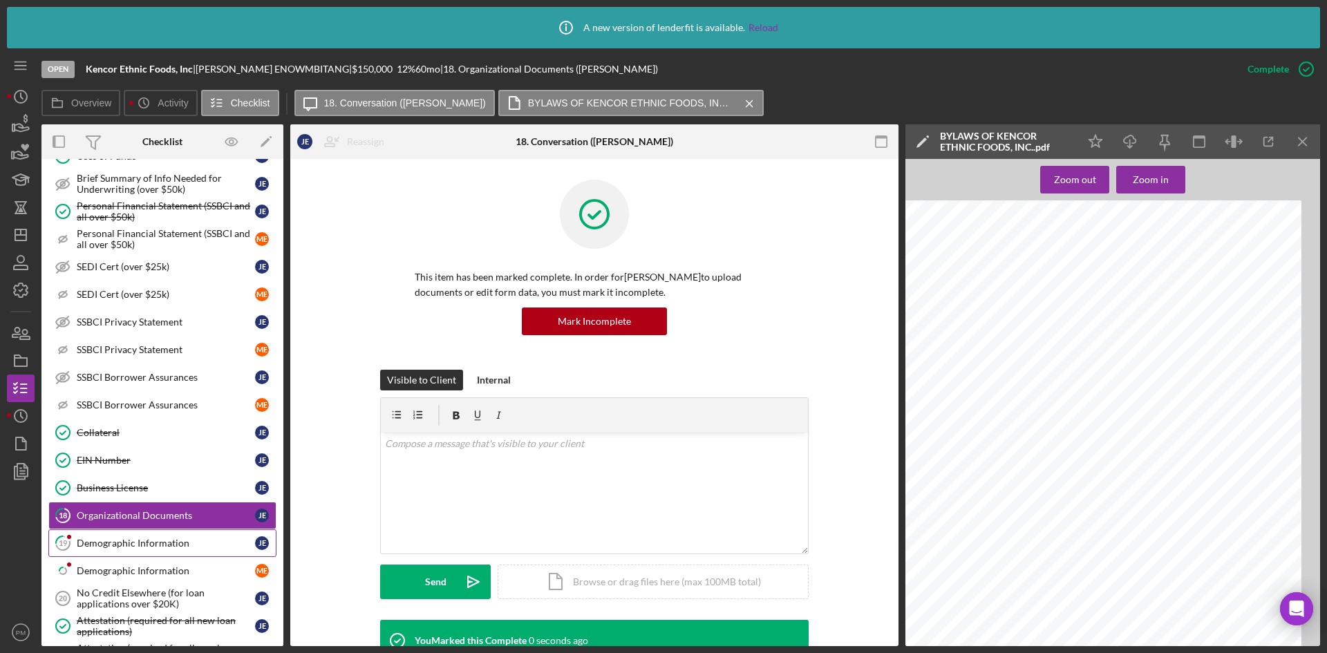
click at [142, 484] on div "Demographic Information" at bounding box center [166, 543] width 178 height 11
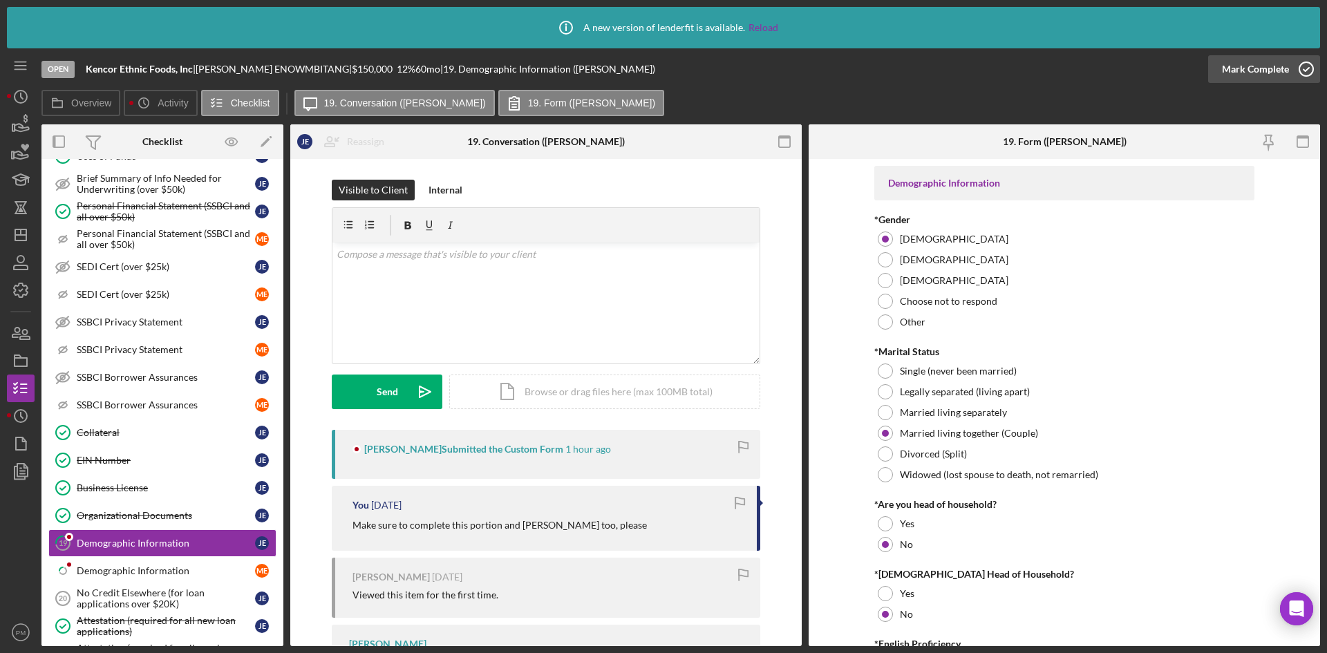
click at [1060, 67] on div "Mark Complete" at bounding box center [1255, 69] width 67 height 28
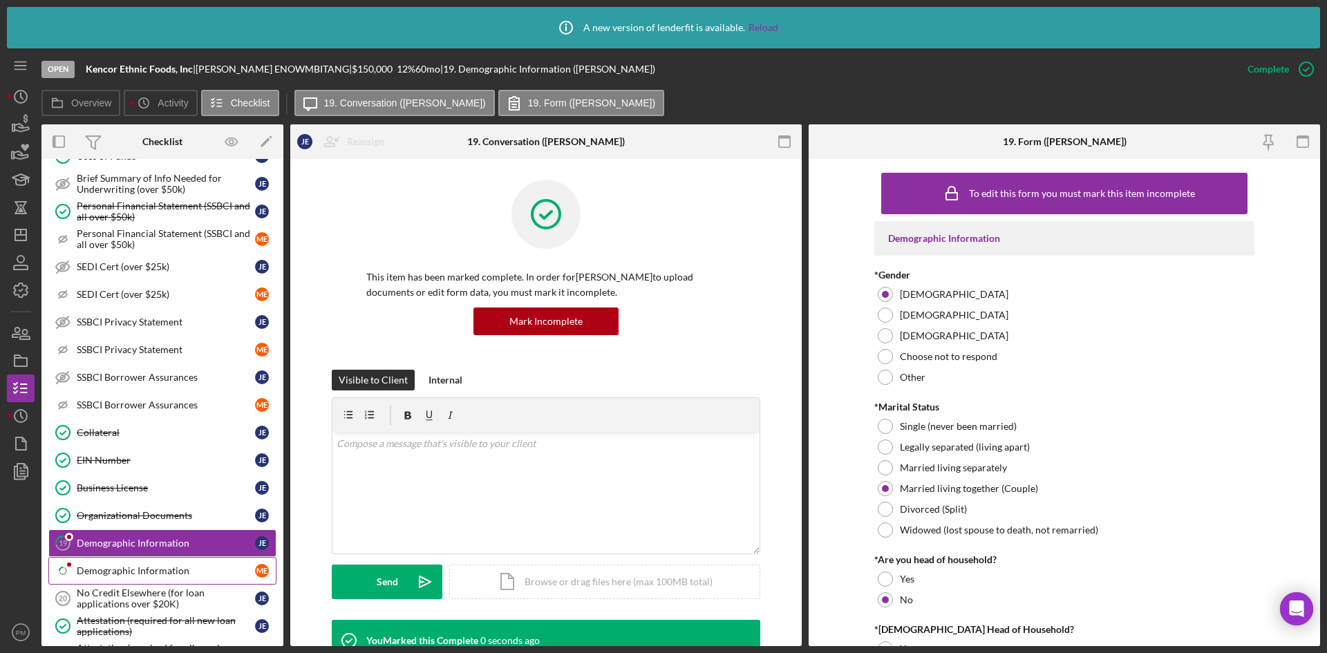
click at [91, 484] on div "Demographic Information" at bounding box center [166, 570] width 178 height 11
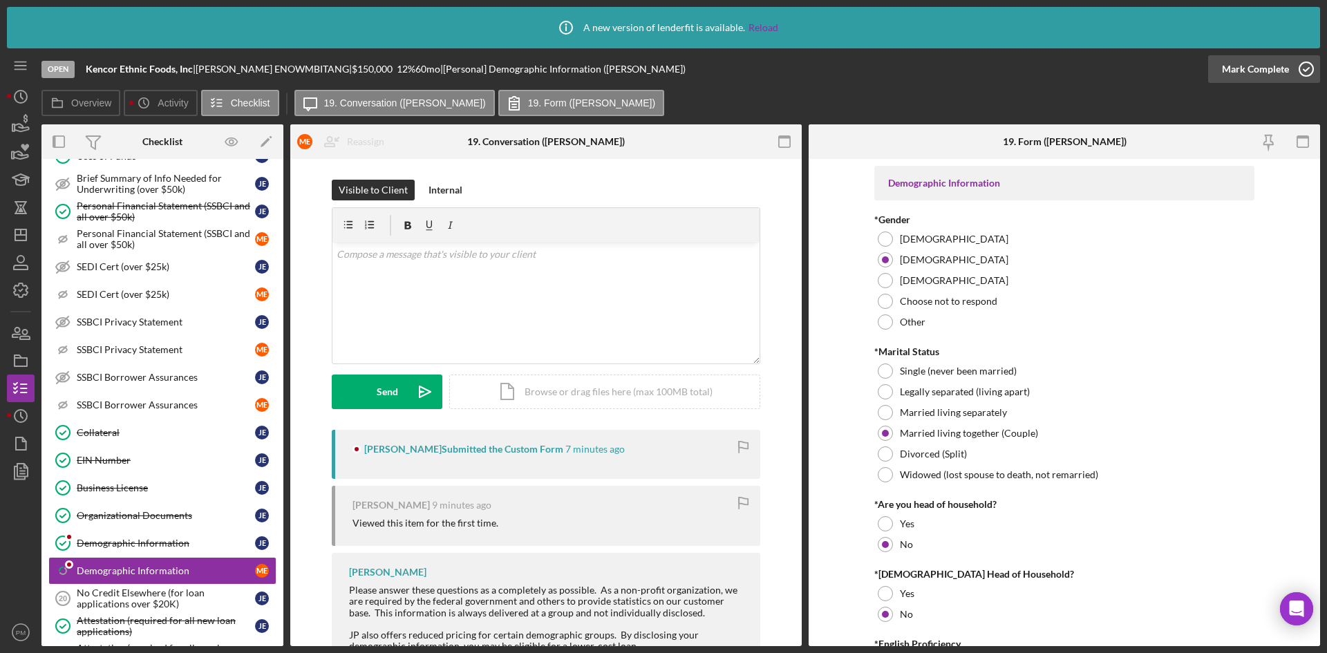
click at [1060, 71] on div "Mark Complete" at bounding box center [1255, 69] width 67 height 28
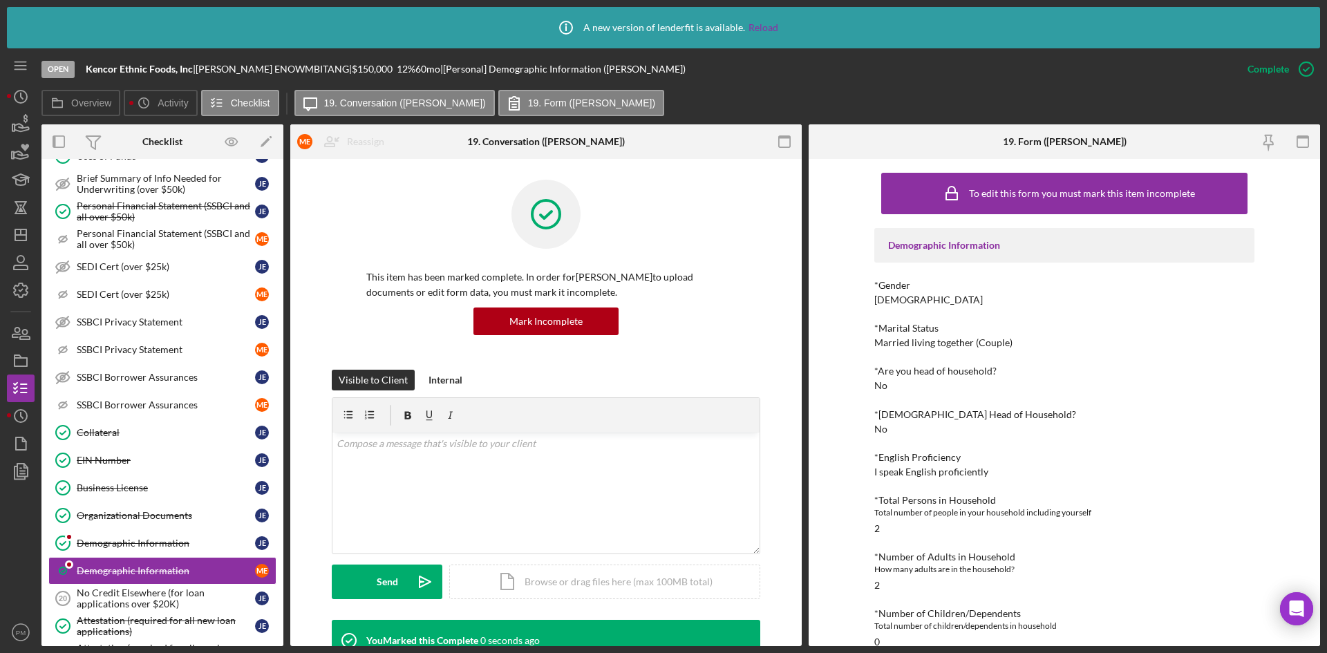
scroll to position [1313, 0]
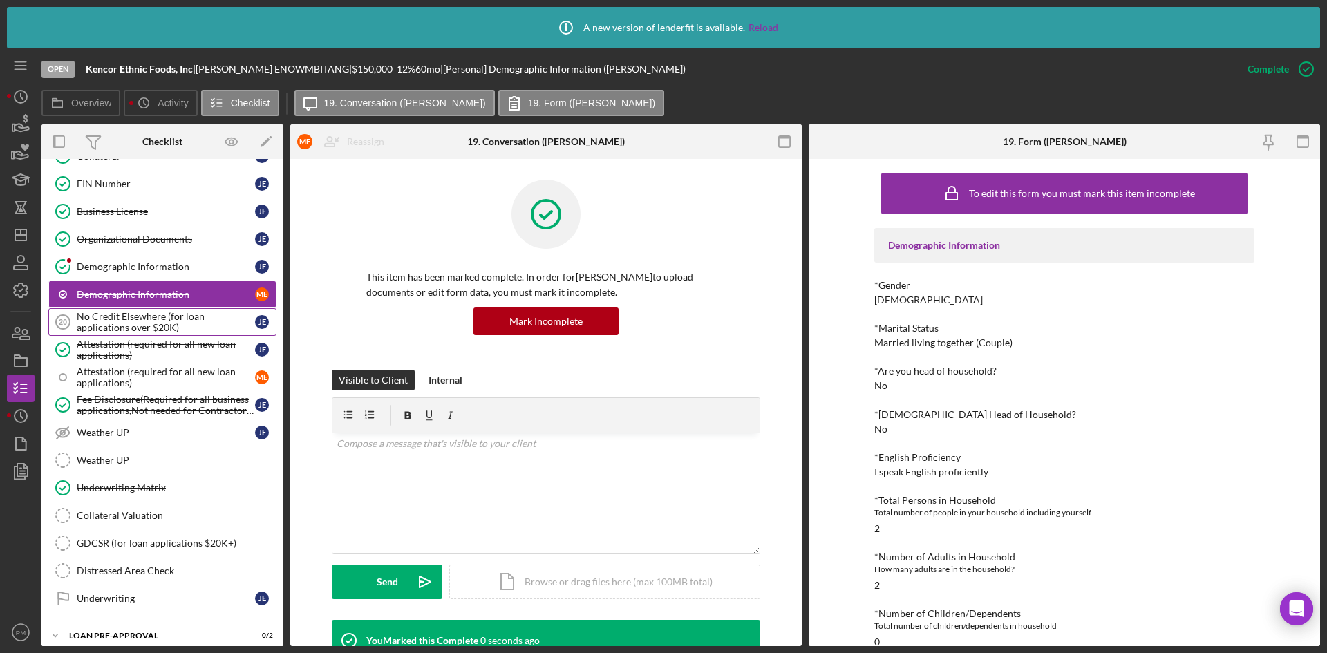
click at [131, 329] on div "No Credit Elsewhere (for loan applications over $20K)" at bounding box center [166, 322] width 178 height 22
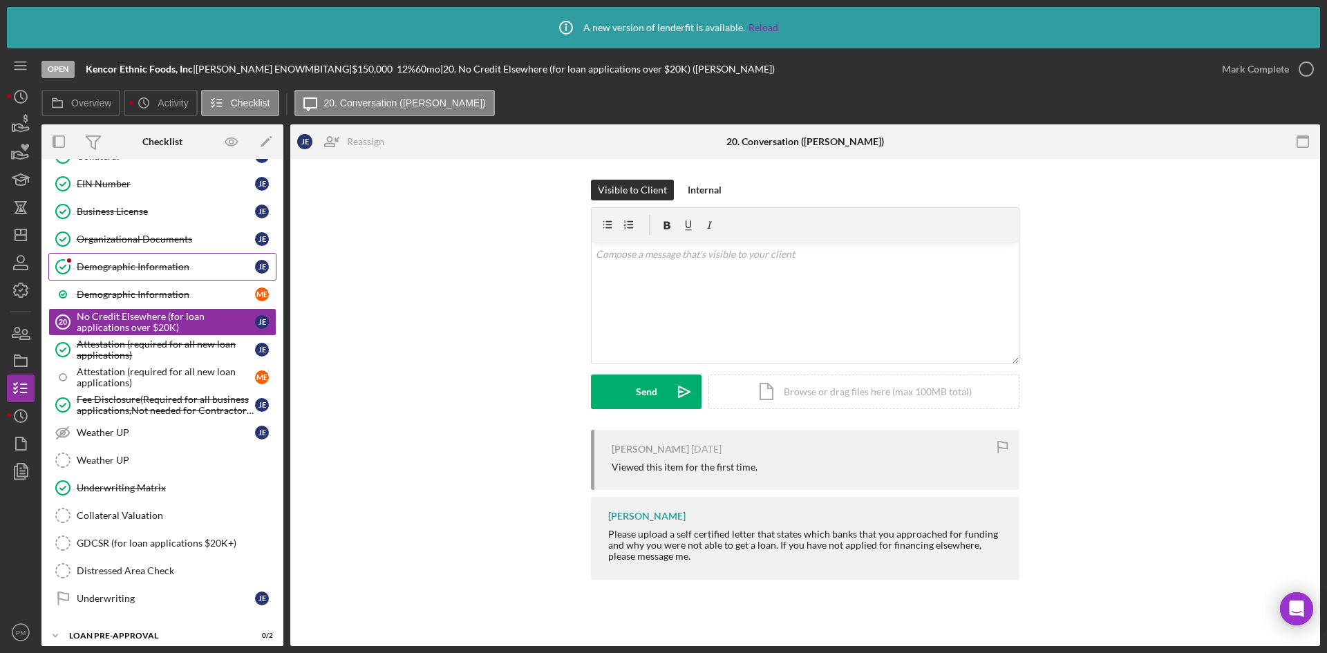
click at [163, 260] on link "Demographic Information Demographic Information [PERSON_NAME]" at bounding box center [162, 267] width 228 height 28
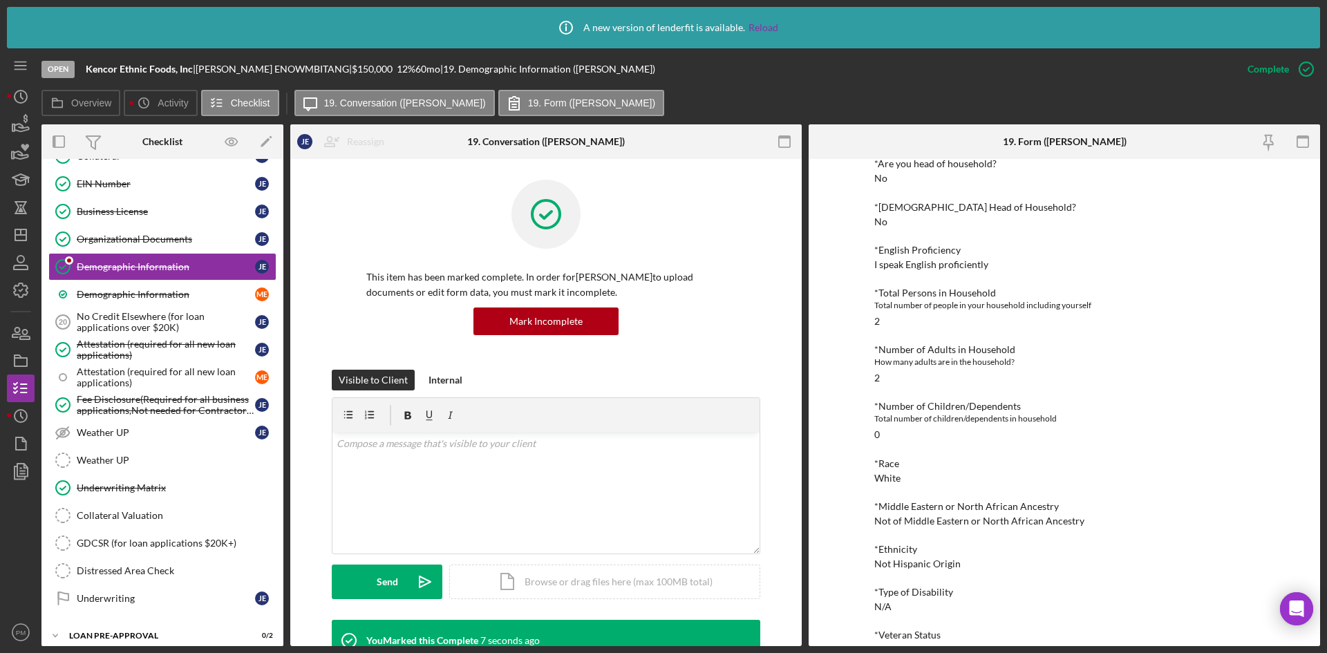
scroll to position [276, 0]
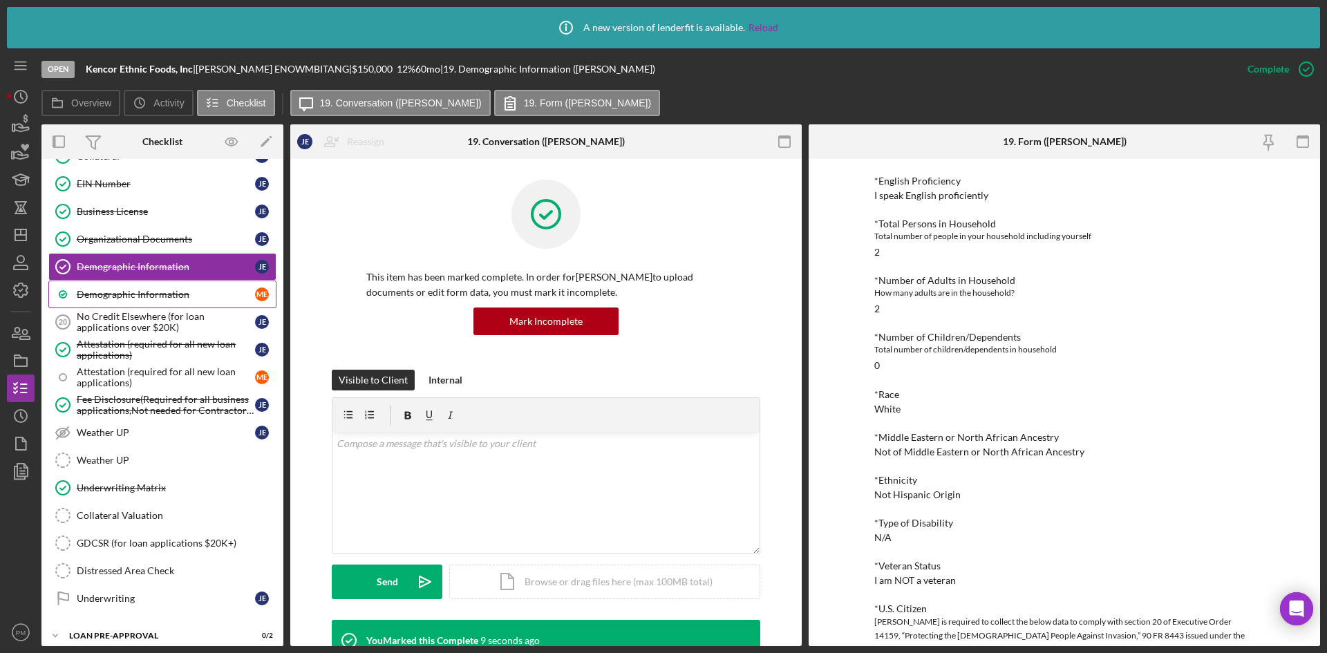
click at [124, 284] on link "Demographic Information M E" at bounding box center [162, 295] width 228 height 28
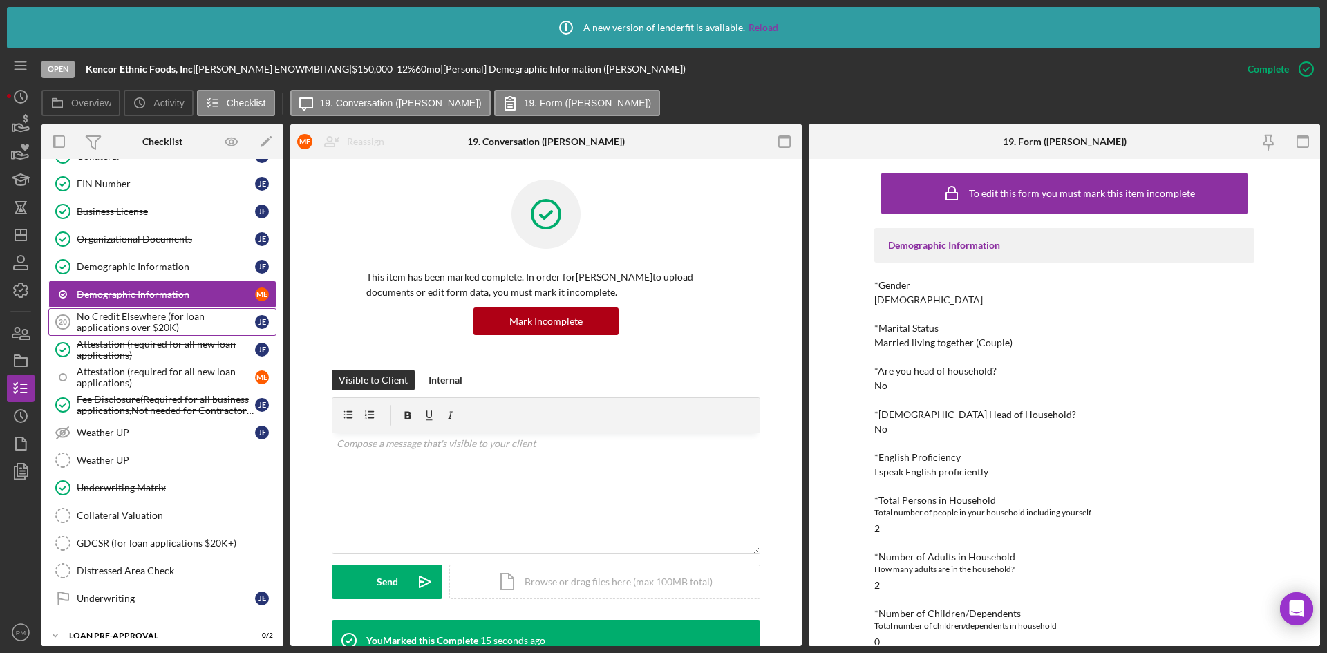
click at [140, 319] on div "No Credit Elsewhere (for loan applications over $20K)" at bounding box center [166, 322] width 178 height 22
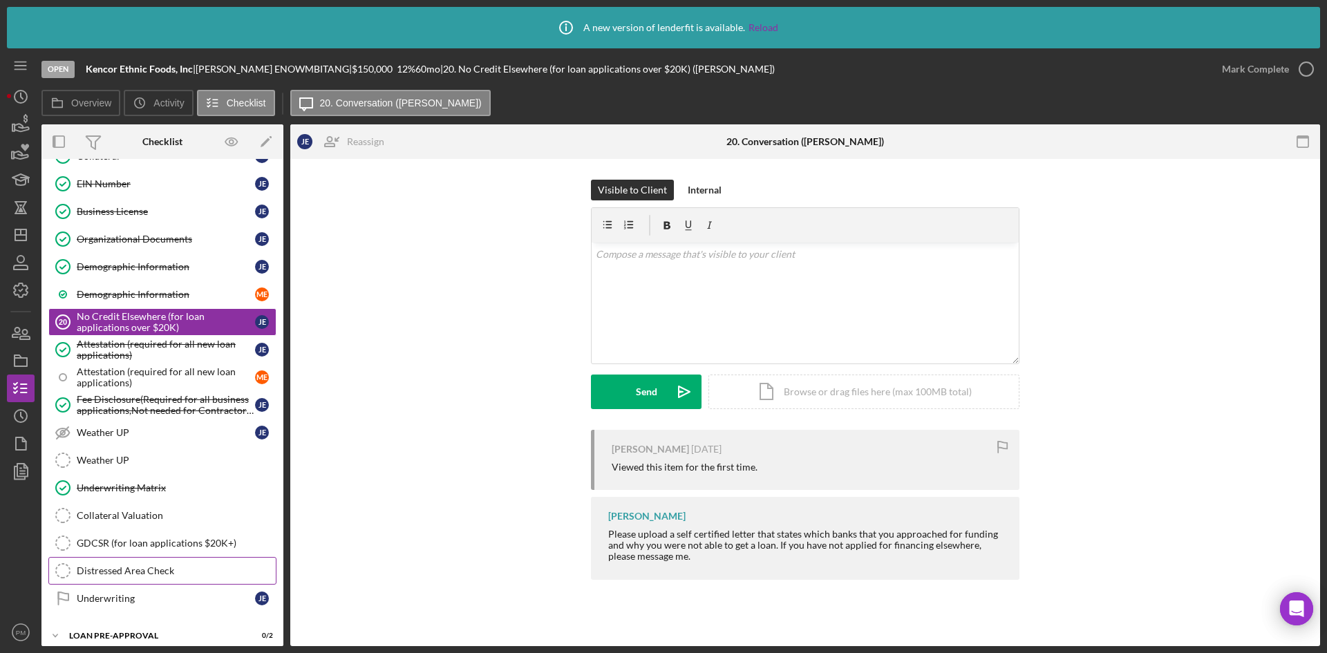
scroll to position [1386, 0]
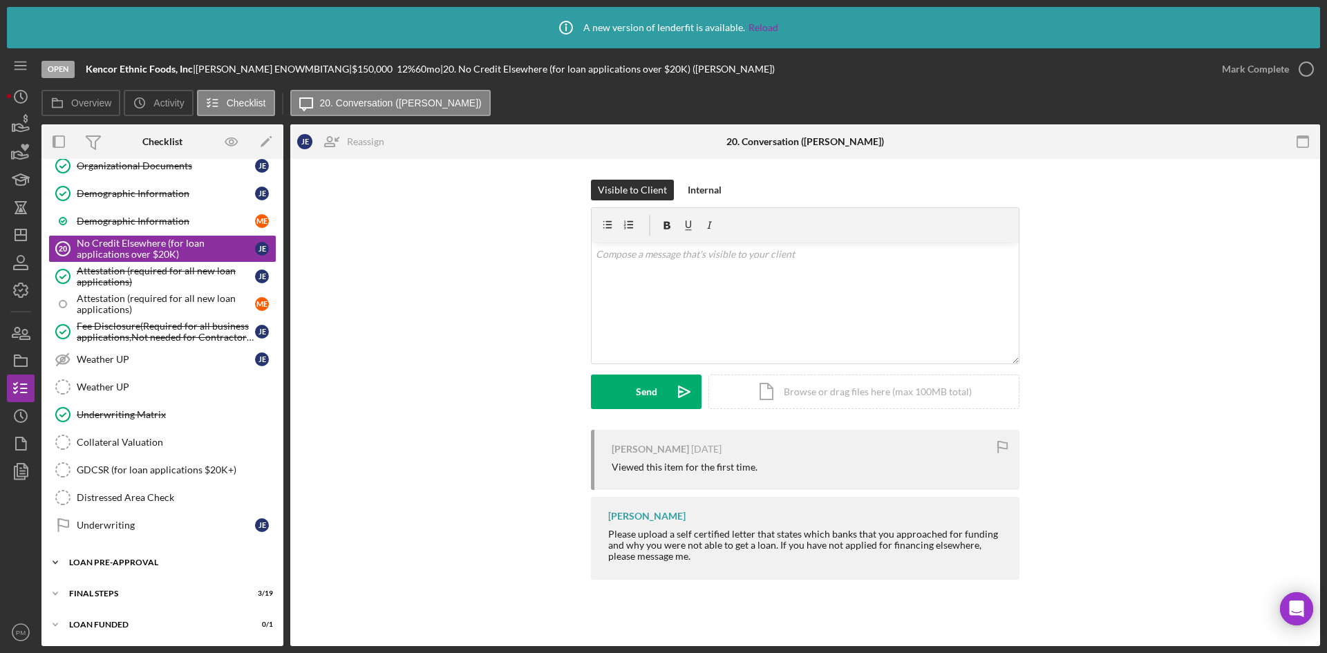
click at [106, 484] on div "LOAN PRE-APPROVAL" at bounding box center [167, 562] width 197 height 8
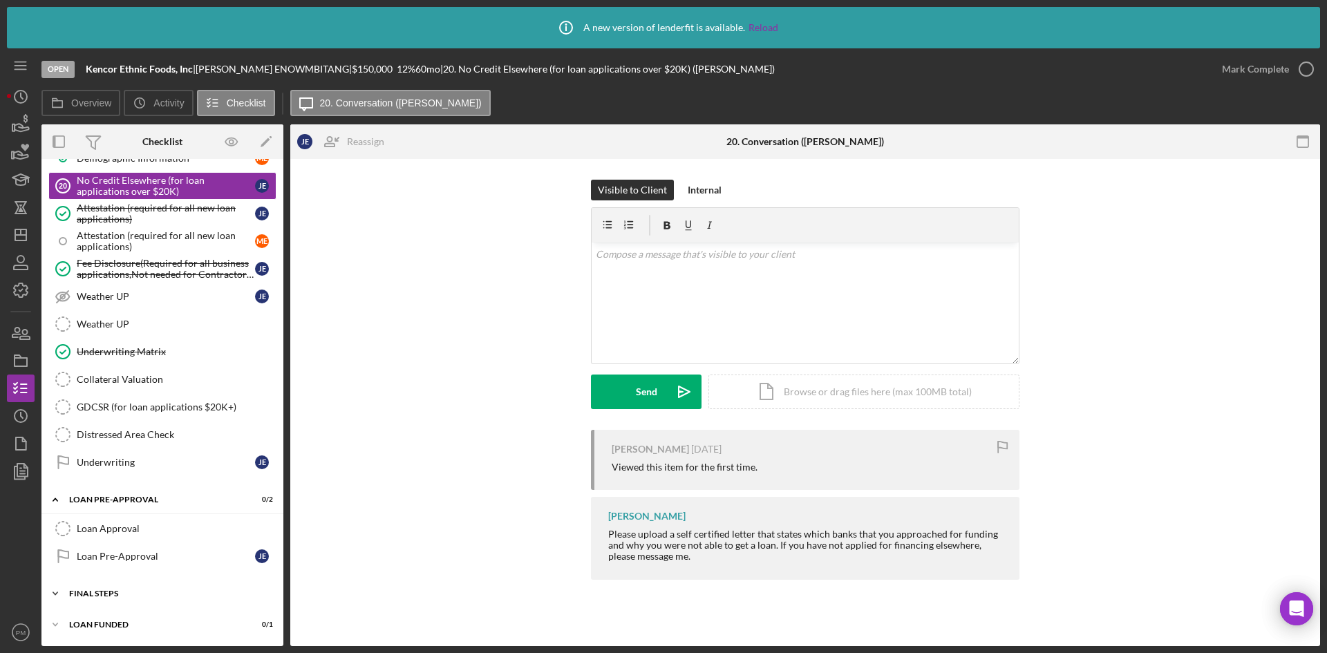
click at [110, 484] on div "Icon/Expander FINAL STEPS 3 / 19" at bounding box center [162, 594] width 242 height 28
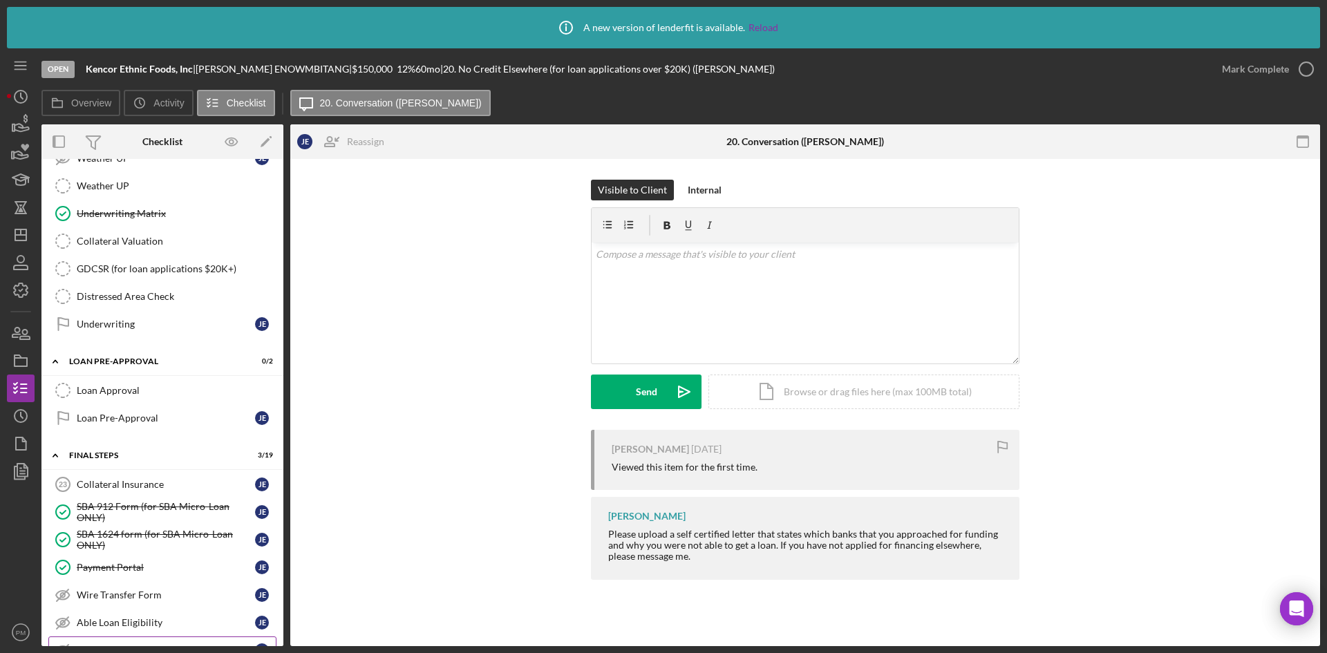
scroll to position [1725, 0]
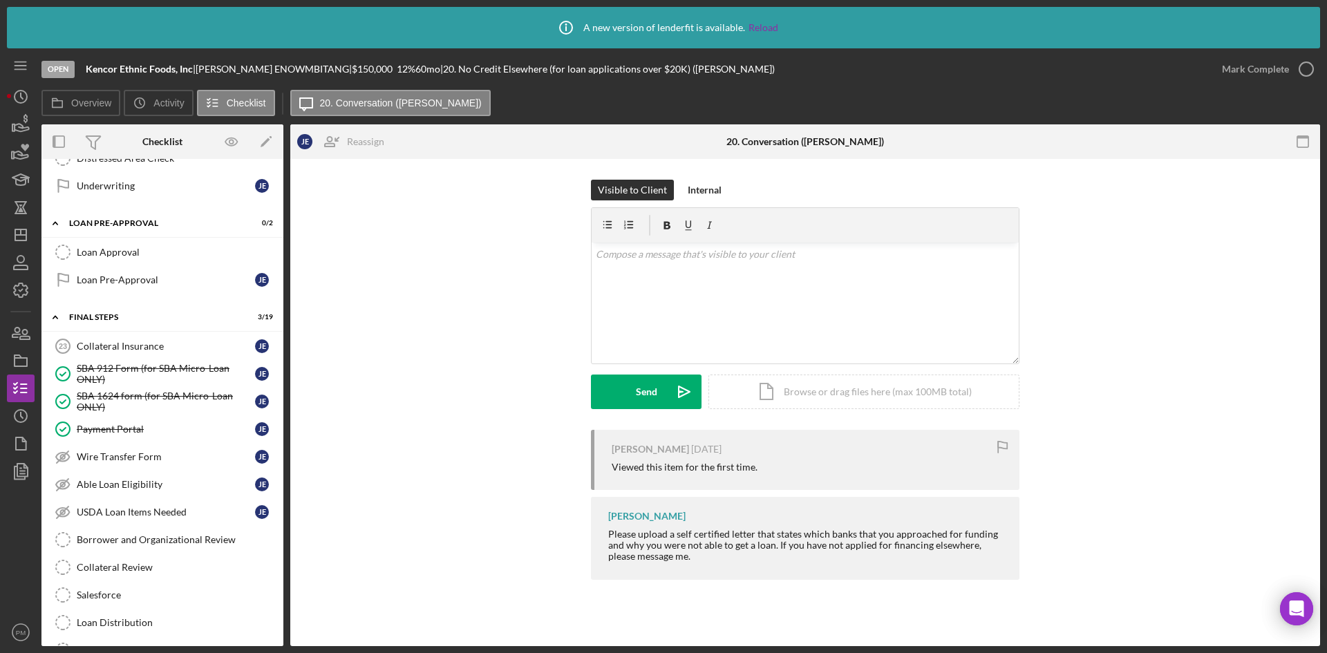
drag, startPoint x: 527, startPoint y: 453, endPoint x: 463, endPoint y: 449, distance: 64.4
click at [527, 453] on div "[PERSON_NAME] [DATE] Viewed this item for the first time. [PERSON_NAME] Please …" at bounding box center [805, 508] width 988 height 157
click at [436, 279] on div "Visible to Client Internal v Color teal Color pink Remove color Add row above A…" at bounding box center [805, 305] width 988 height 250
drag, startPoint x: 506, startPoint y: 284, endPoint x: 359, endPoint y: 241, distance: 153.3
click at [506, 284] on div "Visible to Client Internal v Color teal Color pink Remove color Add row above A…" at bounding box center [805, 305] width 988 height 250
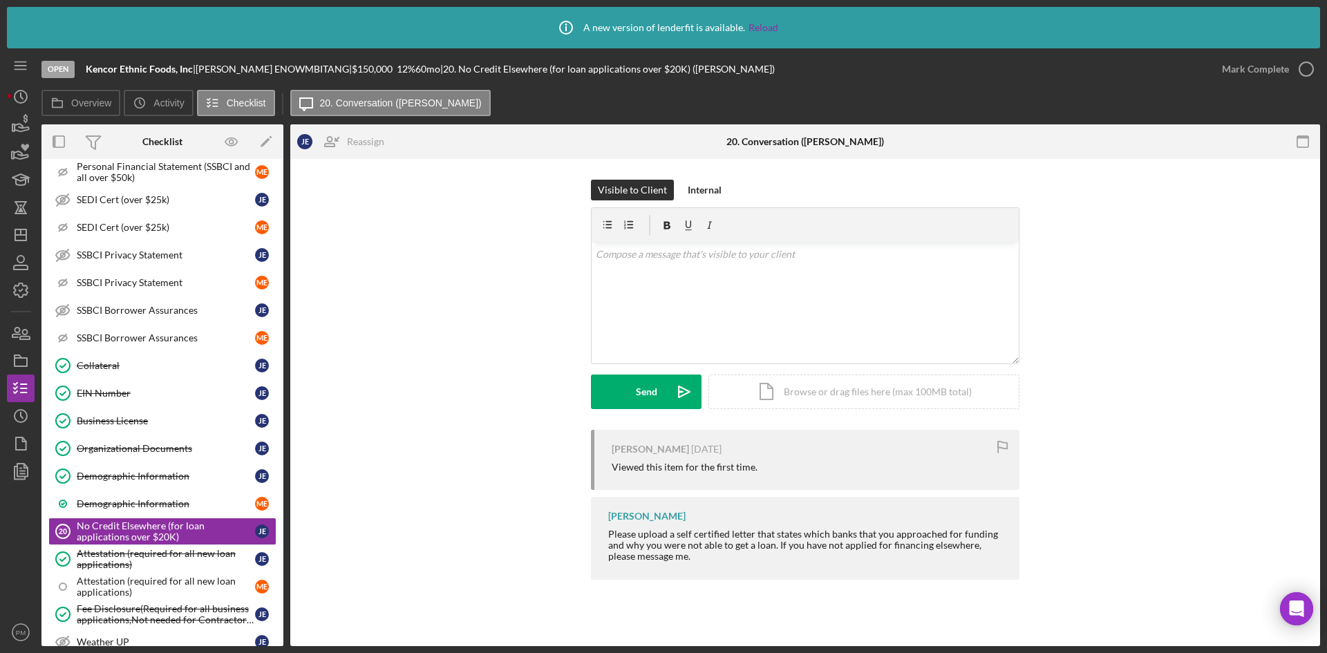
scroll to position [758, 0]
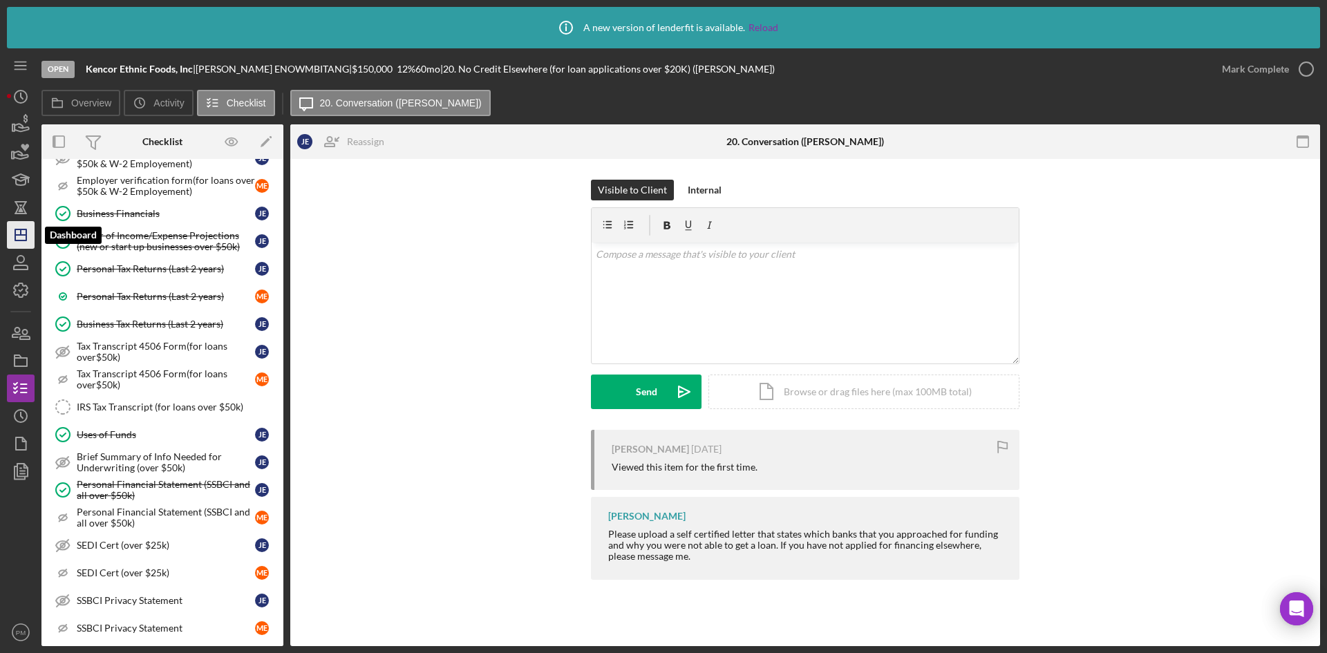
click at [23, 236] on icon "Icon/Dashboard" at bounding box center [20, 235] width 35 height 35
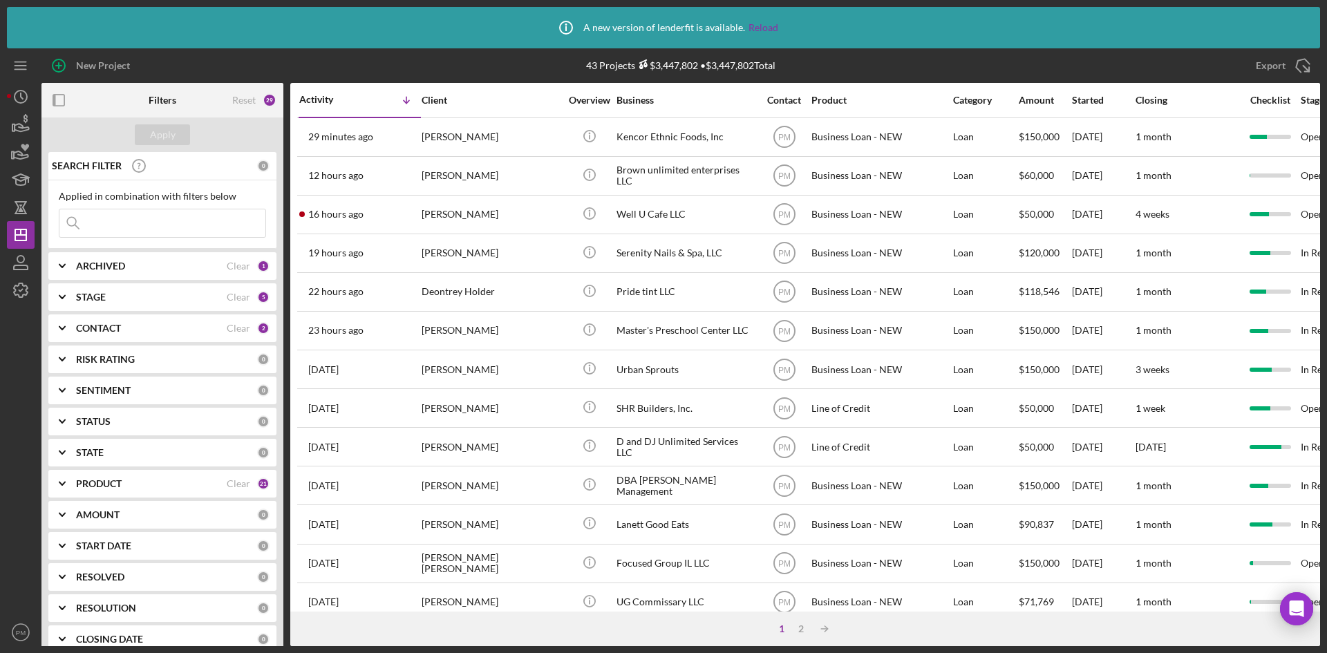
click at [138, 484] on div "PRODUCT Clear 21" at bounding box center [172, 484] width 193 height 28
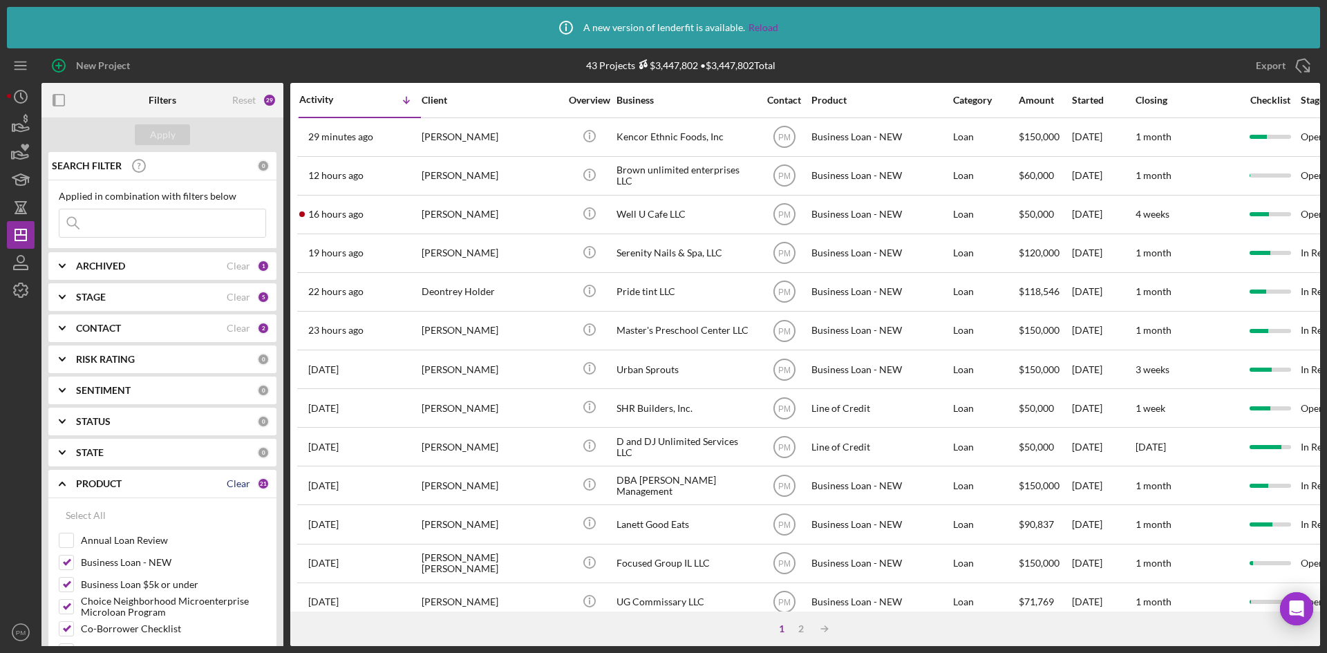
click at [242, 478] on div "Clear" at bounding box center [238, 483] width 23 height 11
checkbox input "false"
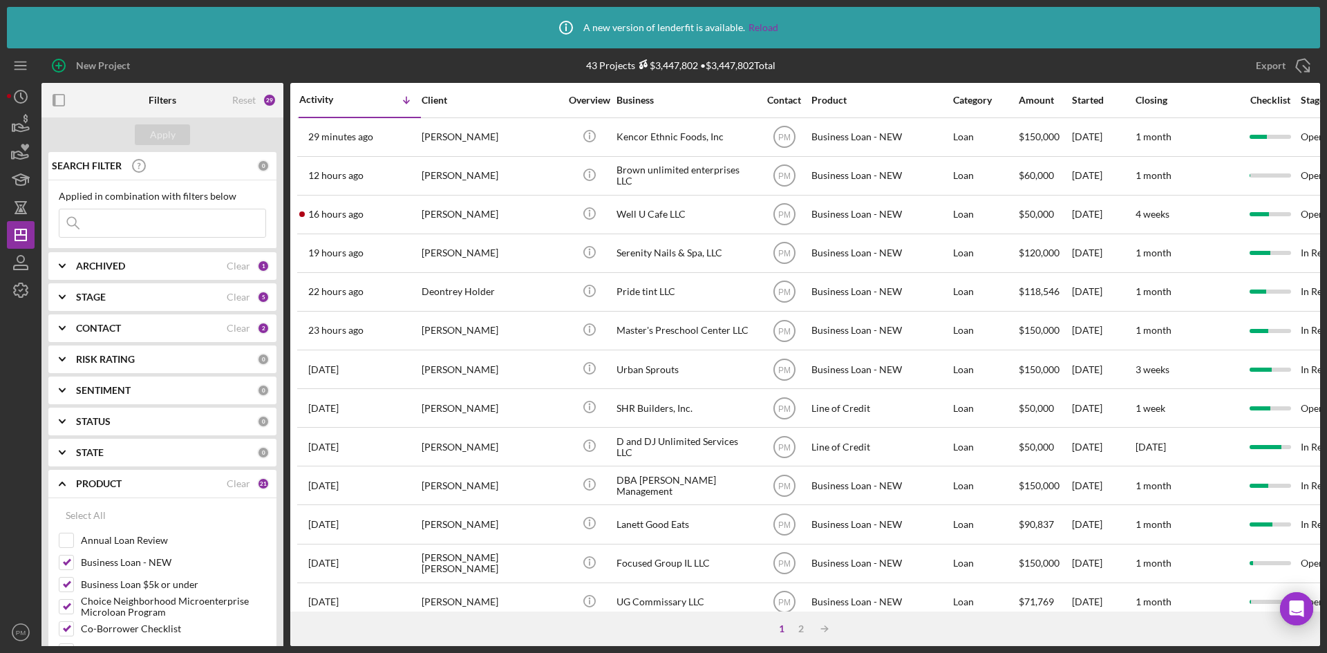
checkbox input "false"
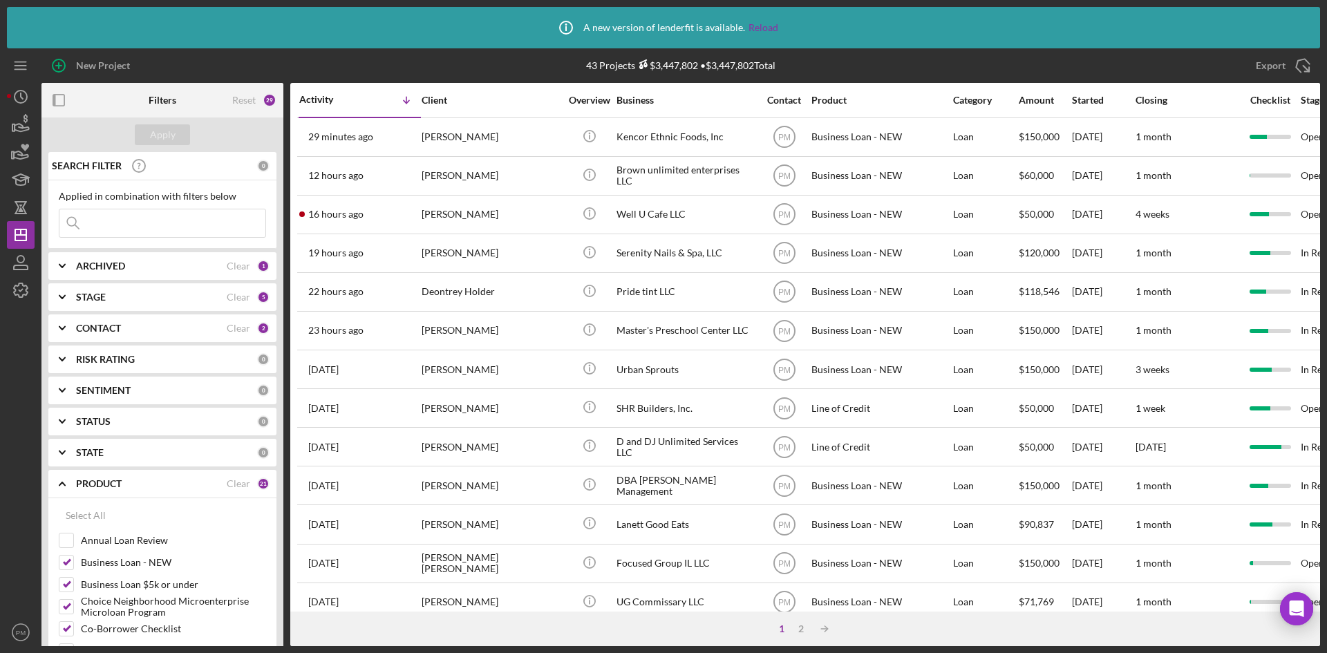
checkbox input "false"
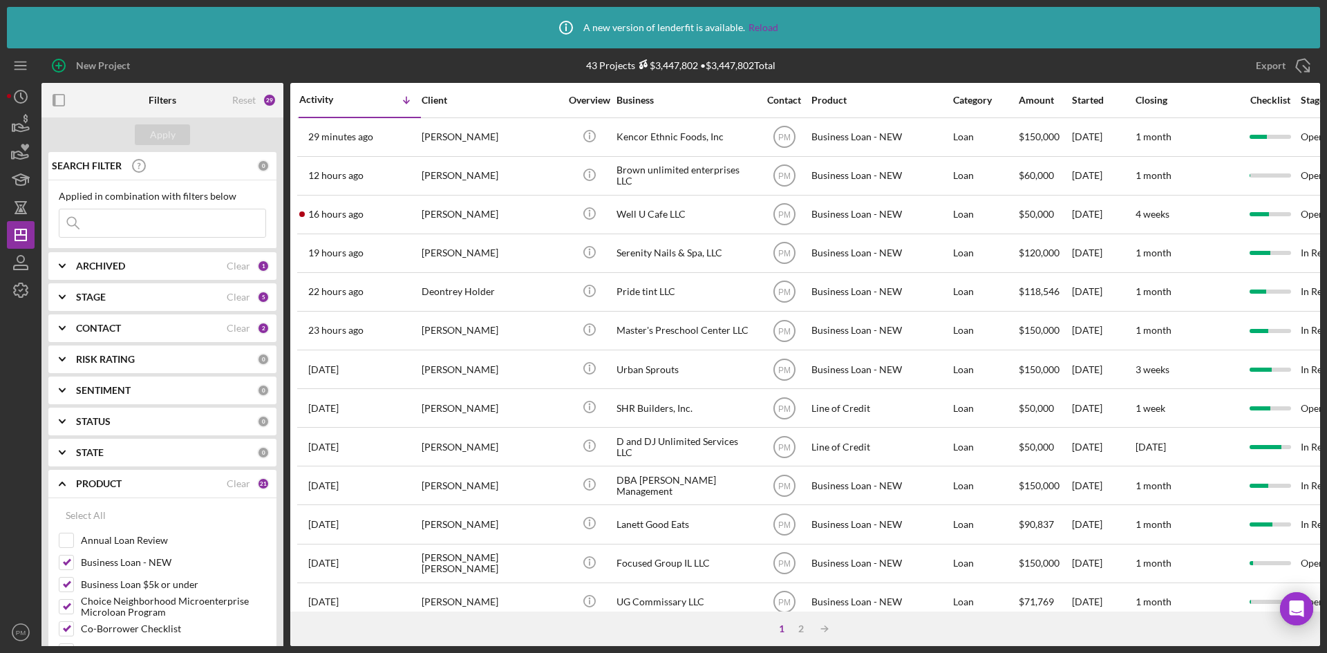
checkbox input "false"
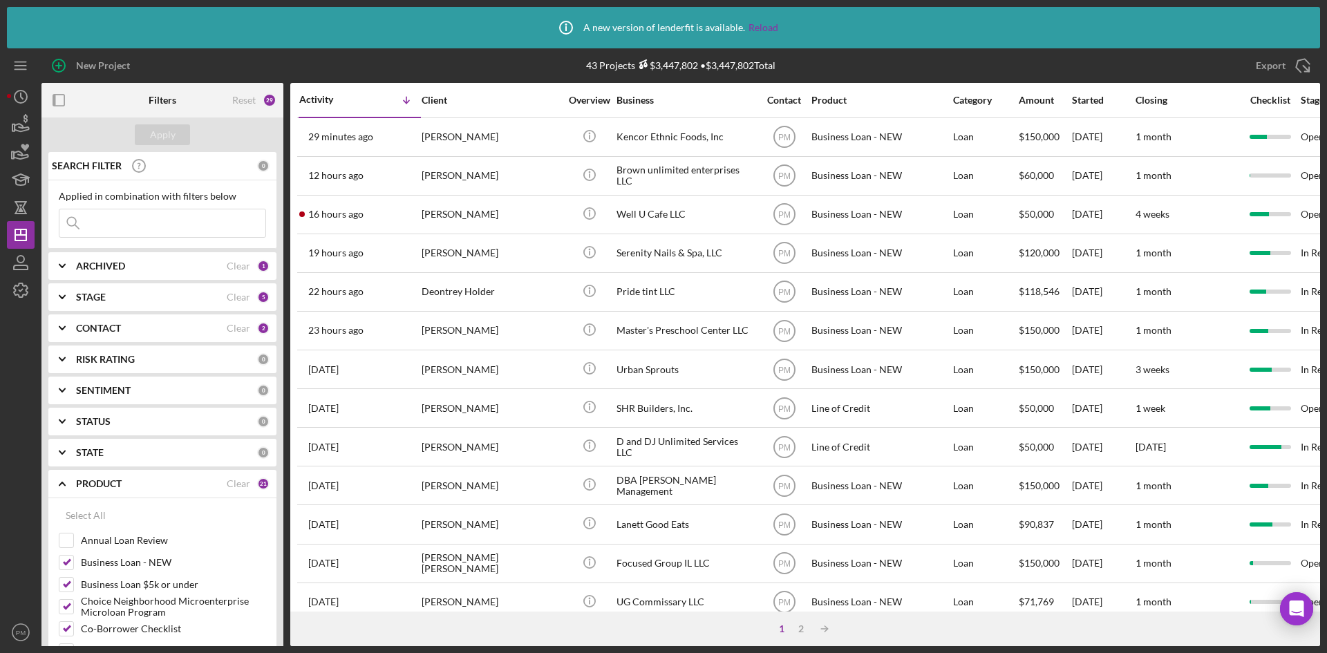
checkbox input "false"
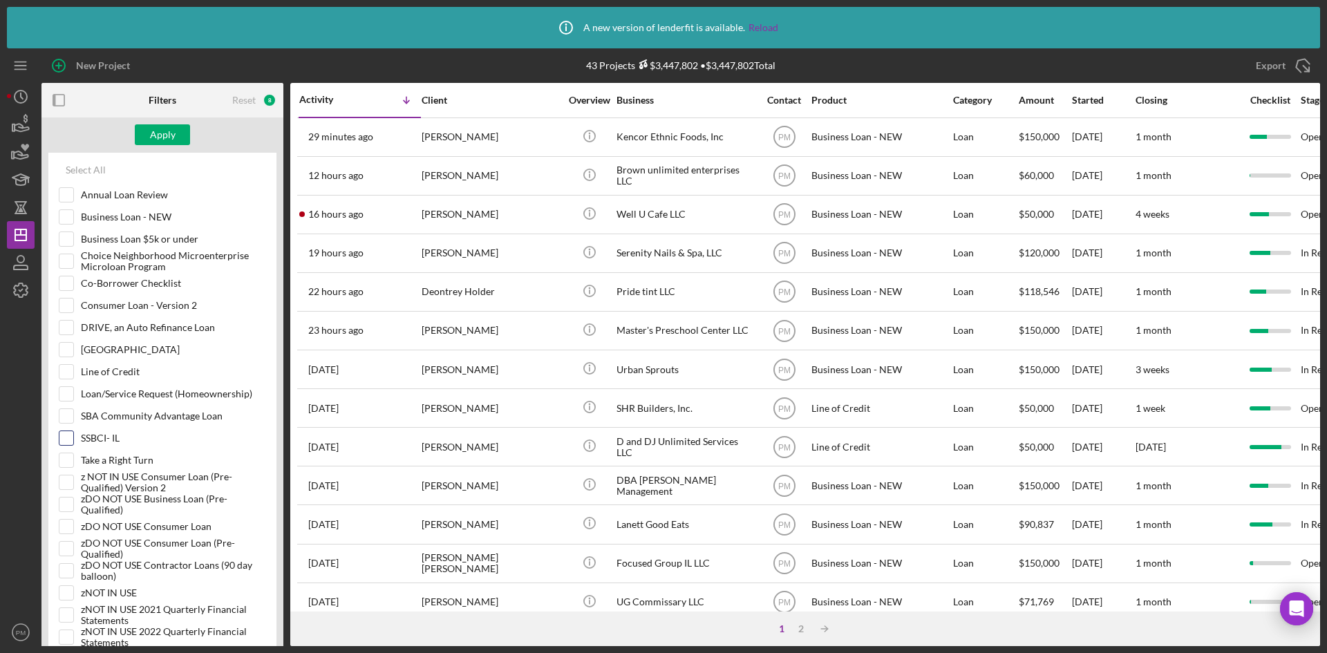
click at [60, 439] on input "SSBCI- IL" at bounding box center [66, 438] width 14 height 14
checkbox input "true"
click at [150, 126] on div "Apply" at bounding box center [163, 134] width 26 height 21
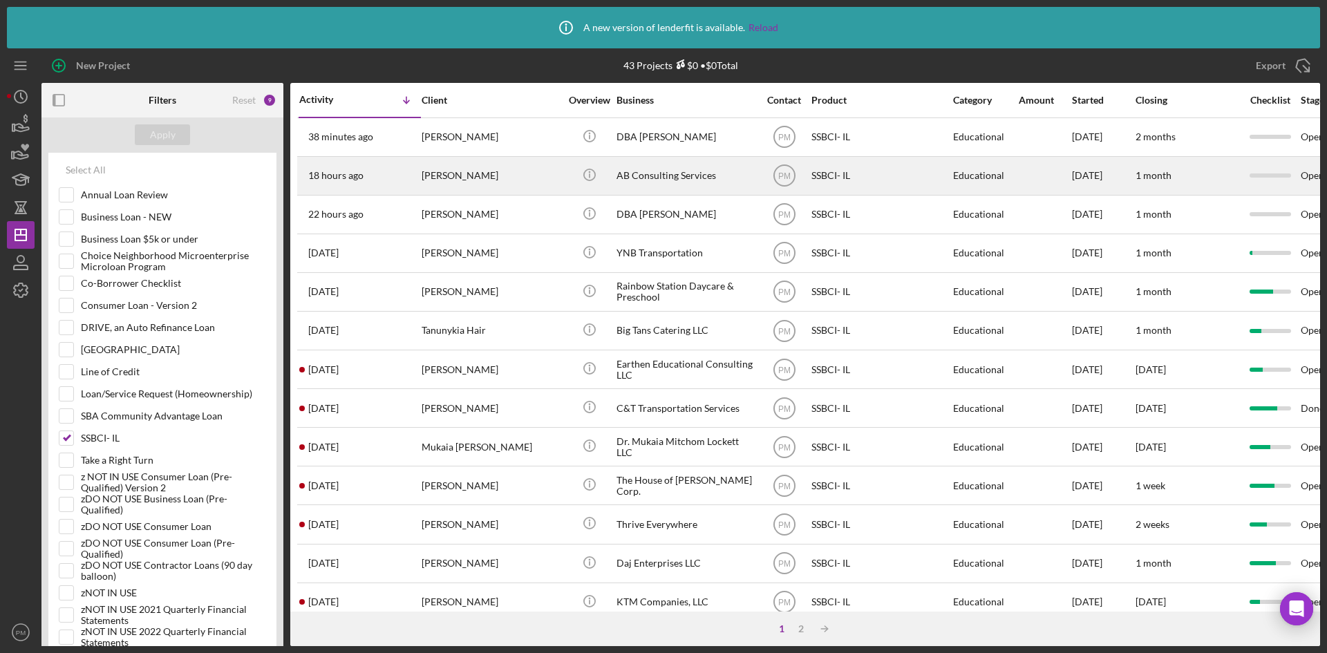
click at [438, 174] on div "[PERSON_NAME]" at bounding box center [491, 176] width 138 height 37
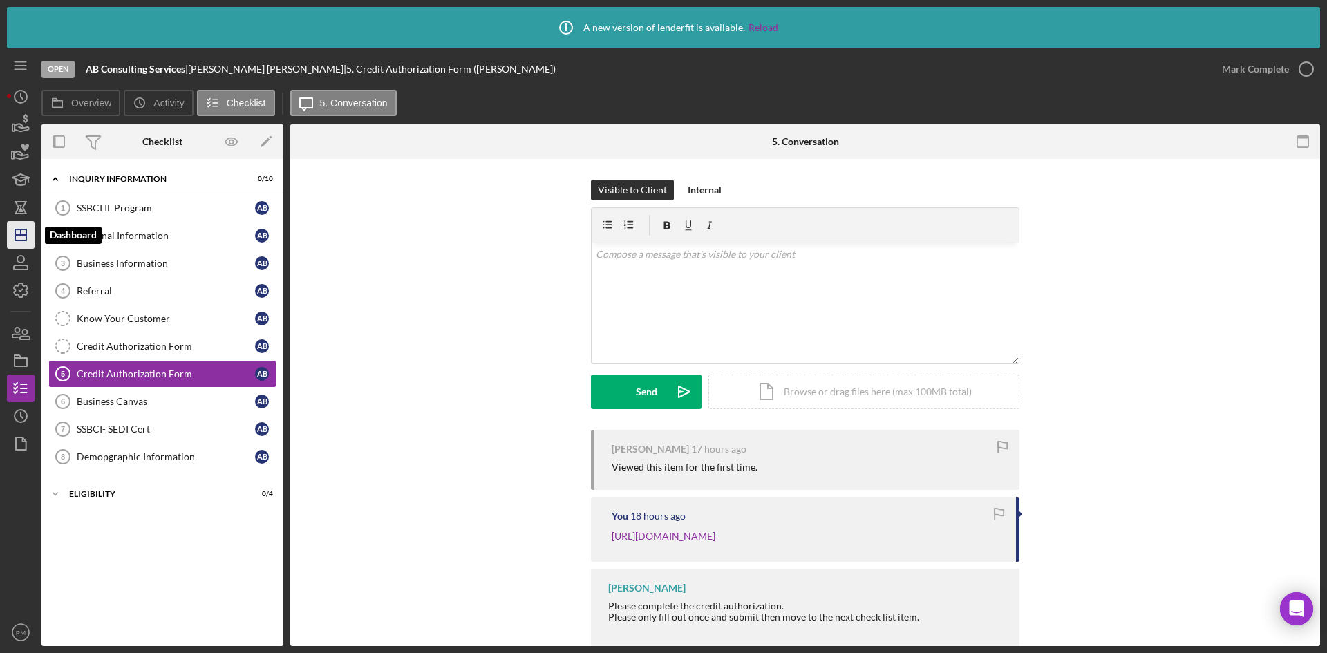
click at [19, 235] on line "button" at bounding box center [20, 235] width 11 height 0
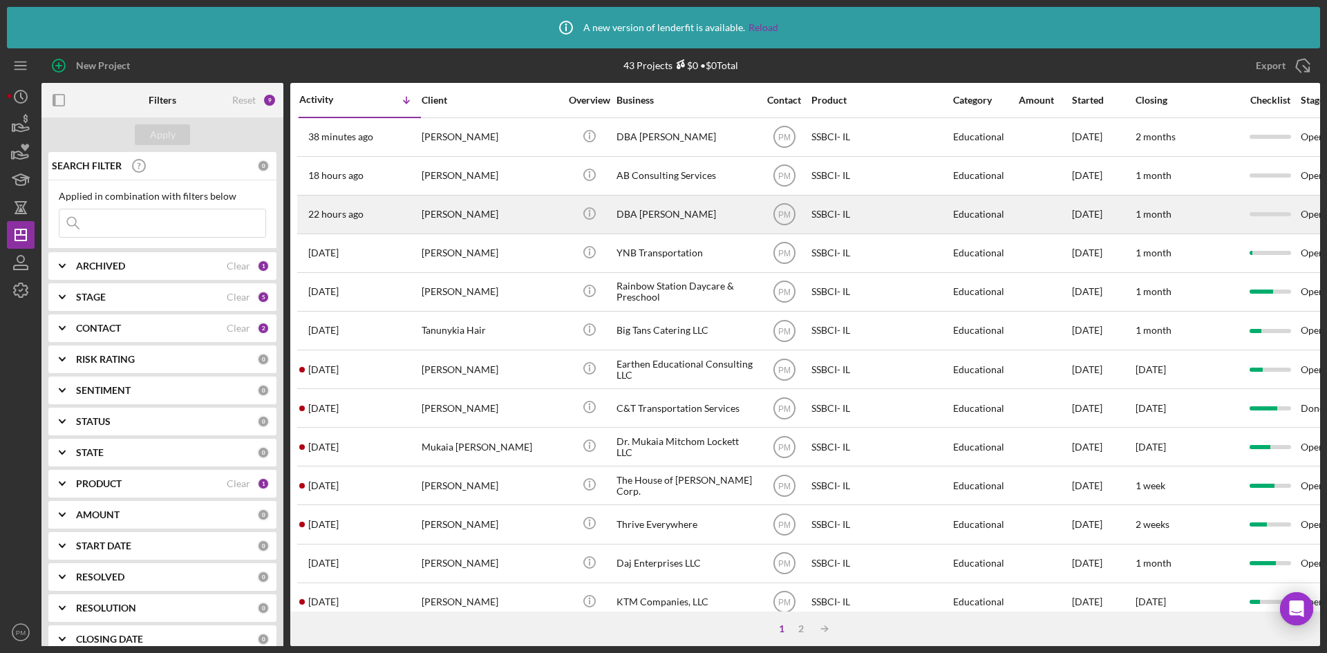
click at [510, 207] on div "[PERSON_NAME]" at bounding box center [491, 214] width 138 height 37
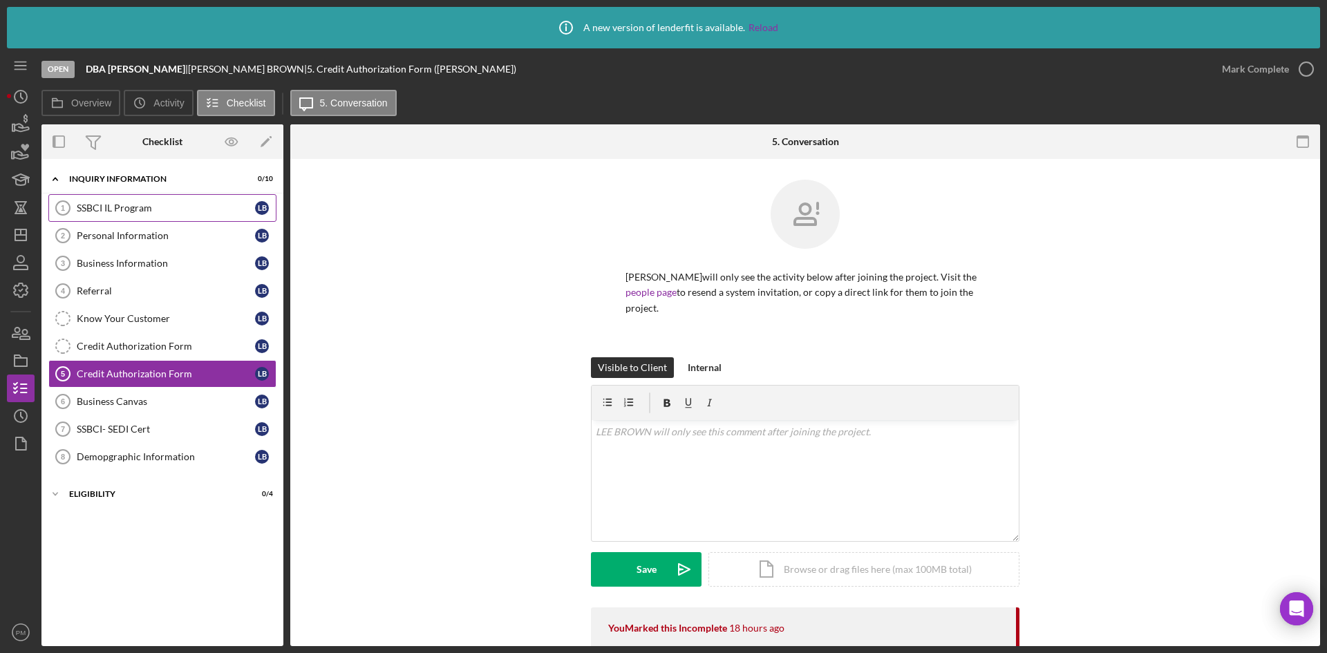
click at [162, 212] on div "SSBCI IL Program" at bounding box center [166, 207] width 178 height 11
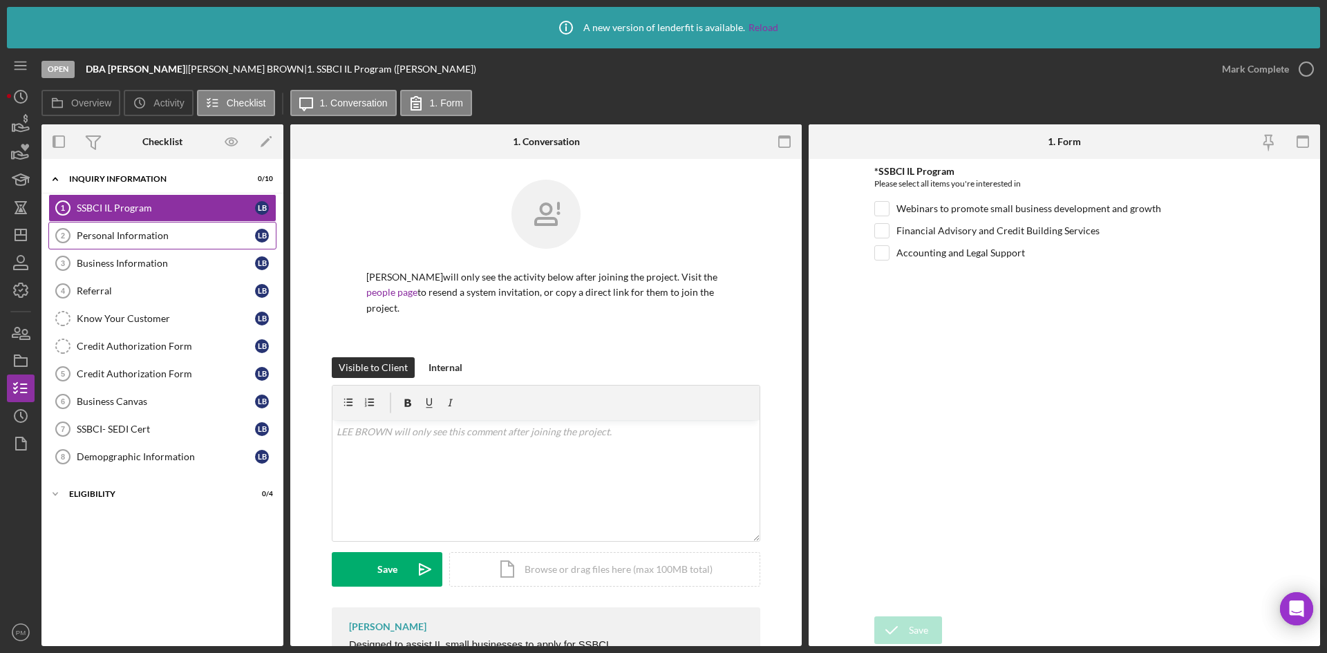
click at [155, 238] on div "Personal Information" at bounding box center [166, 235] width 178 height 11
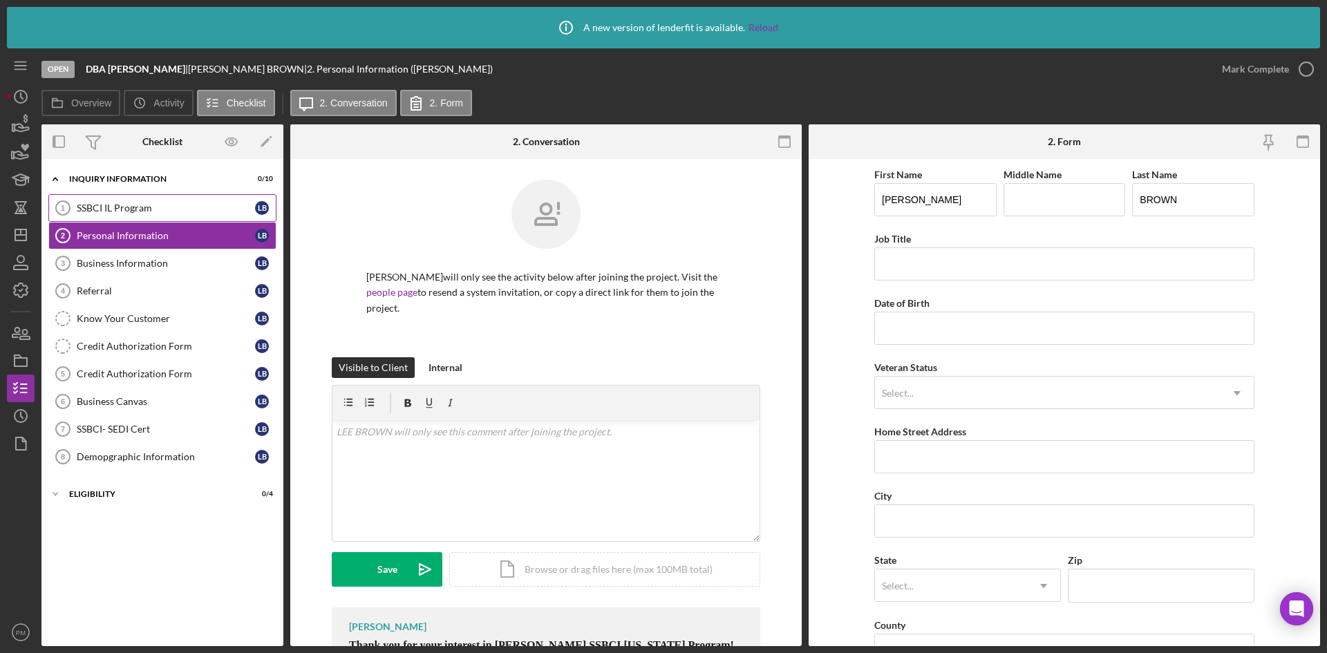
click at [173, 214] on link "SSBCI IL Program 1 SSBCI IL Program L B" at bounding box center [162, 208] width 228 height 28
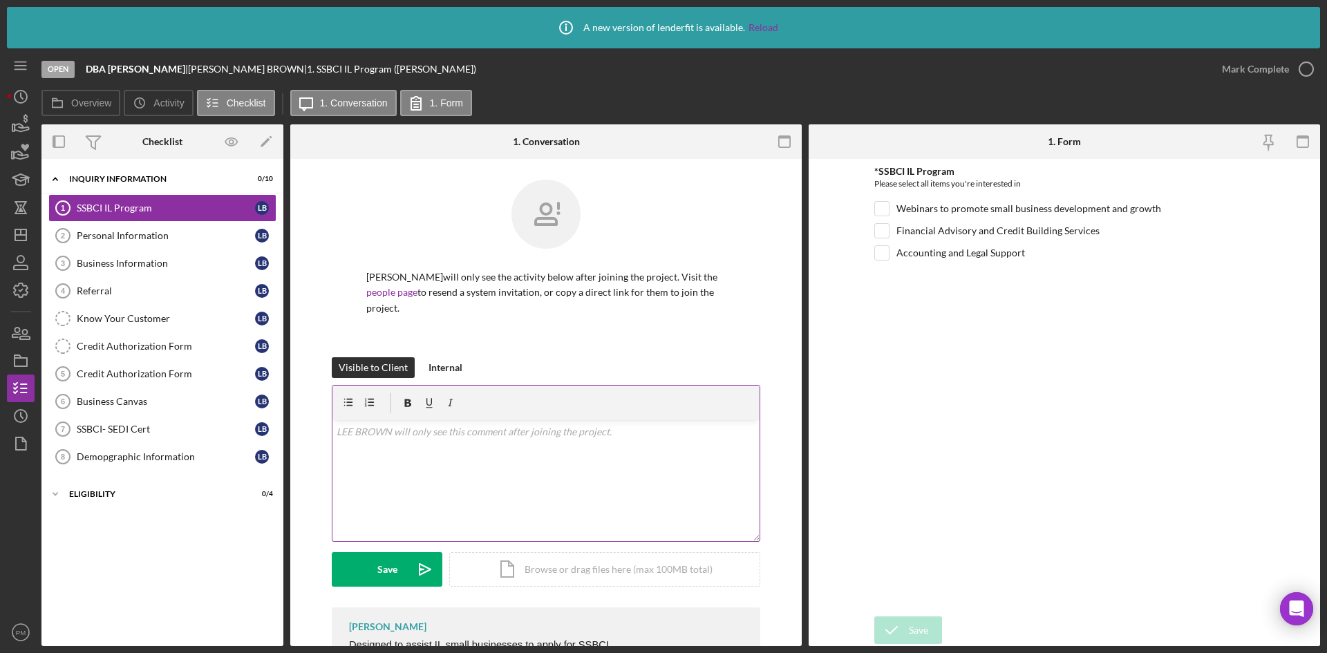
click at [424, 429] on div "v Color teal Color pink Remove color Add row above Add row below Add column bef…" at bounding box center [545, 480] width 427 height 121
click at [408, 484] on icon "Icon/icon-invite-send" at bounding box center [425, 569] width 35 height 35
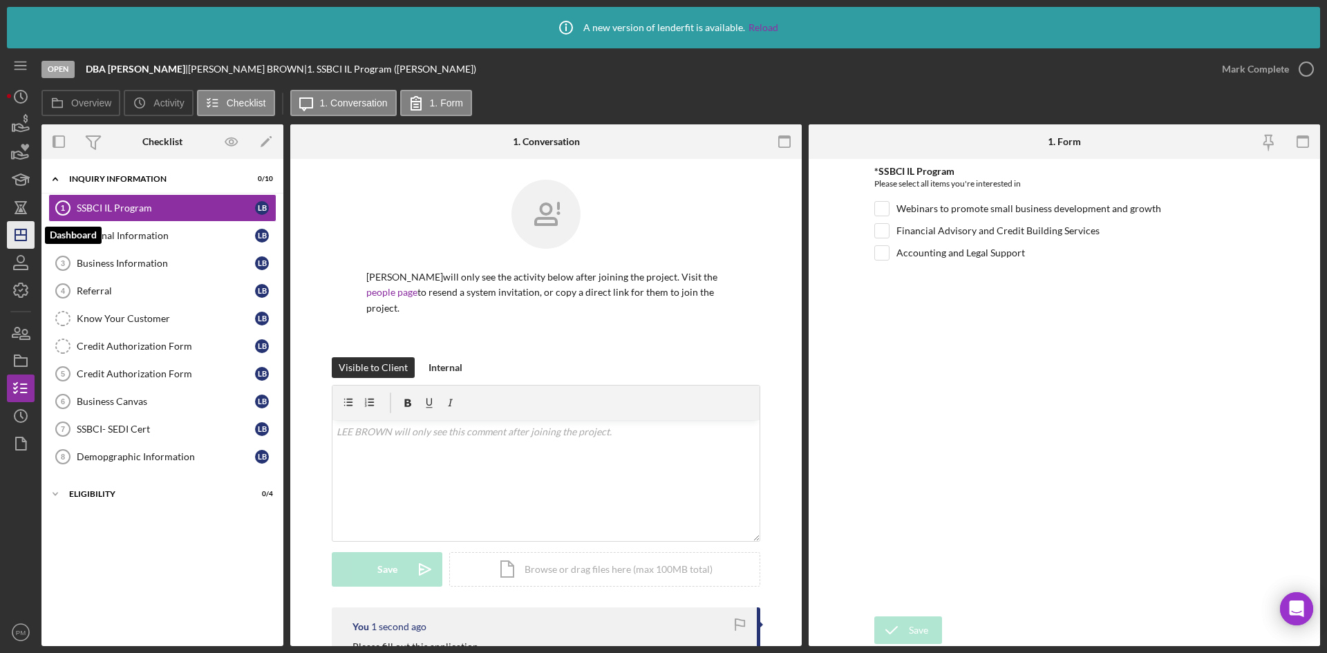
click at [13, 234] on icon "Icon/Dashboard" at bounding box center [20, 235] width 35 height 35
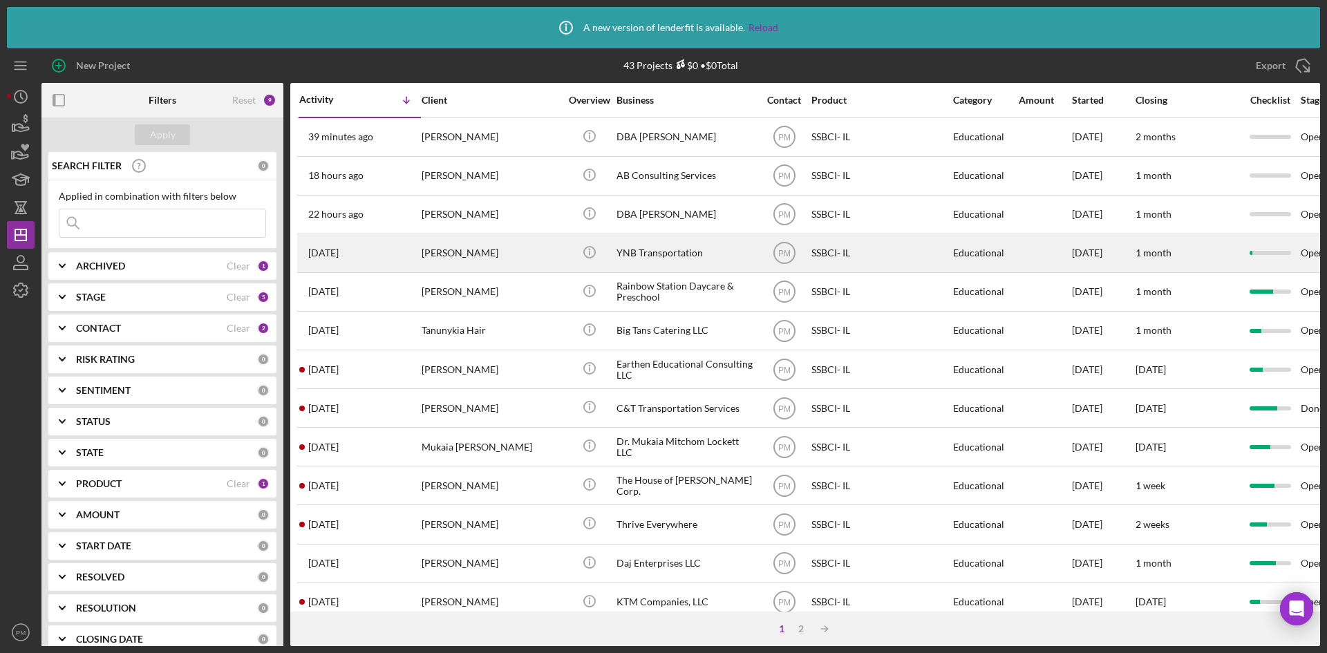
click at [516, 250] on div "[PERSON_NAME]" at bounding box center [491, 253] width 138 height 37
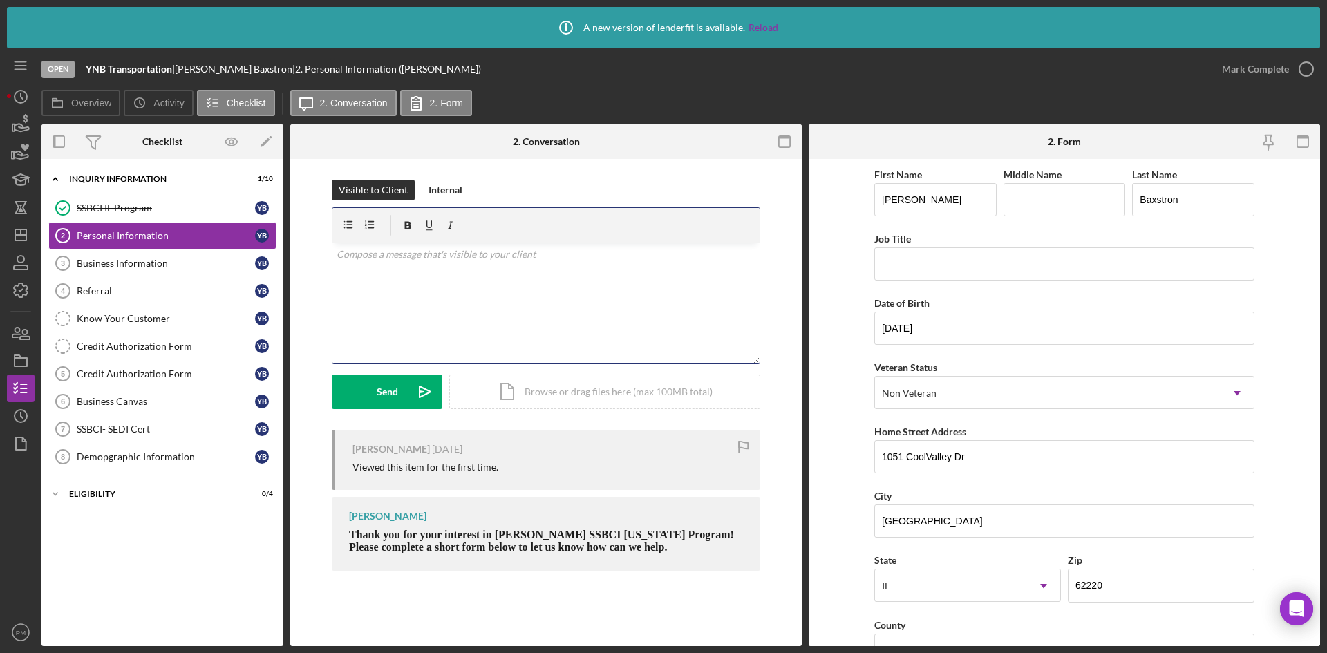
click at [451, 336] on div "v Color teal Color pink Remove color Add row above Add row below Add column bef…" at bounding box center [545, 303] width 427 height 121
click at [401, 401] on button "Send Icon/icon-invite-send" at bounding box center [387, 392] width 111 height 35
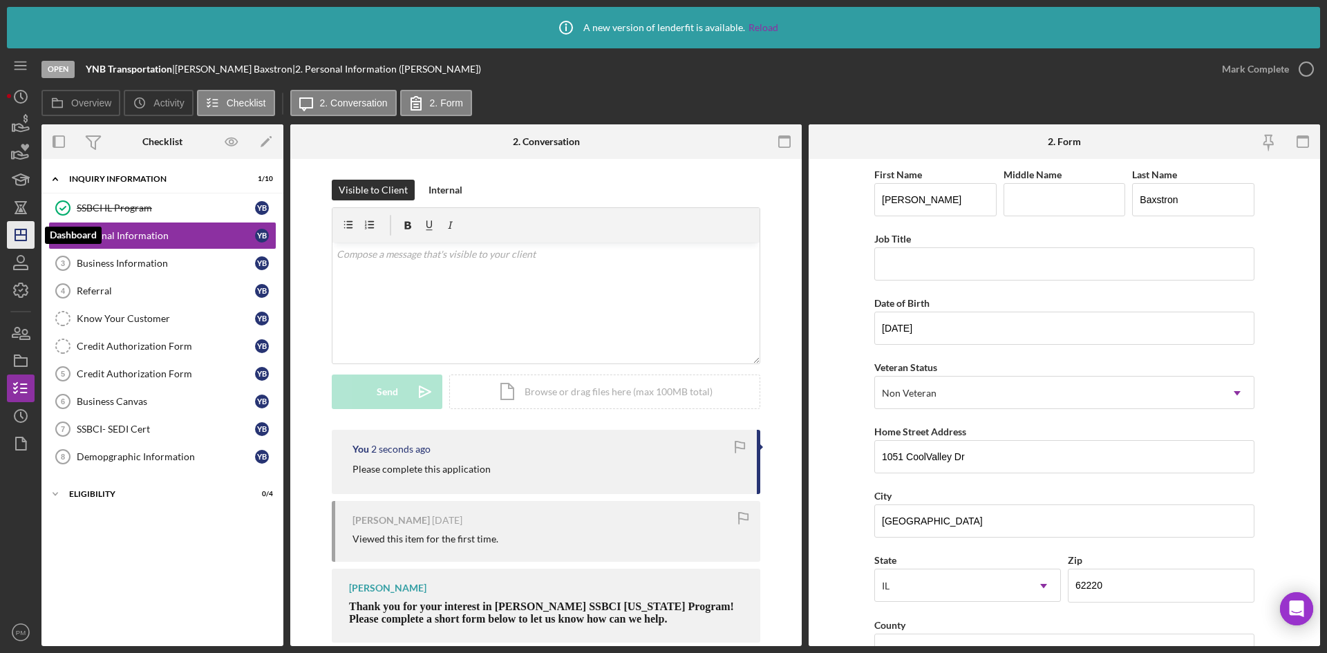
click at [17, 230] on polygon "button" at bounding box center [20, 234] width 11 height 11
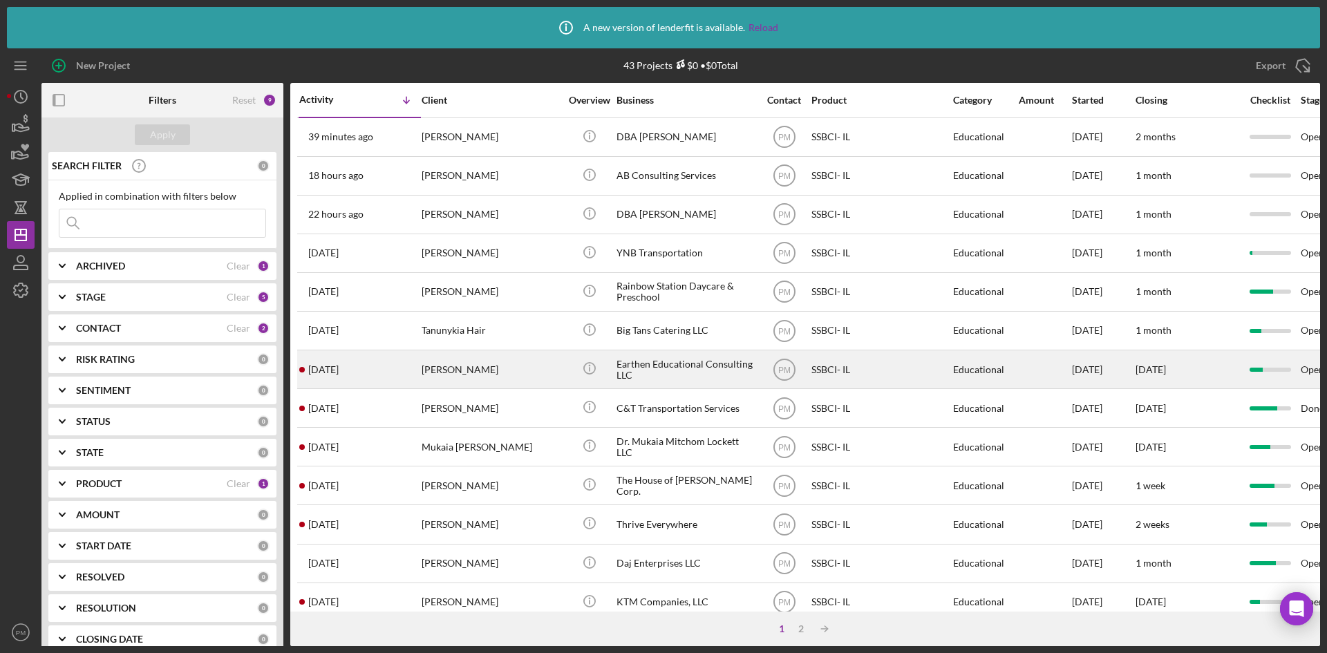
click at [424, 381] on div "[PERSON_NAME]" at bounding box center [491, 369] width 138 height 37
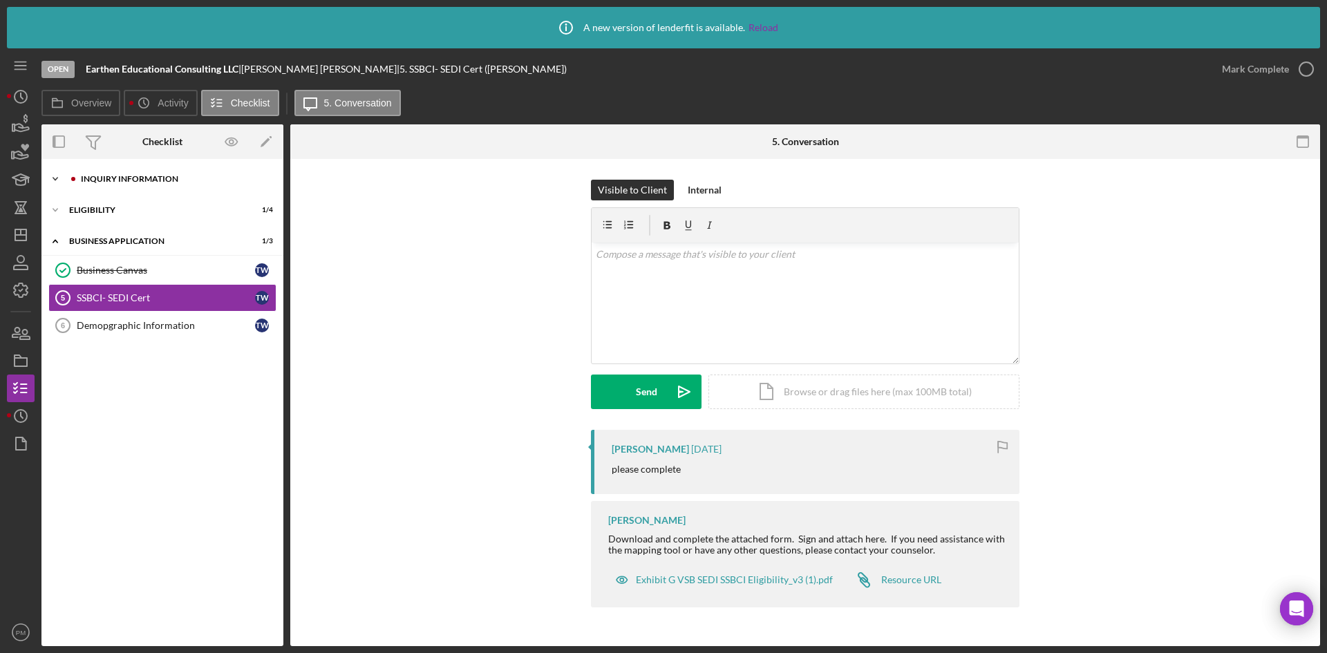
click at [112, 180] on div "Inquiry Information" at bounding box center [173, 179] width 185 height 8
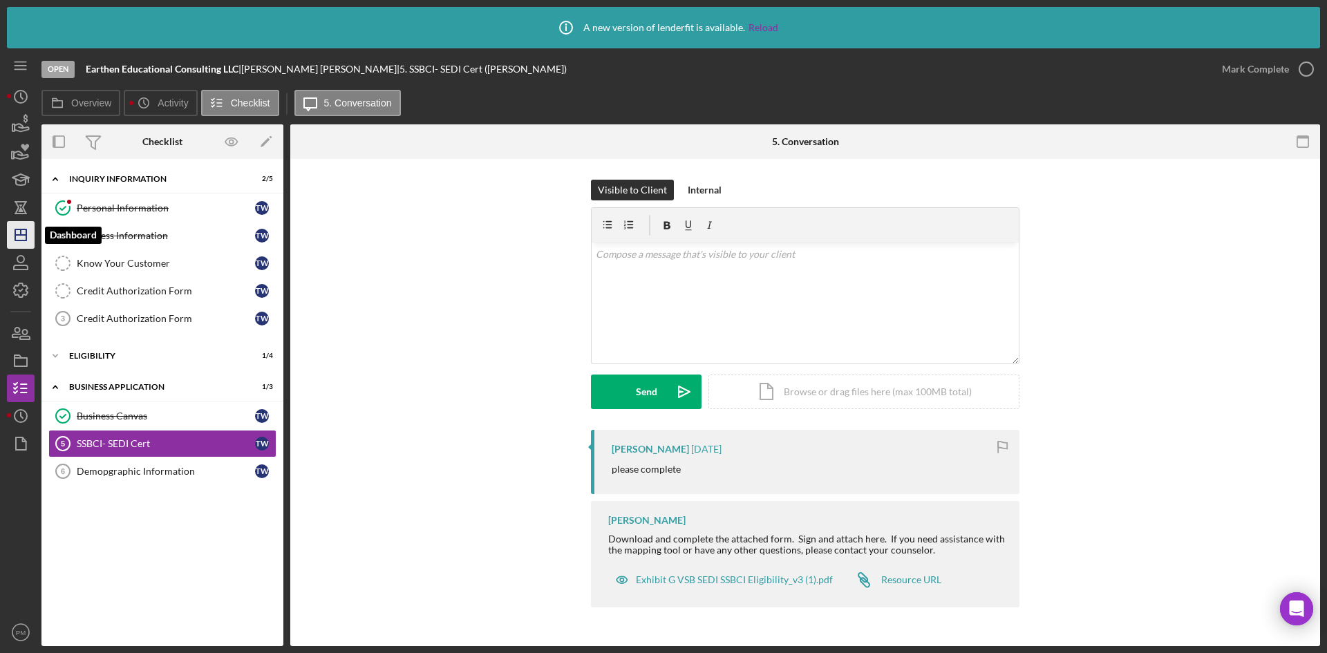
click at [22, 226] on icon "Icon/Dashboard" at bounding box center [20, 235] width 35 height 35
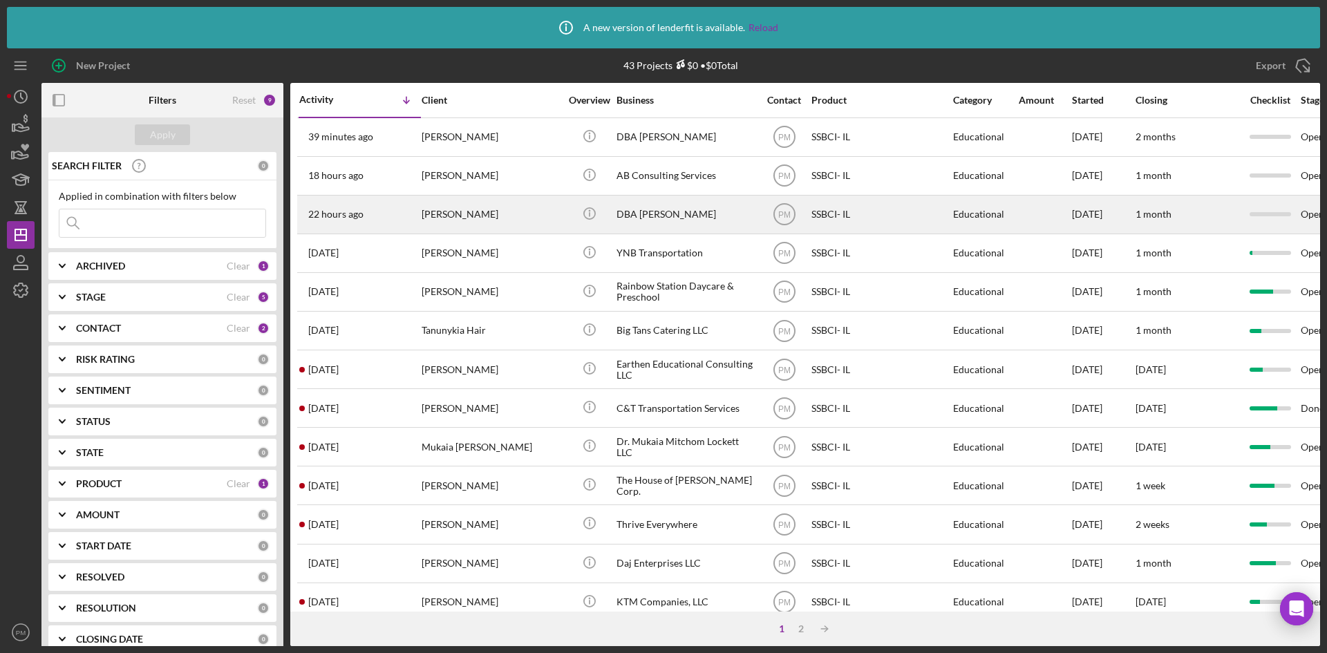
click at [444, 220] on div "[PERSON_NAME]" at bounding box center [491, 214] width 138 height 37
